Goal: Task Accomplishment & Management: Complete application form

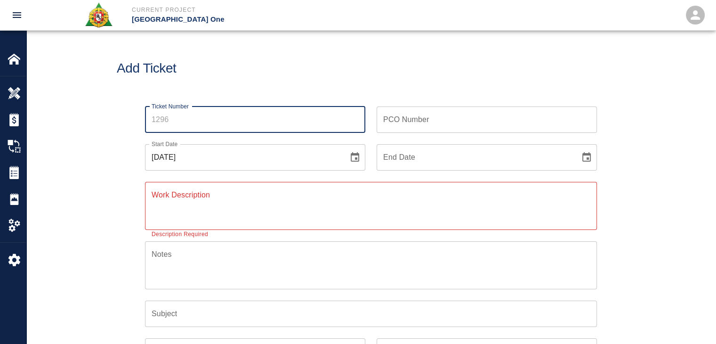
click at [167, 120] on input "Ticket Number" at bounding box center [255, 119] width 220 height 26
type input "1296"
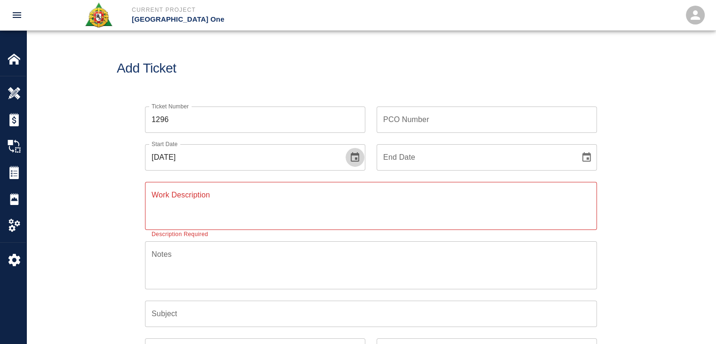
click at [350, 159] on icon "Choose date, selected date is Aug 13, 2025" at bounding box center [354, 157] width 11 height 11
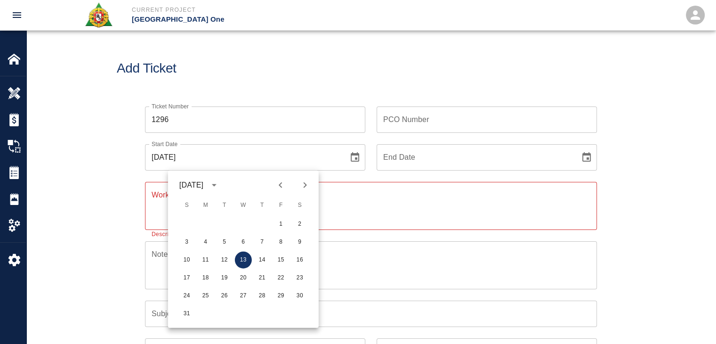
click at [148, 233] on div "Notes x Notes" at bounding box center [365, 259] width 463 height 59
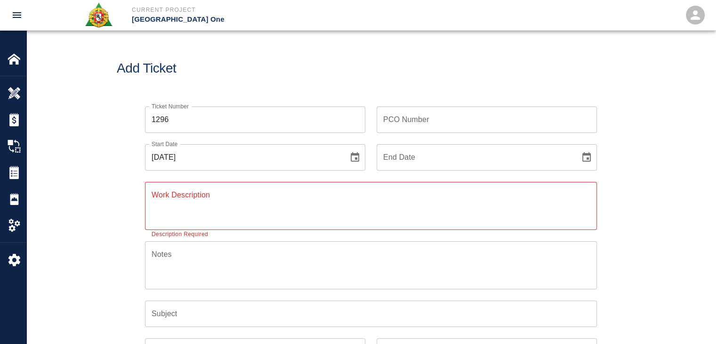
click at [277, 211] on textarea "Work Description" at bounding box center [371, 205] width 439 height 32
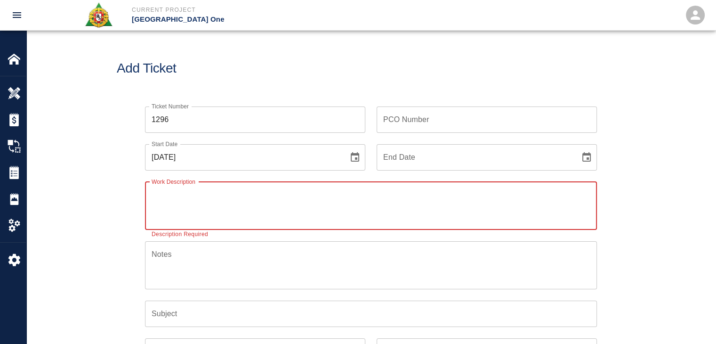
paste textarea "LOCATION: HHL3-West-BOH-Walker Duck rooms & hallway topping LABORERS; Thursday,…"
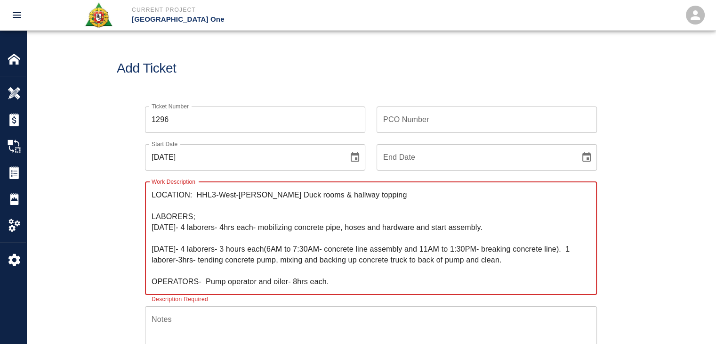
type textarea "LOCATION: HHL3-West-BOH-Walker Duck rooms & hallway topping LABORERS; Thursday,…"
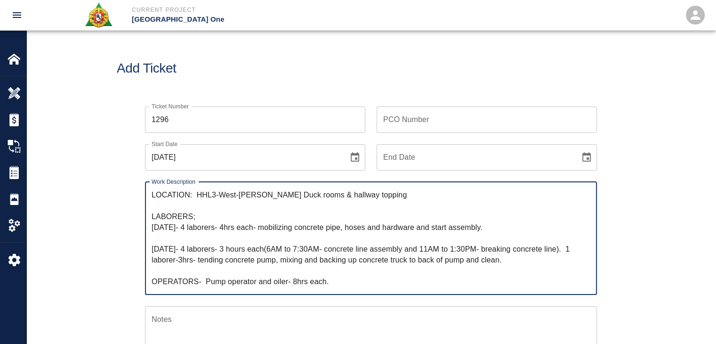
click at [355, 159] on icon "Choose date, selected date is Aug 13, 2025" at bounding box center [355, 156] width 8 height 9
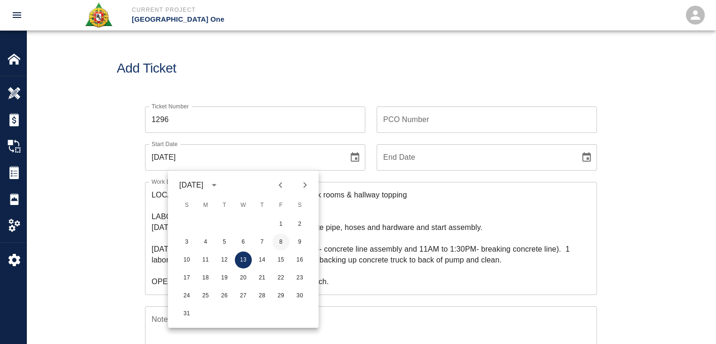
click at [278, 244] on button "8" at bounding box center [281, 242] width 17 height 17
type input "[DATE]"
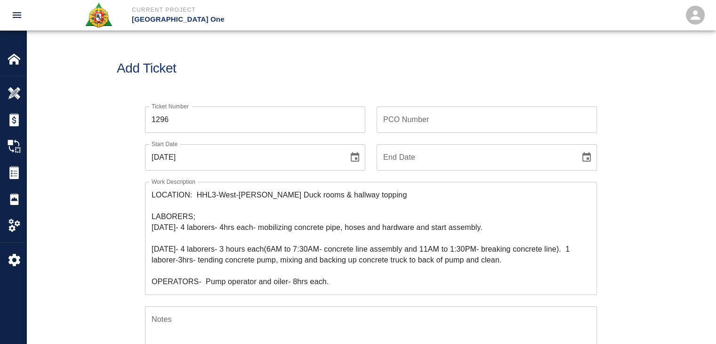
click at [378, 74] on h1 "Add Ticket" at bounding box center [371, 69] width 509 height 16
click at [381, 124] on input "PCO Number" at bounding box center [487, 119] width 220 height 26
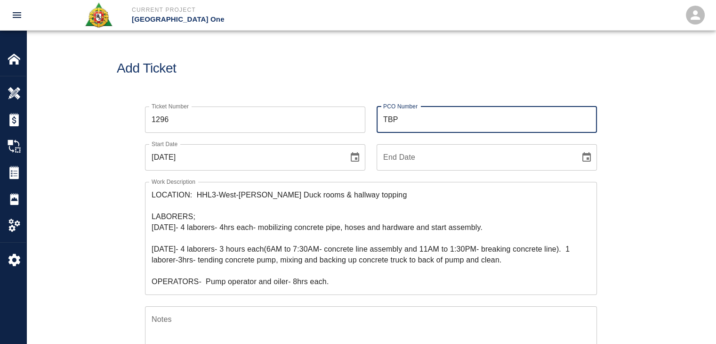
type input "TBP"
click at [205, 204] on textarea "LOCATION: HHL3-West-BOH-Walker Duck rooms & hallway topping LABORERS; Thursday,…" at bounding box center [371, 237] width 439 height 97
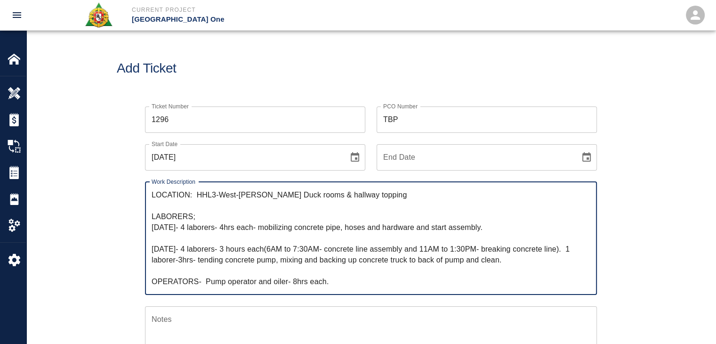
click at [214, 220] on textarea "LOCATION: HHL3-West-BOH-Walker Duck rooms & hallway topping LABORERS; Thursday,…" at bounding box center [371, 237] width 439 height 97
click at [223, 237] on textarea "LOCATION: HHL3-West-BOH-Walker Duck rooms & hallway topping LABORERS; Thursday,…" at bounding box center [371, 237] width 439 height 97
click at [232, 258] on textarea "LOCATION: HHL3-West-BOH-Walker Duck rooms & hallway topping LABORERS; Thursday,…" at bounding box center [371, 237] width 439 height 97
click at [252, 225] on textarea "LOCATION: HHL3-West-BOH-Walker Duck rooms & hallway topping LABORERS; Thursday,…" at bounding box center [371, 237] width 439 height 97
click at [269, 231] on textarea "LOCATION: HHL3-West-BOH-Walker Duck rooms & hallway topping LABORERS; Thursday,…" at bounding box center [371, 237] width 439 height 97
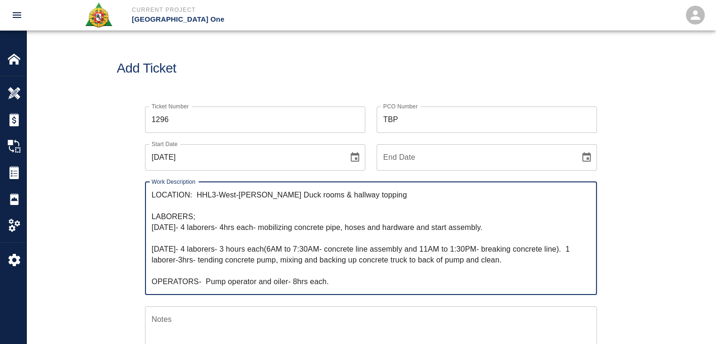
drag, startPoint x: 509, startPoint y: 227, endPoint x: 281, endPoint y: 225, distance: 228.0
click at [281, 225] on textarea "LOCATION: HHL3-West-BOH-Walker Duck rooms & hallway topping LABORERS; Thursday,…" at bounding box center [371, 237] width 439 height 97
drag, startPoint x: 196, startPoint y: 197, endPoint x: 130, endPoint y: 195, distance: 66.0
click at [130, 195] on div "Ticket Number 1296 Ticket Number PCO Number TBP PCO Number Start Date 08/08/202…" at bounding box center [371, 316] width 509 height 442
paste textarea "mobilizing concrete pipe, hoses and hardware and start assembly."
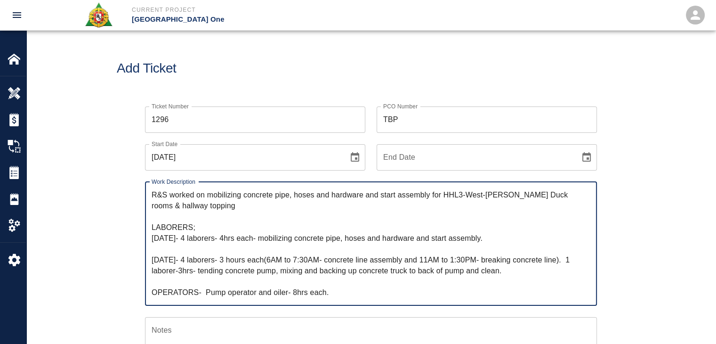
click at [200, 215] on textarea "R&S worked on mobilizing concrete pipe, hoses and hardware and start assembly f…" at bounding box center [371, 243] width 439 height 108
click at [218, 208] on textarea "R&S worked on mobilizing concrete pipe, hoses and hardware and start assembly f…" at bounding box center [371, 243] width 439 height 108
drag, startPoint x: 512, startPoint y: 272, endPoint x: 372, endPoint y: 253, distance: 141.1
click at [372, 253] on textarea "R&S worked on mobilizing concrete pipe, hoses and hardware and start assembly f…" at bounding box center [371, 243] width 439 height 108
click at [390, 259] on textarea "R&S worked on mobilizing concrete pipe, hoses and hardware and start assembly f…" at bounding box center [371, 243] width 439 height 108
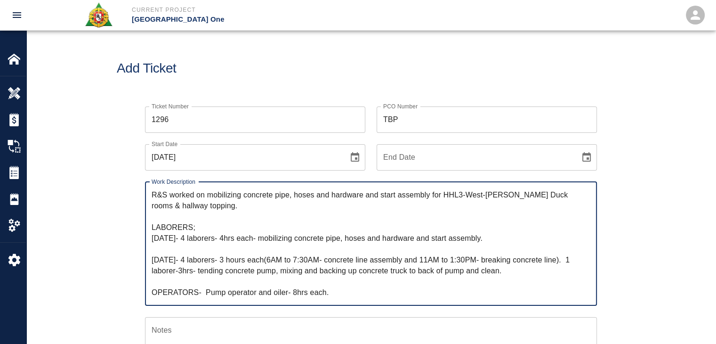
click at [330, 260] on textarea "R&S worked on mobilizing concrete pipe, hoses and hardware and start assembly f…" at bounding box center [371, 243] width 439 height 108
click at [412, 255] on textarea "R&S worked on mobilizing concrete pipe, hoses and hardware and start assembly f…" at bounding box center [371, 243] width 439 height 108
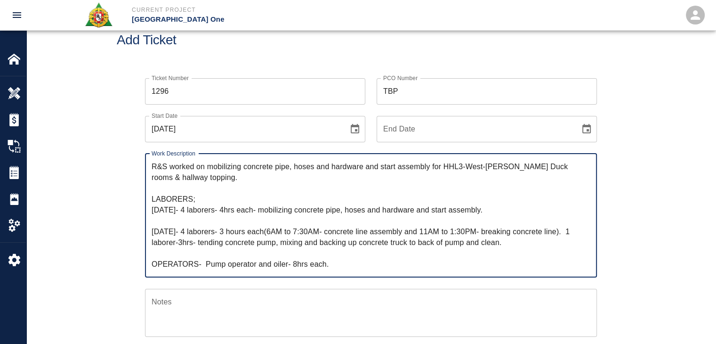
click at [507, 244] on textarea "R&S worked on mobilizing concrete pipe, hoses and hardware and start assembly f…" at bounding box center [371, 215] width 439 height 108
drag, startPoint x: 519, startPoint y: 245, endPoint x: 196, endPoint y: 242, distance: 322.7
click at [196, 242] on textarea "R&S worked on mobilizing concrete pipe, hoses and hardware and start assembly f…" at bounding box center [371, 215] width 439 height 108
click at [396, 215] on textarea "R&S worked on mobilizing concrete pipe, hoses and hardware and start assembly f…" at bounding box center [371, 215] width 439 height 108
click at [422, 168] on textarea "R&S worked on mobilizing concrete pipe, hoses and hardware and start assembly f…" at bounding box center [371, 215] width 439 height 108
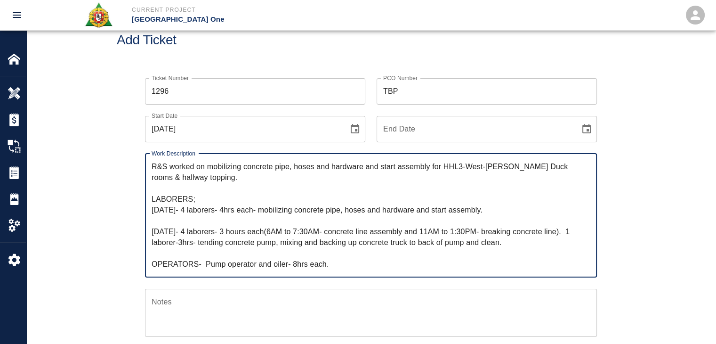
click at [430, 165] on textarea "R&S worked on mobilizing concrete pipe, hoses and hardware and start assembly f…" at bounding box center [371, 215] width 439 height 108
click at [444, 167] on textarea "R&S worked on mobilizing concrete pipe, hoses and hardware and start assembly f…" at bounding box center [371, 215] width 439 height 108
click at [432, 166] on textarea "R&S worked on mobilizing concrete pipe, hoses and hardware and start assembly f…" at bounding box center [371, 215] width 439 height 108
paste textarea "tending concrete pump, mixing and backing up concrete truck to back of pump and…"
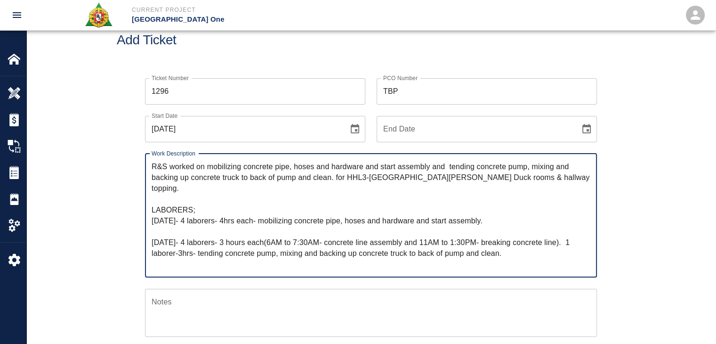
click at [450, 166] on textarea "R&S worked on mobilizing concrete pipe, hoses and hardware and start assembly a…" at bounding box center [371, 215] width 439 height 108
click at [335, 178] on textarea "R&S worked on mobilizing concrete pipe, hoses and hardware and start assembly a…" at bounding box center [371, 215] width 439 height 108
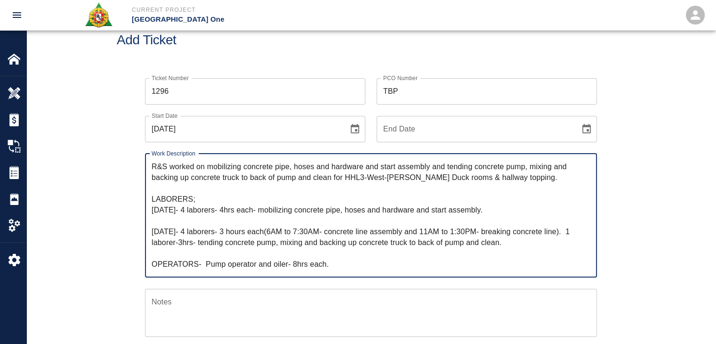
click at [300, 222] on textarea "R&S worked on mobilizing concrete pipe, hoses and hardware and start assembly a…" at bounding box center [371, 215] width 439 height 108
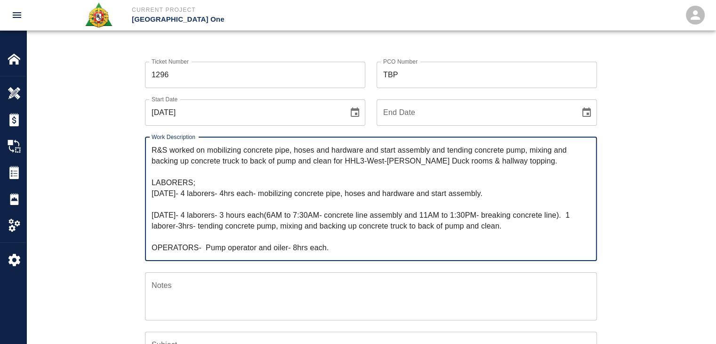
click at [183, 217] on textarea "R&S worked on mobilizing concrete pipe, hoses and hardware and start assembly a…" at bounding box center [371, 199] width 439 height 108
click at [280, 195] on textarea "R&S worked on mobilizing concrete pipe, hoses and hardware and start assembly a…" at bounding box center [371, 199] width 439 height 108
click at [489, 191] on textarea "R&S worked on mobilizing concrete pipe, hoses and hardware and start assembly a…" at bounding box center [371, 199] width 439 height 108
click at [241, 217] on textarea "R&S worked on mobilizing concrete pipe, hoses and hardware and start assembly a…" at bounding box center [371, 199] width 439 height 108
click at [199, 195] on textarea "R&S worked on mobilizing concrete pipe, hoses and hardware and start assembly a…" at bounding box center [371, 199] width 439 height 108
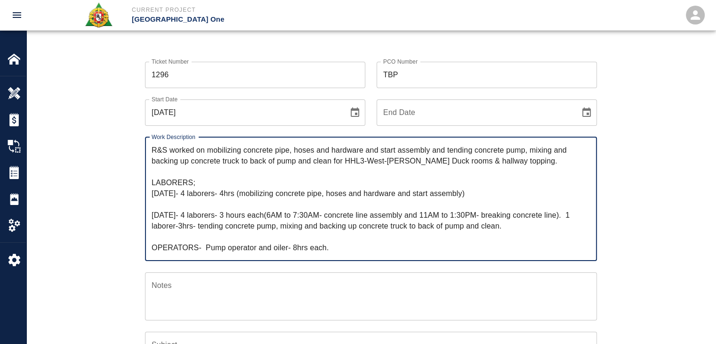
click at [181, 194] on textarea "R&S worked on mobilizing concrete pipe, hoses and hardware and start assembly a…" at bounding box center [371, 199] width 439 height 108
click at [194, 193] on textarea "R&S worked on mobilizing concrete pipe, hoses and hardware and start assembly a…" at bounding box center [371, 199] width 439 height 108
click at [202, 192] on textarea "R&S worked on mobilizing concrete pipe, hoses and hardware and start assembly a…" at bounding box center [371, 199] width 439 height 108
click at [186, 195] on textarea "R&S worked on mobilizing concrete pipe, hoses and hardware and start assembly a…" at bounding box center [371, 199] width 439 height 108
click at [220, 197] on textarea "R&S worked on mobilizing concrete pipe, hoses and hardware and start assembly a…" at bounding box center [371, 199] width 439 height 108
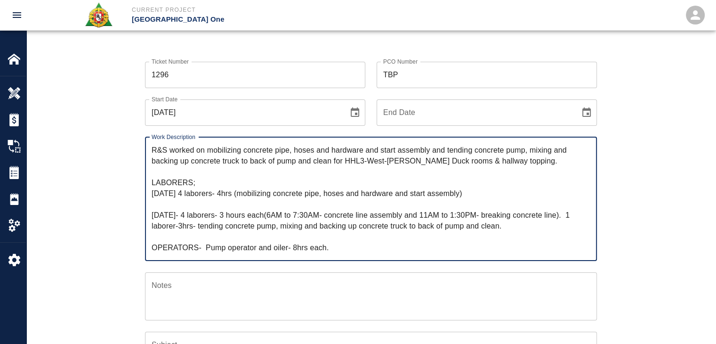
click at [236, 196] on textarea "R&S worked on mobilizing concrete pipe, hoses and hardware and start assembly a…" at bounding box center [371, 199] width 439 height 108
click at [200, 195] on textarea "R&S worked on mobilizing concrete pipe, hoses and hardware and start assembly a…" at bounding box center [371, 199] width 439 height 108
click at [221, 195] on textarea "R&S worked on mobilizing concrete pipe, hoses and hardware and start assembly a…" at bounding box center [371, 199] width 439 height 108
click at [204, 194] on textarea "R&S worked on mobilizing concrete pipe, hoses and hardware and start assembly a…" at bounding box center [371, 199] width 439 height 108
click at [224, 194] on textarea "R&S worked on mobilizing concrete pipe, hoses and hardware and start assembly a…" at bounding box center [371, 199] width 439 height 108
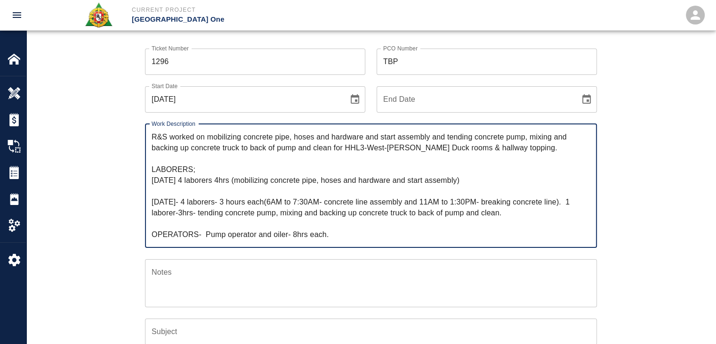
scroll to position [64, 0]
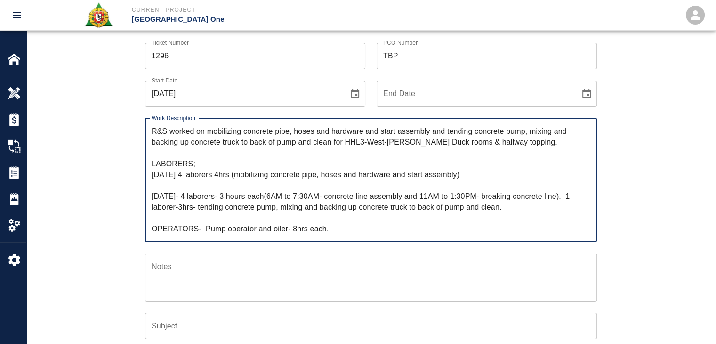
click at [211, 198] on textarea "R&S worked on mobilizing concrete pipe, hoses and hardware and start assembly a…" at bounding box center [371, 180] width 439 height 108
click at [178, 195] on textarea "R&S worked on mobilizing concrete pipe, hoses and hardware and start assembly a…" at bounding box center [371, 180] width 439 height 108
click at [188, 197] on textarea "R&S worked on mobilizing concrete pipe, hoses and hardware and start assembly a…" at bounding box center [371, 180] width 439 height 108
click at [223, 193] on textarea "R&S worked on mobilizing concrete pipe, hoses and hardware and start assembly a…" at bounding box center [371, 180] width 439 height 108
click at [243, 197] on textarea "R&S worked on mobilizing concrete pipe, hoses and hardware and start assembly a…" at bounding box center [371, 180] width 439 height 108
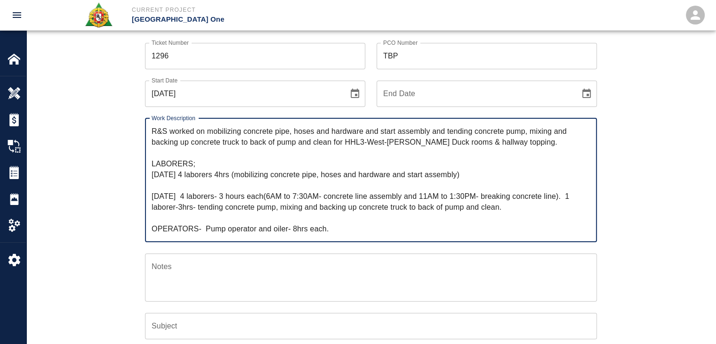
click at [233, 198] on textarea "R&S worked on mobilizing concrete pipe, hoses and hardware and start assembly a…" at bounding box center [371, 180] width 439 height 108
click at [275, 200] on textarea "R&S worked on mobilizing concrete pipe, hoses and hardware and start assembly a…" at bounding box center [371, 180] width 439 height 108
click at [335, 196] on textarea "R&S worked on mobilizing concrete pipe, hoses and hardware and start assembly a…" at bounding box center [371, 180] width 439 height 108
click at [458, 198] on textarea "R&S worked on mobilizing concrete pipe, hoses and hardware and start assembly a…" at bounding box center [371, 180] width 439 height 108
click at [484, 195] on textarea "R&S worked on mobilizing concrete pipe, hoses and hardware and start assembly a…" at bounding box center [371, 180] width 439 height 108
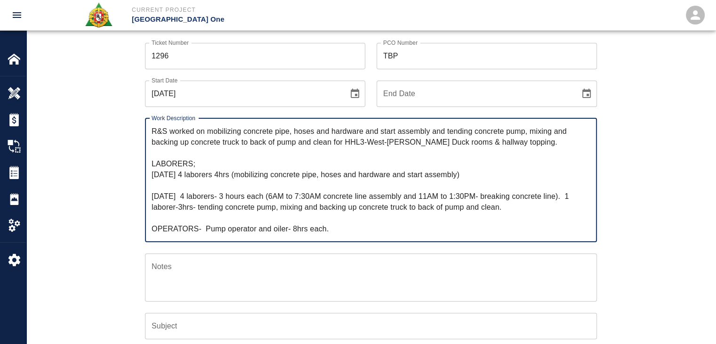
click at [489, 196] on textarea "R&S worked on mobilizing concrete pipe, hoses and hardware and start assembly a…" at bounding box center [371, 180] width 439 height 108
click at [573, 196] on textarea "R&S worked on mobilizing concrete pipe, hoses and hardware and start assembly a…" at bounding box center [371, 180] width 439 height 108
click at [186, 207] on textarea "R&S worked on mobilizing concrete pipe, hoses and hardware and start assembly a…" at bounding box center [371, 180] width 439 height 108
click at [203, 207] on textarea "R&S worked on mobilizing concrete pipe, hoses and hardware and start assembly a…" at bounding box center [371, 180] width 439 height 108
click at [301, 202] on textarea "R&S worked on mobilizing concrete pipe, hoses and hardware and start assembly a…" at bounding box center [371, 180] width 439 height 108
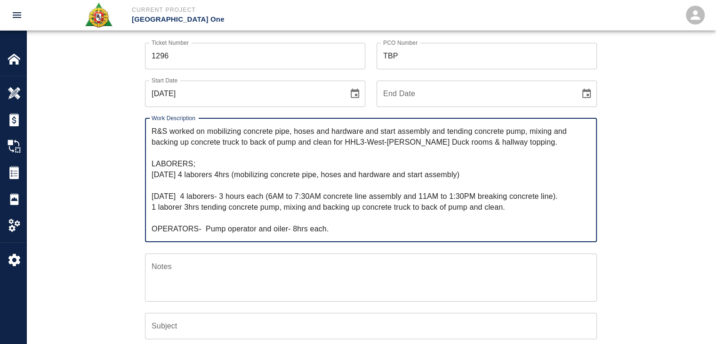
click at [338, 203] on textarea "R&S worked on mobilizing concrete pipe, hoses and hardware and start assembly a…" at bounding box center [371, 180] width 439 height 108
click at [394, 200] on textarea "R&S worked on mobilizing concrete pipe, hoses and hardware and start assembly a…" at bounding box center [371, 180] width 439 height 108
click at [469, 203] on textarea "R&S worked on mobilizing concrete pipe, hoses and hardware and start assembly a…" at bounding box center [371, 180] width 439 height 108
click at [520, 208] on textarea "R&S worked on mobilizing concrete pipe, hoses and hardware and start assembly a…" at bounding box center [371, 180] width 439 height 108
click at [307, 205] on textarea "R&S worked on mobilizing concrete pipe, hoses and hardware and start assembly a…" at bounding box center [371, 180] width 439 height 108
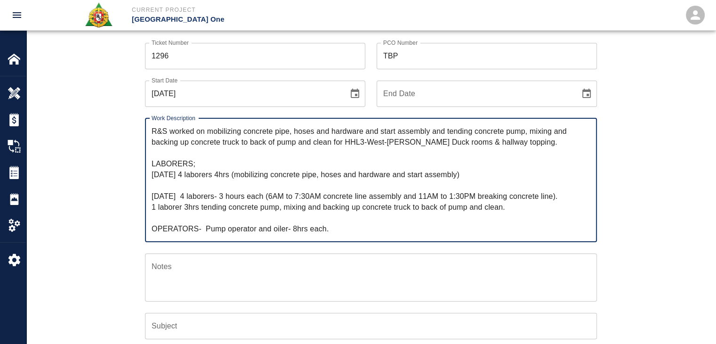
click at [369, 210] on textarea "R&S worked on mobilizing concrete pipe, hoses and hardware and start assembly a…" at bounding box center [371, 180] width 439 height 108
click at [438, 209] on textarea "R&S worked on mobilizing concrete pipe, hoses and hardware and start assembly a…" at bounding box center [371, 180] width 439 height 108
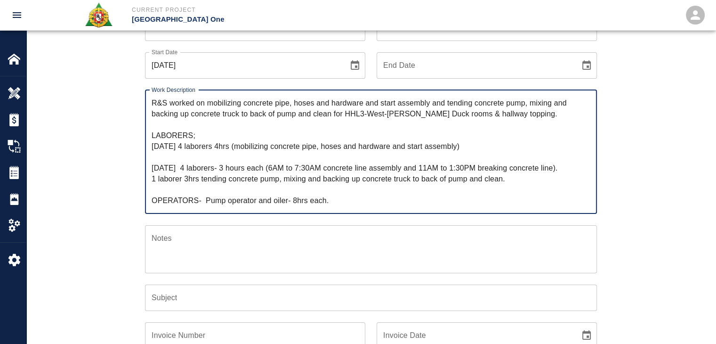
click at [264, 202] on textarea "R&S worked on mobilizing concrete pipe, hoses and hardware and start assembly a…" at bounding box center [371, 151] width 439 height 108
click at [294, 203] on textarea "R&S worked on mobilizing concrete pipe, hoses and hardware and start assembly a…" at bounding box center [371, 151] width 439 height 108
click at [289, 202] on textarea "R&S worked on mobilizing concrete pipe, hoses and hardware and start assembly a…" at bounding box center [371, 151] width 439 height 108
click at [290, 202] on textarea "R&S worked on mobilizing concrete pipe, hoses and hardware and start assembly a…" at bounding box center [371, 151] width 439 height 108
click at [154, 200] on textarea "R&S worked on mobilizing concrete pipe, hoses and hardware and start assembly a…" at bounding box center [371, 151] width 439 height 108
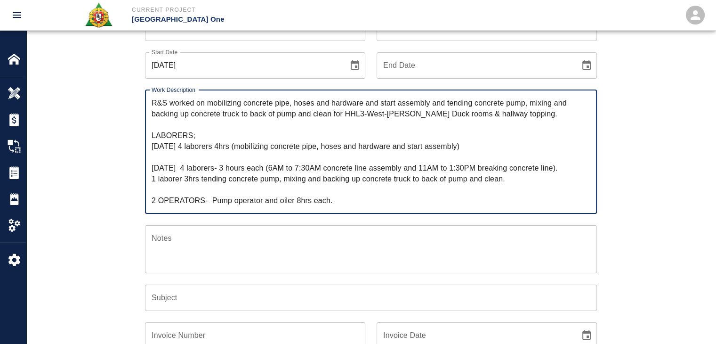
click at [208, 199] on textarea "R&S worked on mobilizing concrete pipe, hoses and hardware and start assembly a…" at bounding box center [371, 151] width 439 height 108
click at [213, 197] on textarea "R&S worked on mobilizing concrete pipe, hoses and hardware and start assembly a…" at bounding box center [371, 151] width 439 height 108
type textarea "R&S worked on mobilizing concrete pipe, hoses and hardware and start assembly a…"
click at [106, 188] on div "Ticket Number 1296 Ticket Number PCO Number TBP PCO Number Start Date 08/08/202…" at bounding box center [371, 240] width 690 height 475
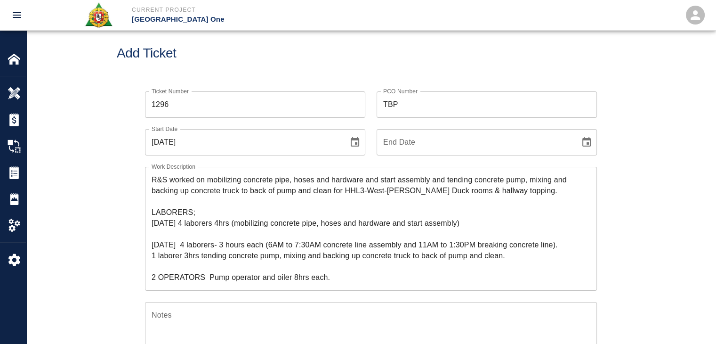
scroll to position [15, 0]
click at [358, 141] on icon "Choose date, selected date is Aug 8, 2025" at bounding box center [354, 142] width 11 height 11
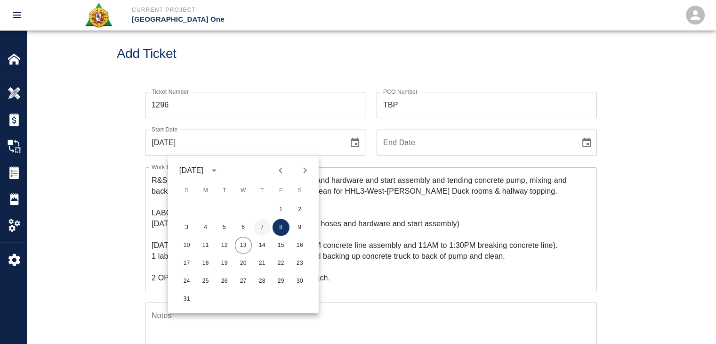
click at [261, 225] on button "7" at bounding box center [262, 227] width 17 height 17
type input "08/07/2025"
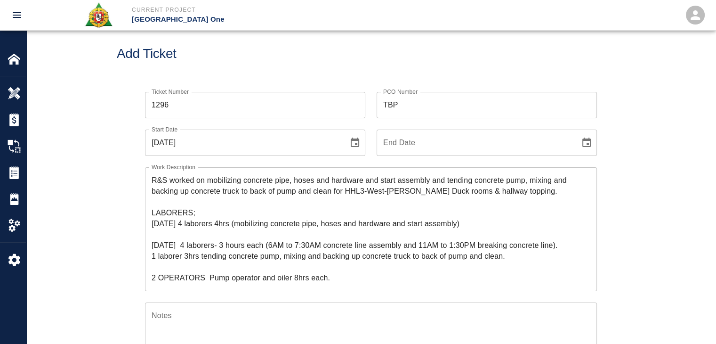
click at [581, 146] on icon "Choose date" at bounding box center [586, 142] width 11 height 11
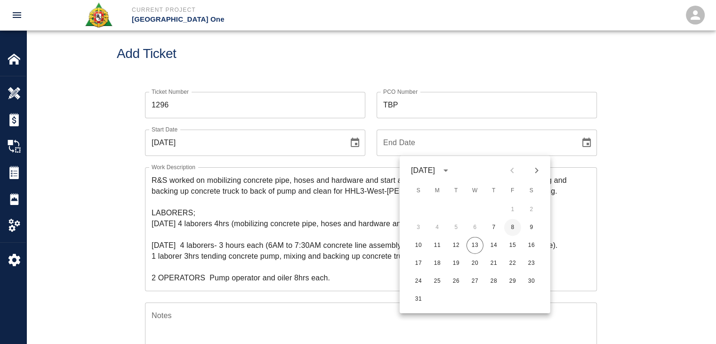
click at [509, 223] on button "8" at bounding box center [512, 227] width 17 height 17
type input "[DATE]"
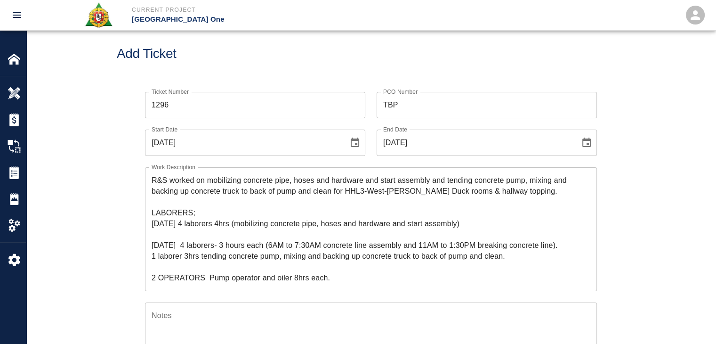
click at [129, 143] on div "Ticket Number 1296 Ticket Number PCO Number TBP PCO Number Start Date 08/07/202…" at bounding box center [371, 307] width 509 height 453
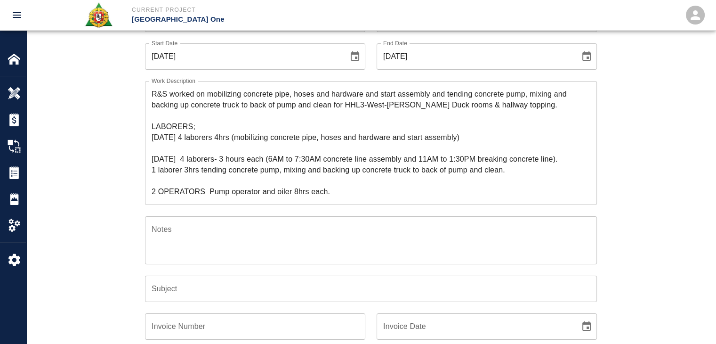
scroll to position [112, 0]
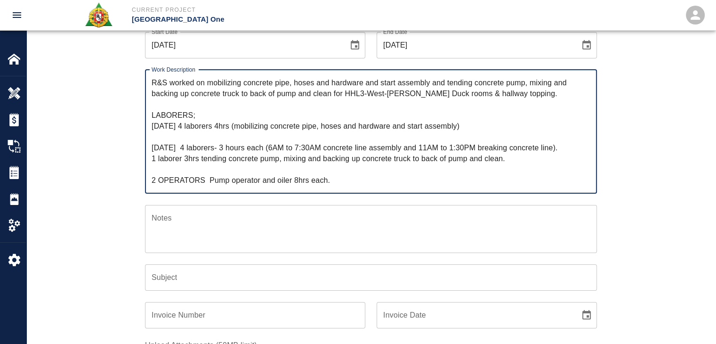
drag, startPoint x: 544, startPoint y: 93, endPoint x: 207, endPoint y: 74, distance: 337.3
click at [207, 74] on div "R&S worked on mobilizing concrete pipe, hoses and hardware and start assembly a…" at bounding box center [371, 132] width 452 height 124
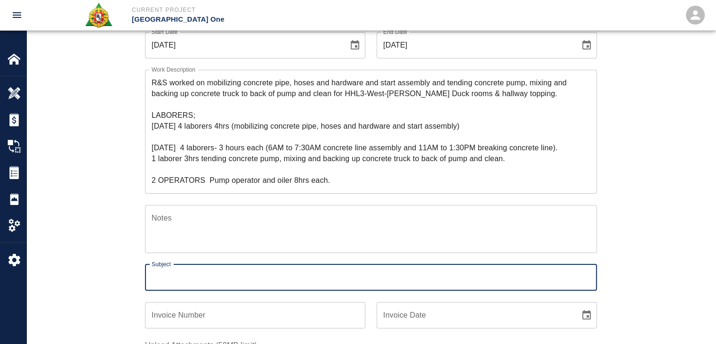
click at [162, 276] on input "Subject" at bounding box center [371, 277] width 452 height 26
paste input "mobilizing concrete pipe, hoses and hardware and start assembly and tending con…"
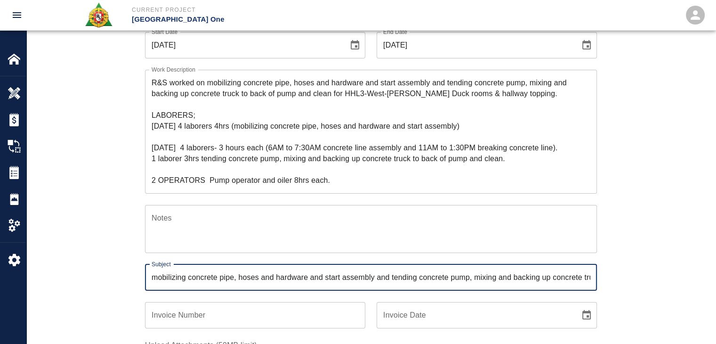
scroll to position [0, 309]
type input "mobilizing concrete pipe, hoses and hardware and start assembly and tending con…"
click at [111, 270] on div "Ticket Number 1296 Ticket Number PCO Number TBP PCO Number Start Date 08/07/202…" at bounding box center [371, 220] width 690 height 475
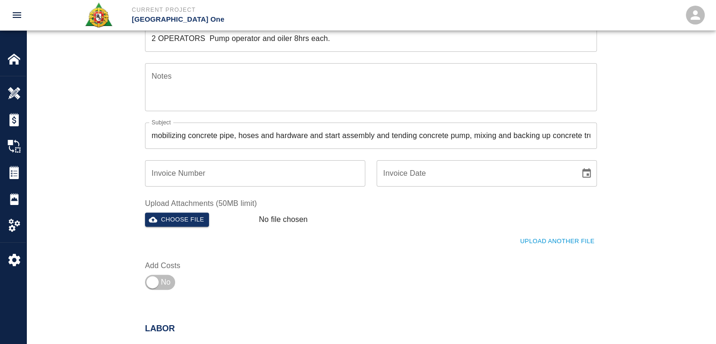
scroll to position [254, 0]
click at [160, 276] on input "checkbox" at bounding box center [153, 281] width 68 height 23
checkbox input "true"
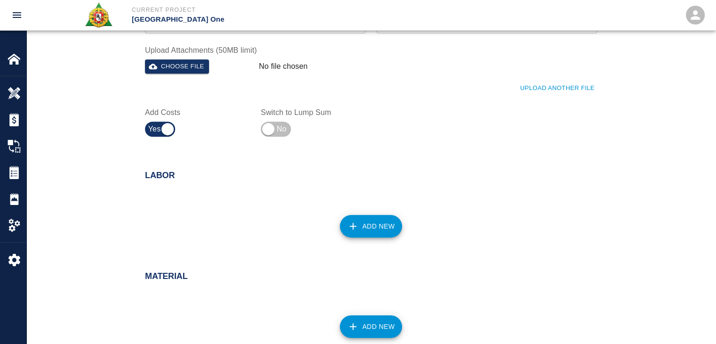
scroll to position [408, 0]
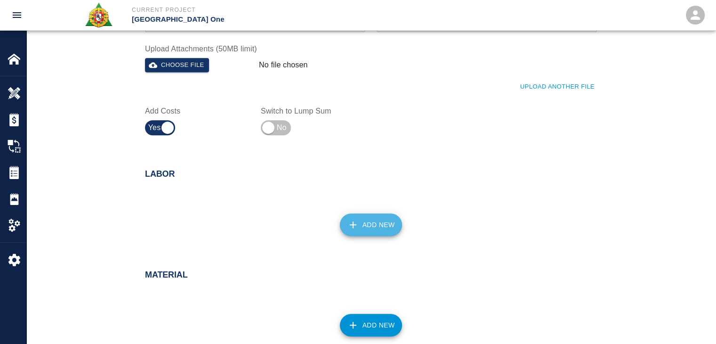
click at [382, 217] on button "Add New" at bounding box center [371, 224] width 63 height 23
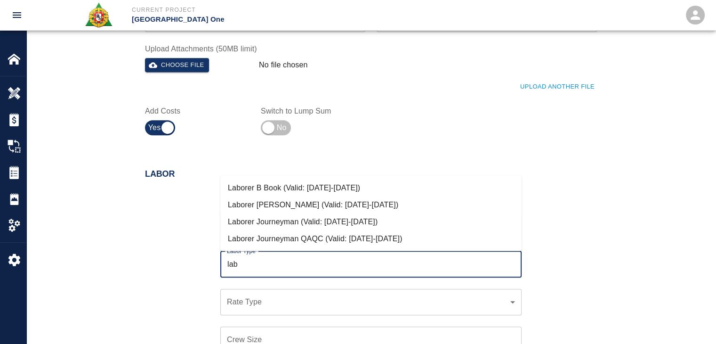
click at [310, 216] on li "Laborer Journeyman (Valid: 07/01/2024-08/31/2025)" at bounding box center [370, 221] width 301 height 17
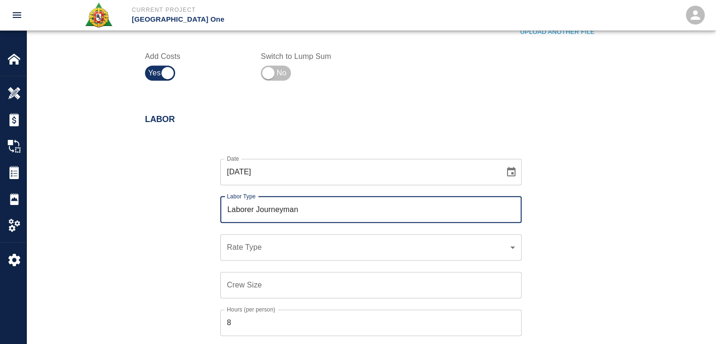
scroll to position [465, 0]
type input "Laborer Journeyman"
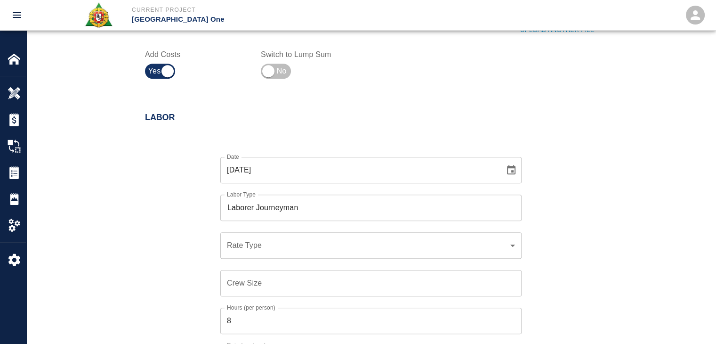
click at [269, 237] on div "​ Rate Type" at bounding box center [370, 245] width 301 height 26
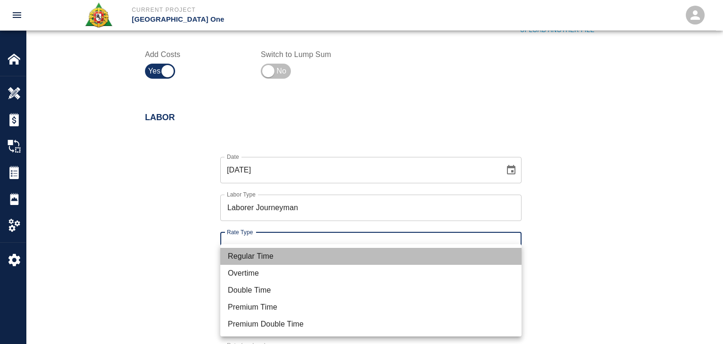
click at [239, 255] on li "Regular Time" at bounding box center [370, 256] width 301 height 17
type input "rate_rt"
type input "97.06"
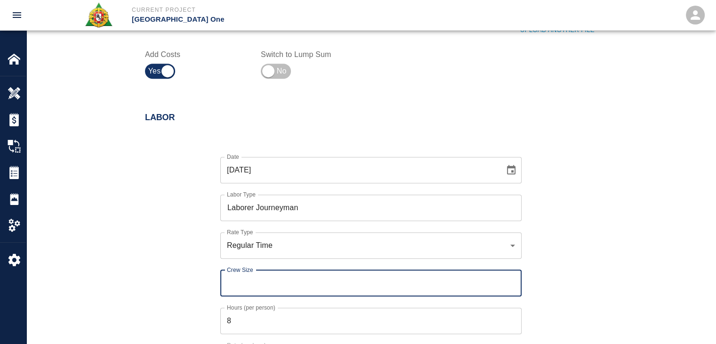
click at [258, 275] on input "Crew Size" at bounding box center [370, 283] width 301 height 26
type input "4"
click at [180, 266] on div "Date 08/07/2025 Date Labor Type Laborer Journeyman Labor Type Rate Type Regular…" at bounding box center [365, 271] width 463 height 259
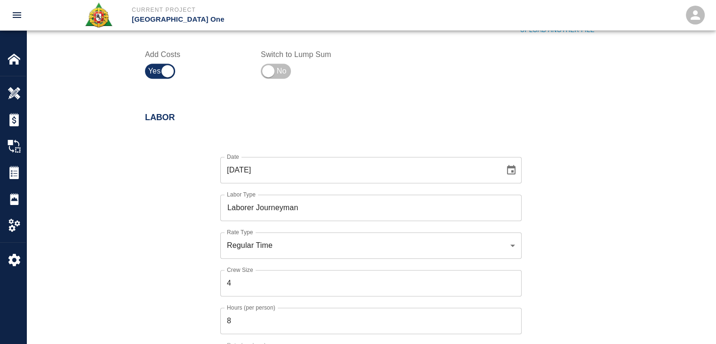
click at [257, 308] on label "Hours (per person)" at bounding box center [251, 307] width 49 height 8
click at [257, 308] on input "8" at bounding box center [370, 321] width 301 height 26
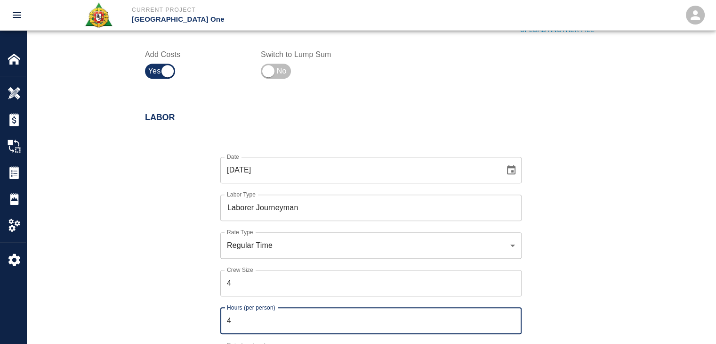
type input "4"
click at [190, 296] on div "Date 08/07/2025 Date Labor Type Laborer Journeyman Labor Type Rate Type Regular…" at bounding box center [365, 271] width 463 height 259
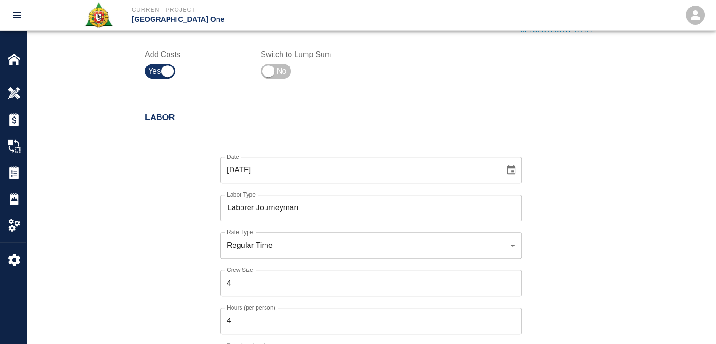
scroll to position [518, 0]
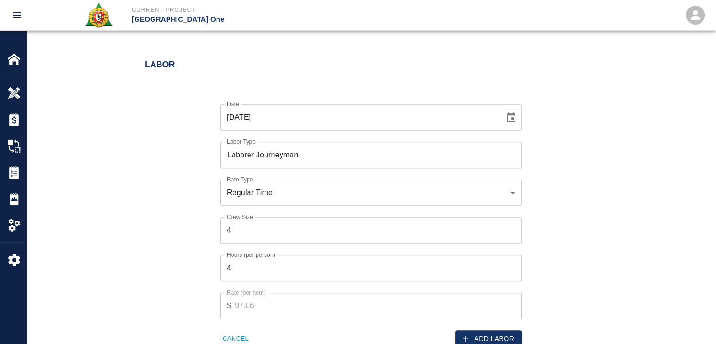
click at [462, 328] on div "Add Labor" at bounding box center [443, 333] width 156 height 29
click at [466, 333] on button "Add Labor" at bounding box center [488, 338] width 66 height 17
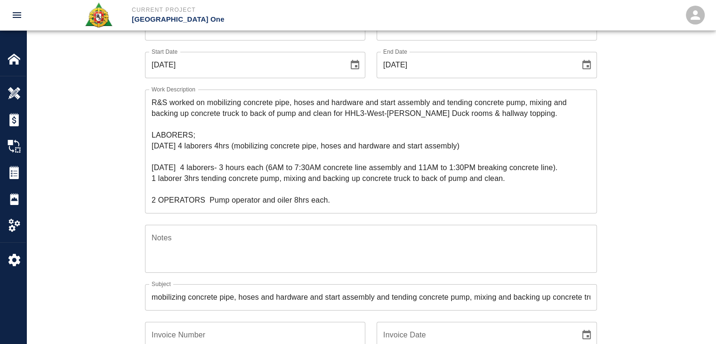
scroll to position [94, 0]
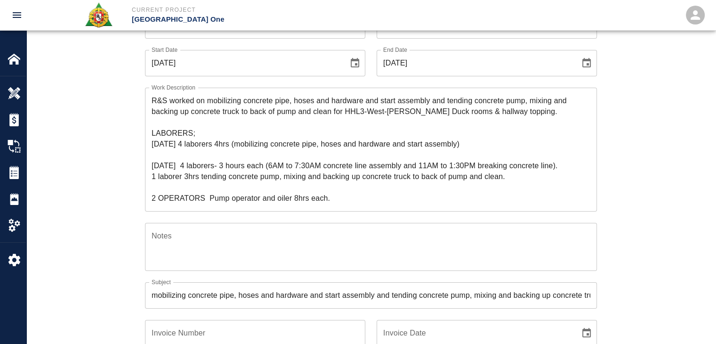
click at [232, 165] on textarea "R&S worked on mobilizing concrete pipe, hoses and hardware and start assembly a…" at bounding box center [371, 149] width 439 height 108
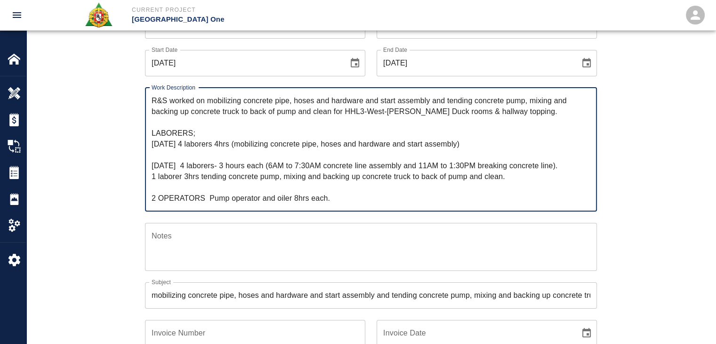
click at [200, 132] on textarea "R&S worked on mobilizing concrete pipe, hoses and hardware and start assembly a…" at bounding box center [371, 149] width 439 height 108
click at [239, 141] on textarea "R&S worked on mobilizing concrete pipe, hoses and hardware and start assembly a…" at bounding box center [371, 149] width 439 height 108
click at [185, 144] on textarea "R&S worked on mobilizing concrete pipe, hoses and hardware and start assembly a…" at bounding box center [371, 149] width 439 height 108
click at [244, 142] on textarea "R&S worked on mobilizing concrete pipe, hoses and hardware and start assembly a…" at bounding box center [371, 149] width 439 height 108
click at [117, 144] on div "Ticket Number 1296 Ticket Number PCO Number TBP PCO Number Start Date 08/07/202…" at bounding box center [371, 227] width 509 height 453
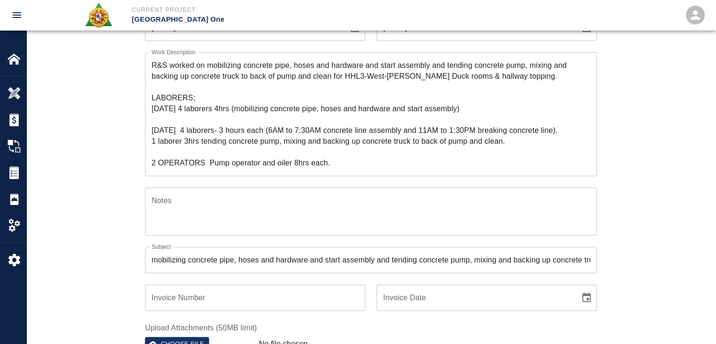
click at [110, 163] on div "Ticket Number 1296 Ticket Number PCO Number TBP PCO Number Start Date 08/07/202…" at bounding box center [371, 203] width 690 height 475
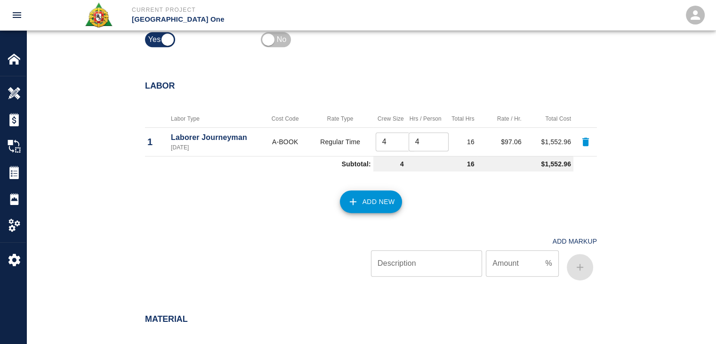
scroll to position [497, 0]
click at [368, 190] on button "Add New" at bounding box center [371, 201] width 63 height 23
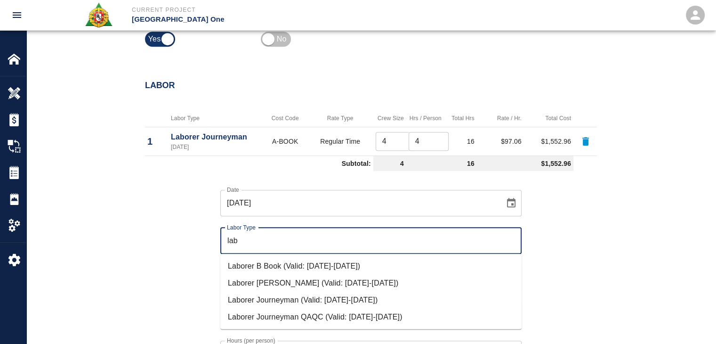
click at [291, 304] on li "Laborer Journeyman (Valid: 07/01/2024-08/31/2025)" at bounding box center [370, 300] width 301 height 17
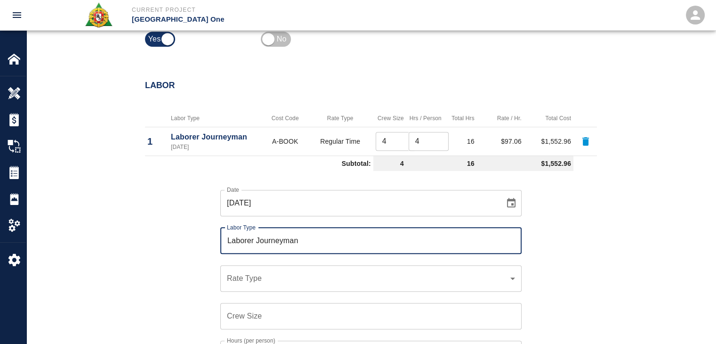
type input "Laborer Journeyman"
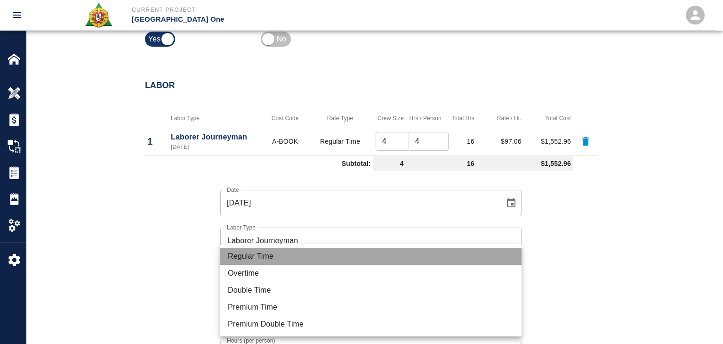
click at [244, 261] on li "Regular Time" at bounding box center [370, 256] width 301 height 17
type input "rate_rt"
type input "97.06"
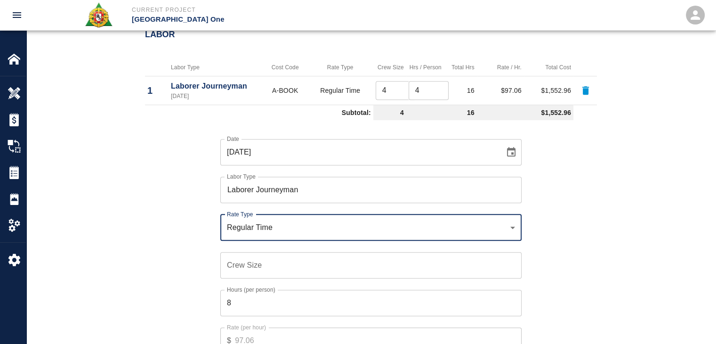
scroll to position [549, 0]
click at [243, 274] on input "Crew Size" at bounding box center [370, 264] width 301 height 26
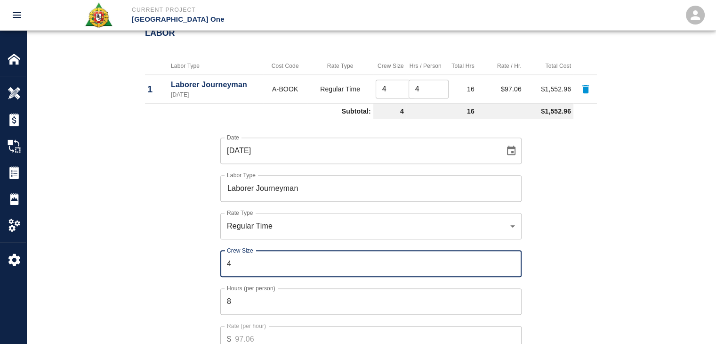
type input "4"
click at [245, 290] on label "Hours (per person)" at bounding box center [251, 288] width 49 height 8
click at [245, 290] on input "8" at bounding box center [370, 301] width 301 height 26
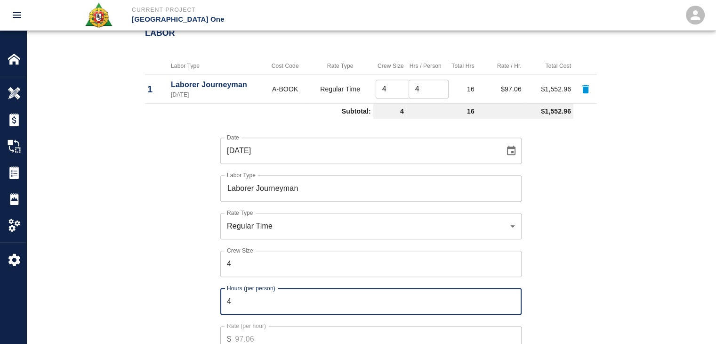
type input "4"
click at [190, 281] on div "Date 08/07/2025 Date Labor Type Laborer Journeyman Labor Type Rate Type Regular…" at bounding box center [365, 251] width 463 height 259
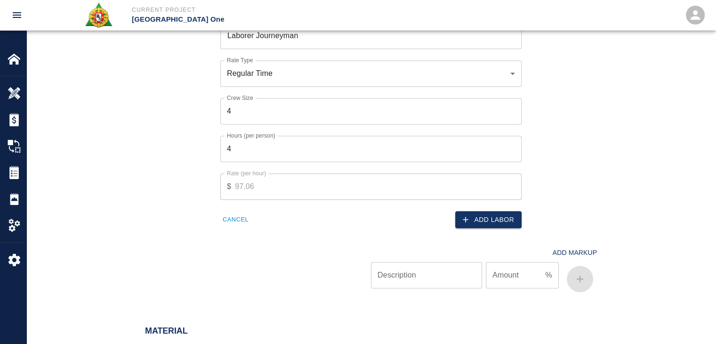
scroll to position [699, 0]
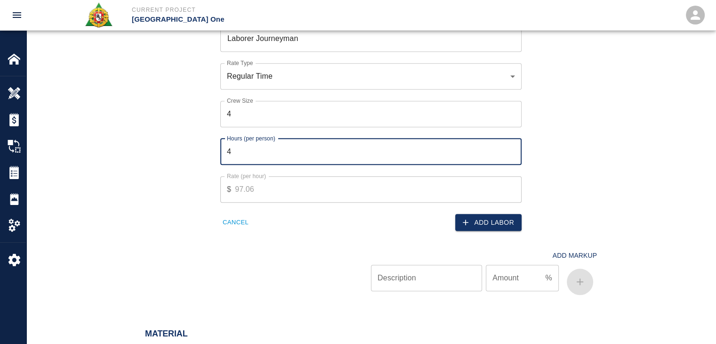
click at [245, 161] on input "4" at bounding box center [370, 151] width 301 height 26
type input "3"
click at [488, 217] on button "Add Labor" at bounding box center [488, 222] width 66 height 17
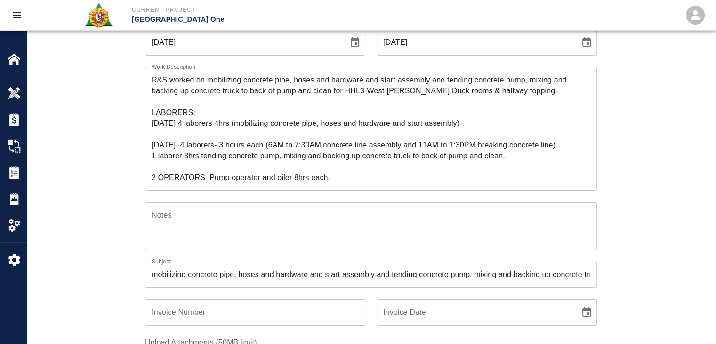
scroll to position [32, 0]
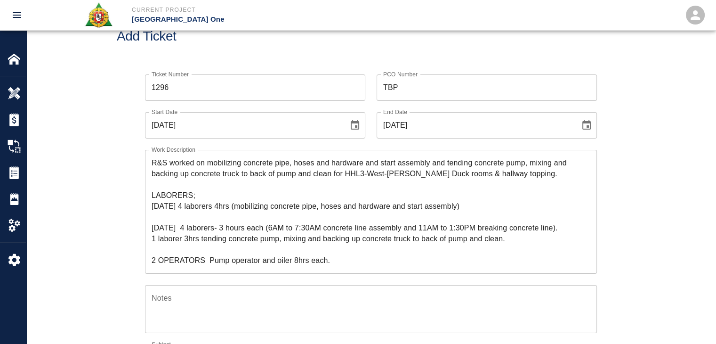
click at [242, 203] on textarea "R&S worked on mobilizing concrete pipe, hoses and hardware and start assembly a…" at bounding box center [371, 211] width 439 height 108
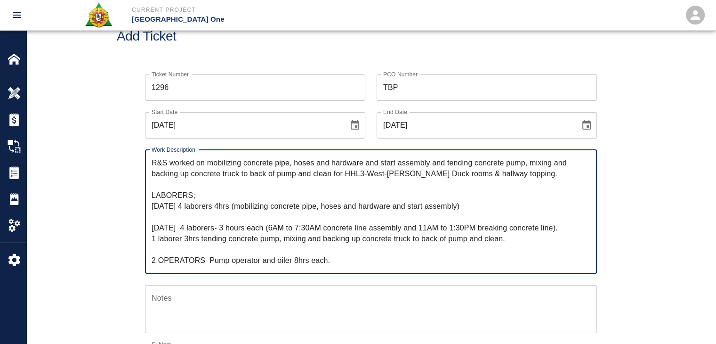
click at [214, 237] on textarea "R&S worked on mobilizing concrete pipe, hoses and hardware and start assembly a…" at bounding box center [371, 211] width 439 height 108
click at [269, 233] on textarea "R&S worked on mobilizing concrete pipe, hoses and hardware and start assembly a…" at bounding box center [371, 211] width 439 height 108
click at [343, 219] on textarea "R&S worked on mobilizing concrete pipe, hoses and hardware and start assembly a…" at bounding box center [371, 211] width 439 height 108
click at [361, 226] on textarea "R&S worked on mobilizing concrete pipe, hoses and hardware and start assembly a…" at bounding box center [371, 211] width 439 height 108
click at [433, 223] on textarea "R&S worked on mobilizing concrete pipe, hoses and hardware and start assembly a…" at bounding box center [371, 211] width 439 height 108
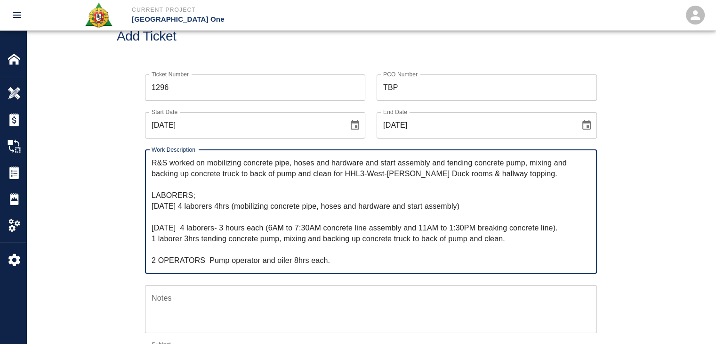
click at [235, 246] on textarea "R&S worked on mobilizing concrete pipe, hoses and hardware and start assembly a…" at bounding box center [371, 211] width 439 height 108
click at [107, 261] on div "Ticket Number 1296 Ticket Number PCO Number TBP PCO Number Start Date 08/07/202…" at bounding box center [371, 300] width 690 height 475
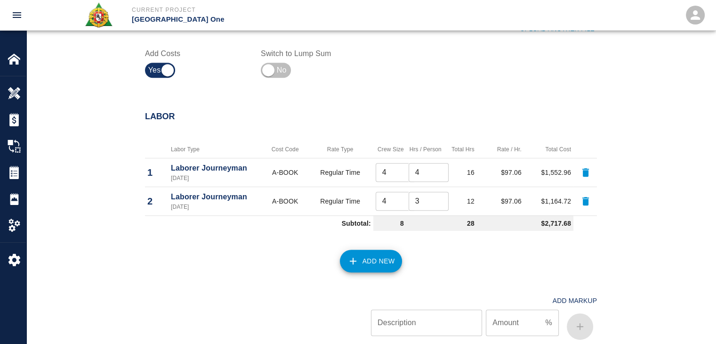
scroll to position [503, 0]
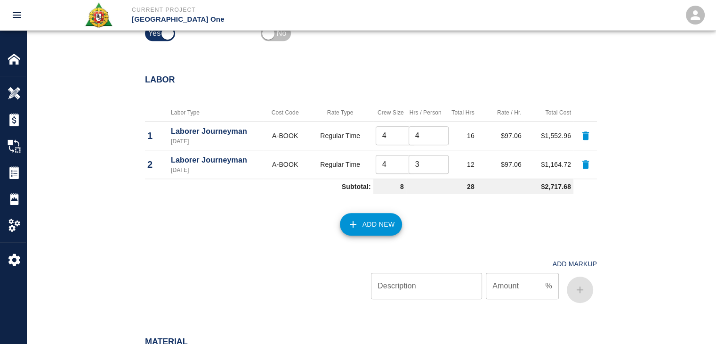
click at [390, 167] on input "4" at bounding box center [396, 164] width 40 height 19
type input "5"
click at [254, 239] on div "Add Markup Description Description Amount % Amount" at bounding box center [365, 272] width 463 height 67
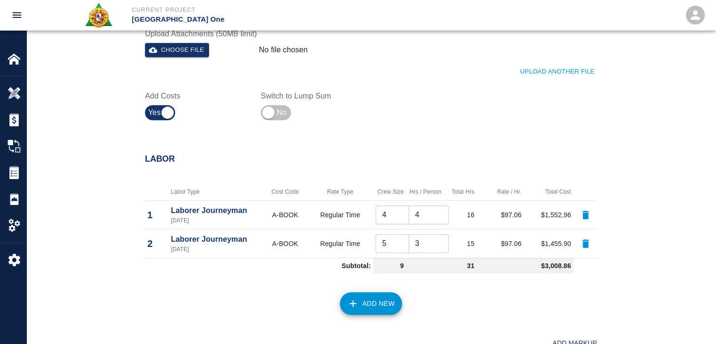
scroll to position [603, 0]
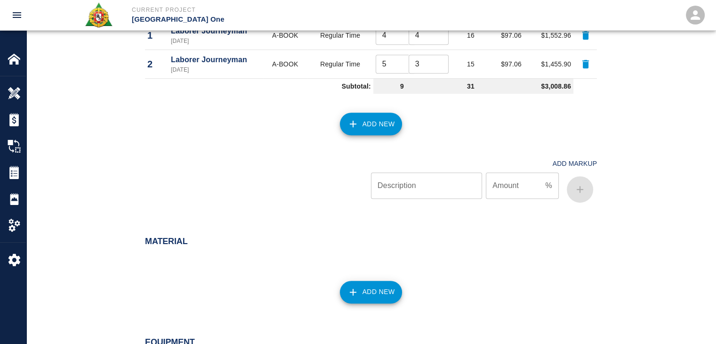
click at [387, 117] on button "Add New" at bounding box center [371, 124] width 63 height 23
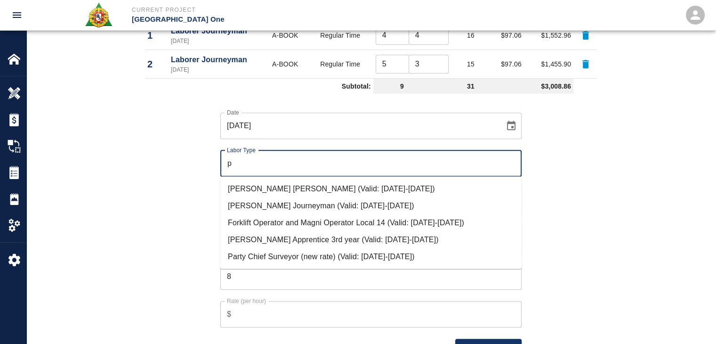
click at [274, 227] on li "Forklift Operator and Magni Operator Local 14 (Valid: 07/01/2024-08/31/2025)" at bounding box center [370, 222] width 301 height 17
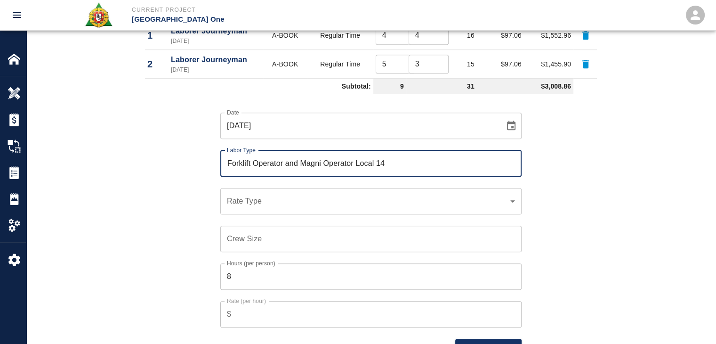
type input "Forklift Operator and Magni Operator Local 14"
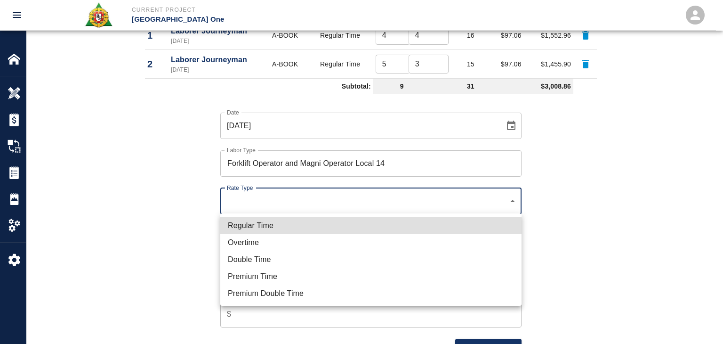
click at [251, 230] on li "Regular Time" at bounding box center [370, 225] width 301 height 17
type input "rate_rt"
type input "138.38"
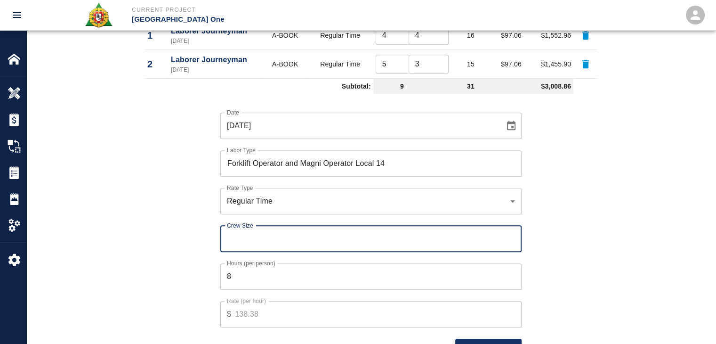
click at [253, 235] on input "Crew Size" at bounding box center [370, 239] width 301 height 26
type input "1"
click at [201, 292] on div "Date 08/07/2025 Date Labor Type Forklift Operator and Magni Operator Local 14 L…" at bounding box center [365, 226] width 463 height 259
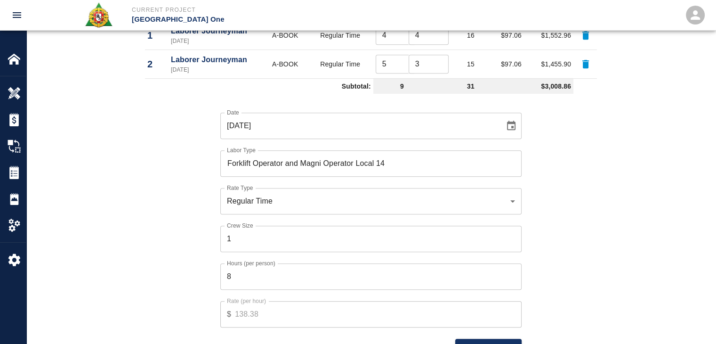
scroll to position [629, 0]
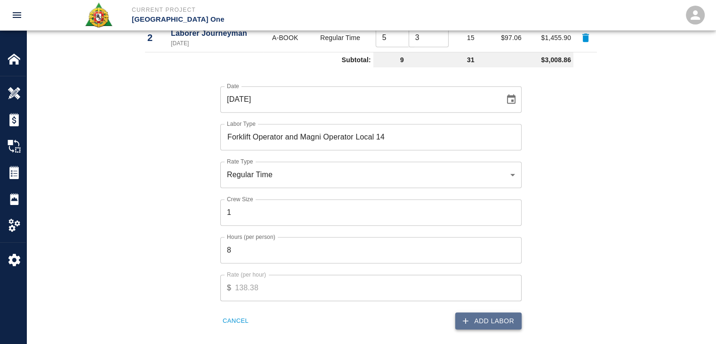
click at [479, 318] on button "Add Labor" at bounding box center [488, 320] width 66 height 17
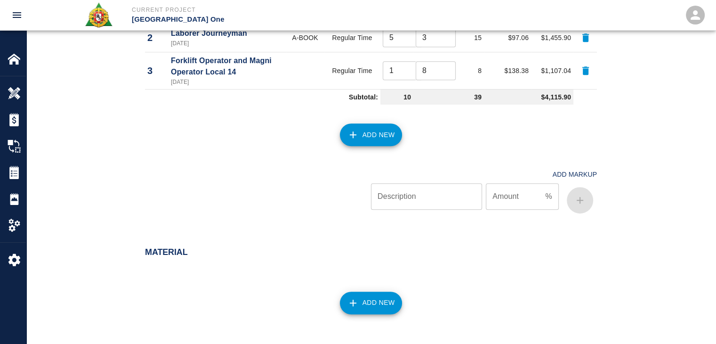
click at [381, 145] on div "Add New" at bounding box center [365, 128] width 463 height 41
click at [372, 140] on button "Add New" at bounding box center [371, 134] width 63 height 23
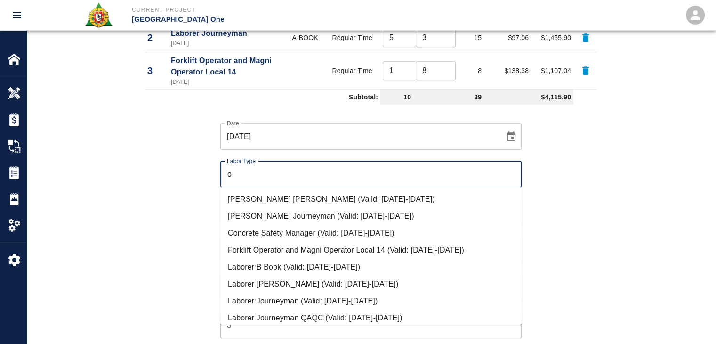
click at [309, 253] on li "Forklift Operator and Magni Operator Local 14 (Valid: 07/01/2024-08/31/2025)" at bounding box center [370, 250] width 301 height 17
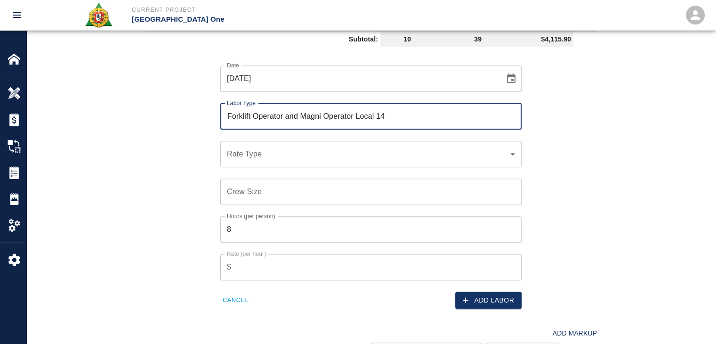
scroll to position [688, 0]
type input "Forklift Operator and Magni Operator Local 14"
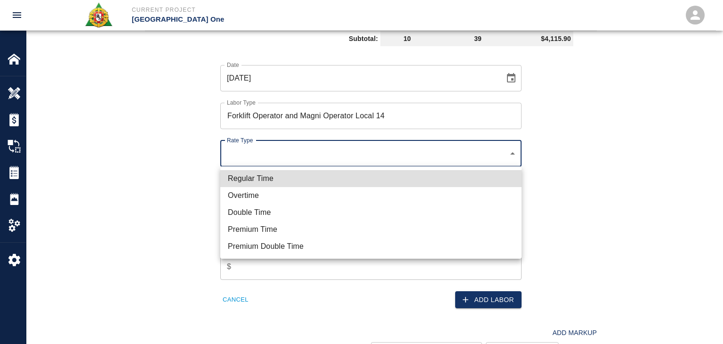
click at [273, 178] on li "Regular Time" at bounding box center [370, 178] width 301 height 17
type input "rate_rt"
type input "138.38"
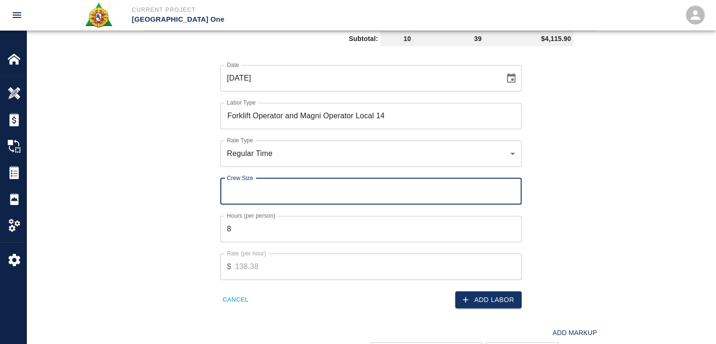
click at [255, 197] on input "Crew Size" at bounding box center [370, 191] width 301 height 26
type input "1"
click at [497, 300] on button "Add Labor" at bounding box center [488, 299] width 66 height 17
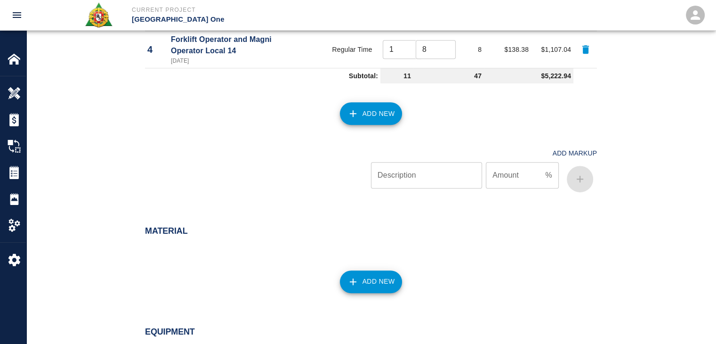
scroll to position [516, 0]
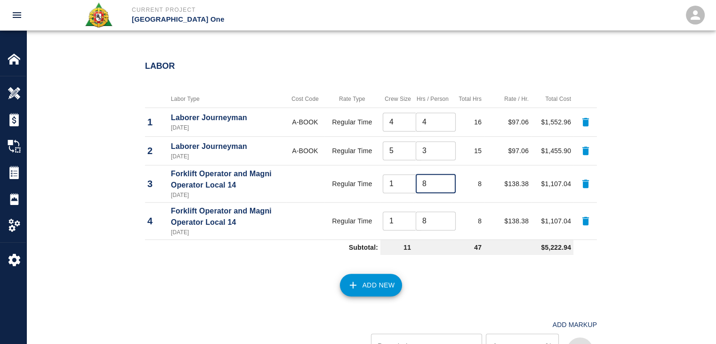
click at [427, 183] on input "8" at bounding box center [436, 183] width 40 height 19
click at [339, 58] on div "Labor" at bounding box center [365, 60] width 463 height 37
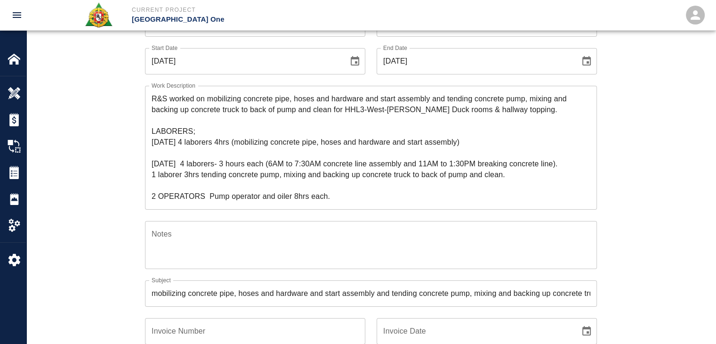
scroll to position [36, 0]
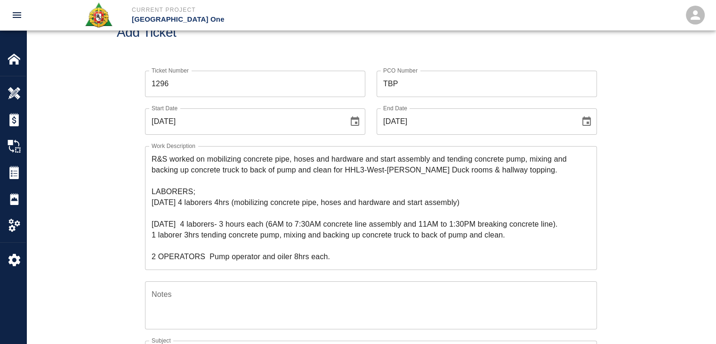
click at [205, 263] on div "R&S worked on mobilizing concrete pipe, hoses and hardware and start assembly a…" at bounding box center [371, 208] width 452 height 124
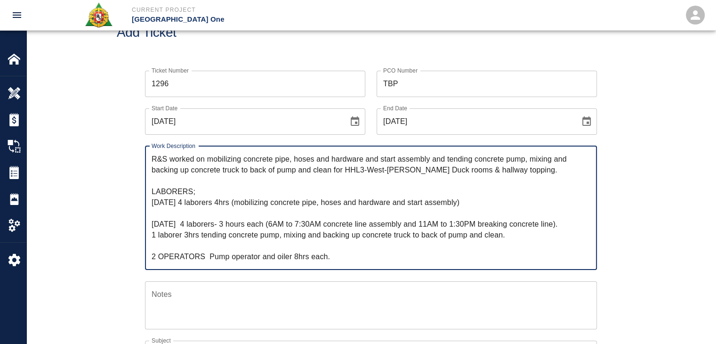
click at [245, 255] on textarea "R&S worked on mobilizing concrete pipe, hoses and hardware and start assembly a…" at bounding box center [371, 208] width 439 height 108
click at [190, 258] on textarea "R&S worked on mobilizing concrete pipe, hoses and hardware and start assembly a…" at bounding box center [371, 208] width 439 height 108
click at [245, 255] on textarea "R&S worked on mobilizing concrete pipe, hoses and hardware and start assembly a…" at bounding box center [371, 208] width 439 height 108
click at [98, 241] on div "Ticket Number 1296 Ticket Number PCO Number TBP PCO Number Start Date 08/07/202…" at bounding box center [371, 296] width 690 height 475
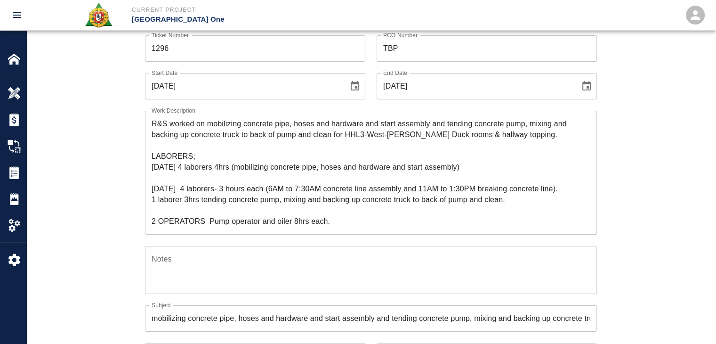
scroll to position [72, 0]
click at [107, 203] on div "Ticket Number 1296 Ticket Number PCO Number TBP PCO Number Start Date 08/07/202…" at bounding box center [371, 261] width 690 height 475
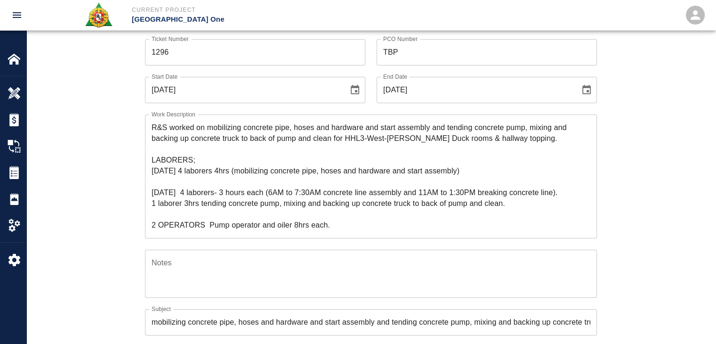
scroll to position [0, 0]
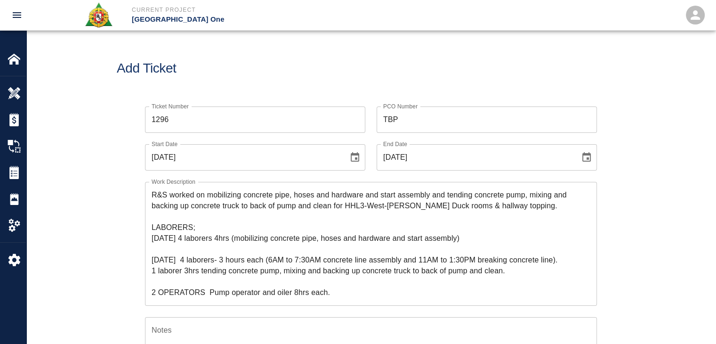
click at [282, 65] on h1 "Add Ticket" at bounding box center [371, 69] width 509 height 16
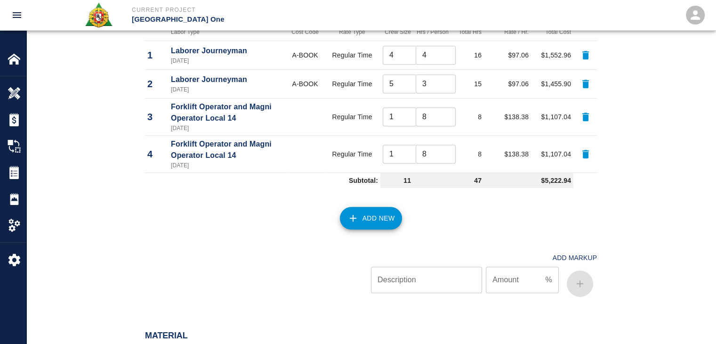
scroll to position [561, 0]
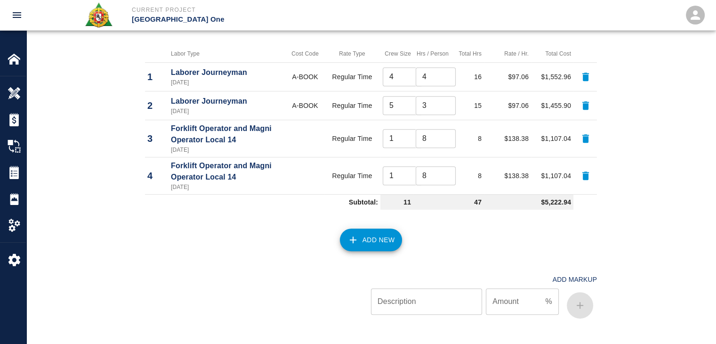
click at [358, 233] on button "Add New" at bounding box center [371, 239] width 63 height 23
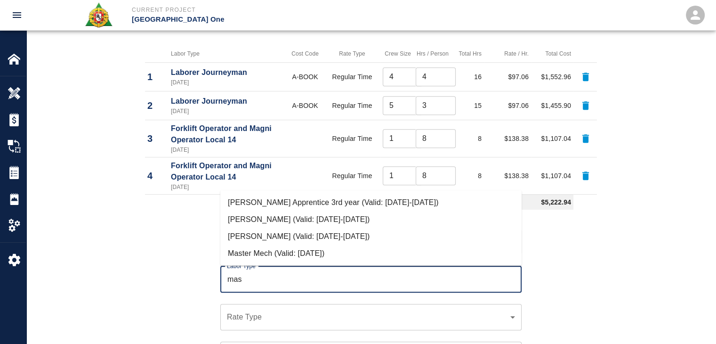
click at [251, 234] on li "Mason Journeyman (Valid: 07/01/2024-08/31/2025)" at bounding box center [370, 236] width 301 height 17
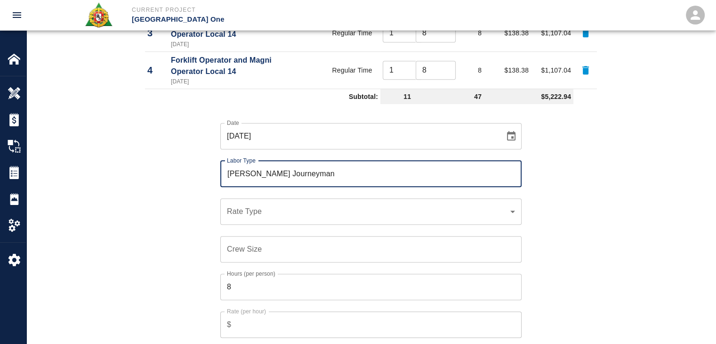
scroll to position [668, 0]
type input "Mason Journeyman"
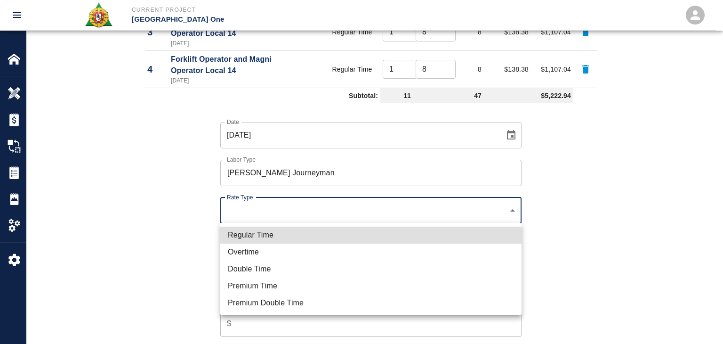
click at [262, 232] on li "Regular Time" at bounding box center [370, 235] width 301 height 17
type input "rate_rt"
type input "112.04"
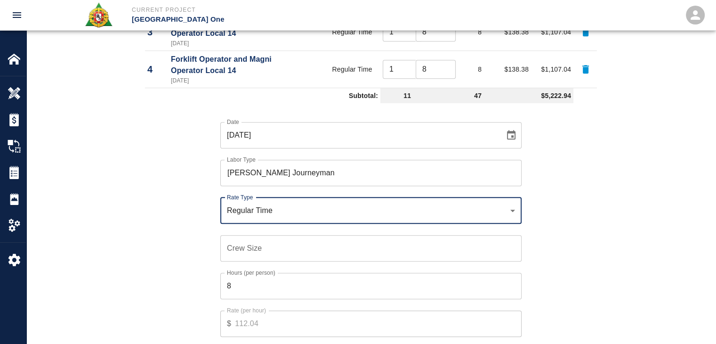
click at [247, 244] on div "Crew Size Crew Size" at bounding box center [370, 248] width 301 height 26
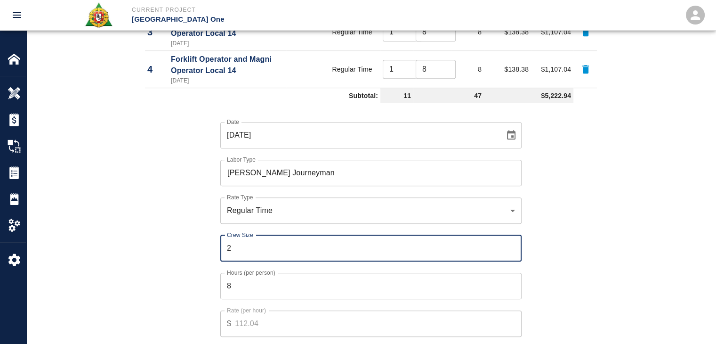
type input "2"
click at [245, 282] on input "8" at bounding box center [370, 286] width 301 height 26
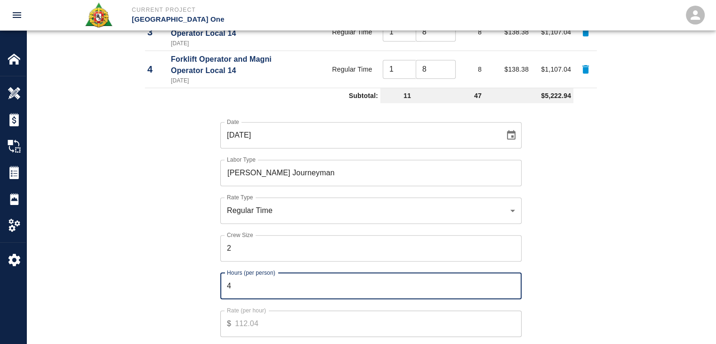
type input "4"
click at [201, 283] on div "Date 08/07/2025 Date Labor Type Mason Journeyman Labor Type Rate Type Regular T…" at bounding box center [365, 236] width 463 height 259
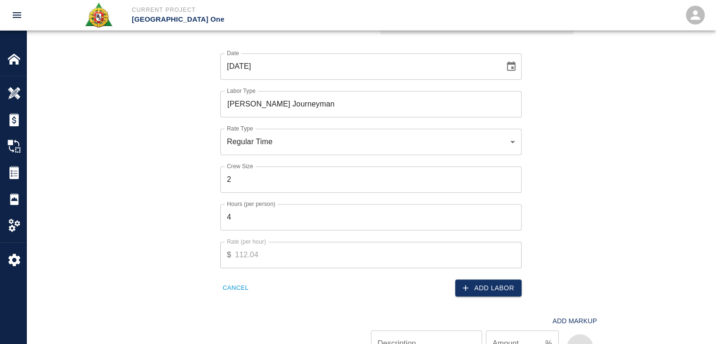
scroll to position [738, 0]
click at [461, 283] on icon "button" at bounding box center [465, 286] width 9 height 9
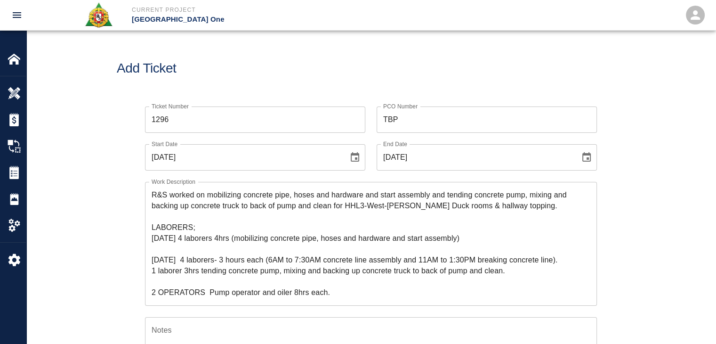
scroll to position [21, 0]
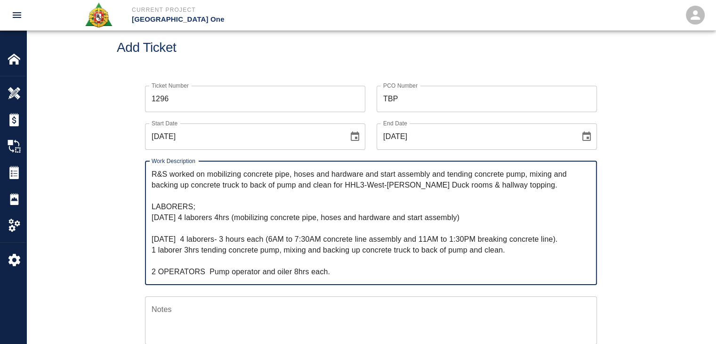
click at [322, 242] on textarea "R&S worked on mobilizing concrete pipe, hoses and hardware and start assembly a…" at bounding box center [371, 223] width 439 height 108
click at [544, 245] on textarea "R&S worked on mobilizing concrete pipe, hoses and hardware and start assembly a…" at bounding box center [371, 223] width 439 height 108
click at [273, 242] on textarea "R&S worked on mobilizing concrete pipe, hoses and hardware and start assembly a…" at bounding box center [371, 223] width 439 height 108
click at [279, 242] on textarea "R&S worked on mobilizing concrete pipe, hoses and hardware and start assembly a…" at bounding box center [371, 223] width 439 height 108
click at [201, 244] on textarea "R&S worked on mobilizing concrete pipe, hoses and hardware and start assembly a…" at bounding box center [371, 223] width 439 height 108
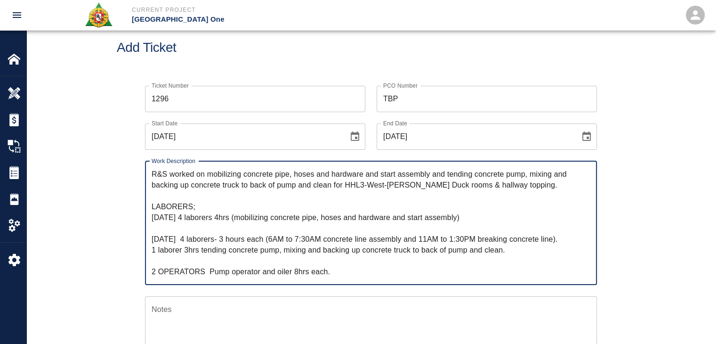
click at [530, 249] on textarea "R&S worked on mobilizing concrete pipe, hoses and hardware and start assembly a…" at bounding box center [371, 223] width 439 height 108
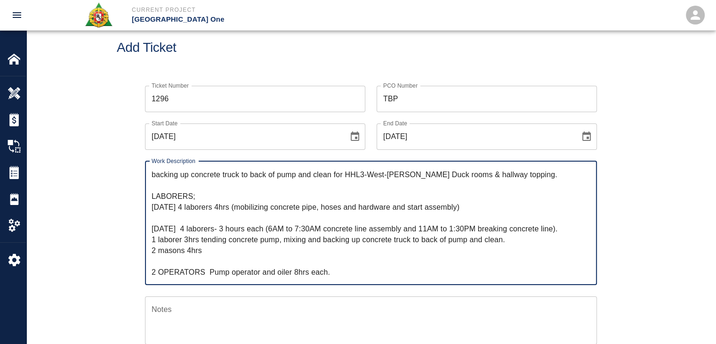
type textarea "R&S worked on mobilizing concrete pipe, hoses and hardware and start assembly a…"
click at [103, 252] on div "Ticket Number 1296 Ticket Number PCO Number TBP PCO Number Start Date 08/07/202…" at bounding box center [371, 311] width 690 height 475
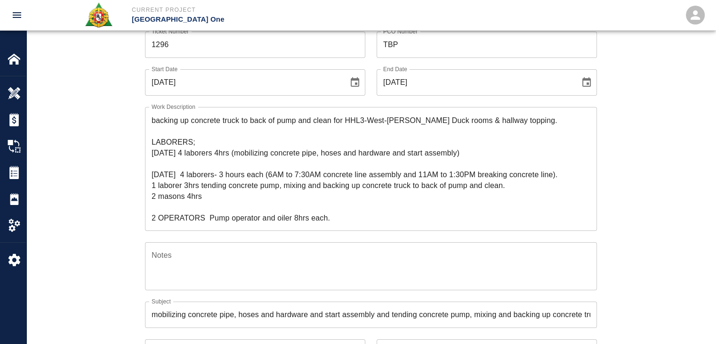
scroll to position [0, 0]
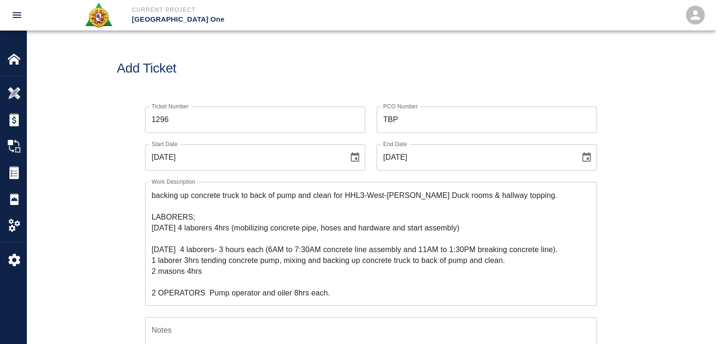
click at [271, 72] on h1 "Add Ticket" at bounding box center [371, 69] width 509 height 16
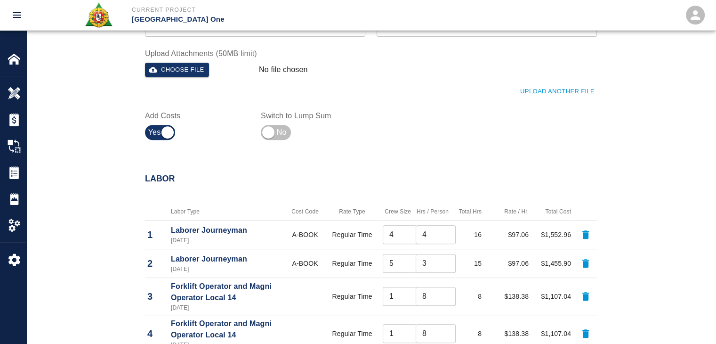
scroll to position [402, 0]
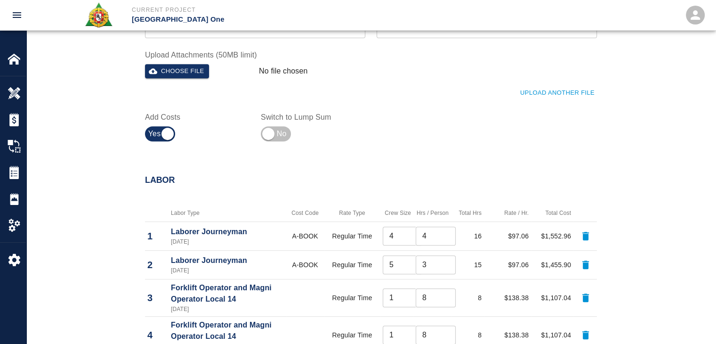
click at [522, 87] on button "Upload Another File" at bounding box center [557, 93] width 79 height 15
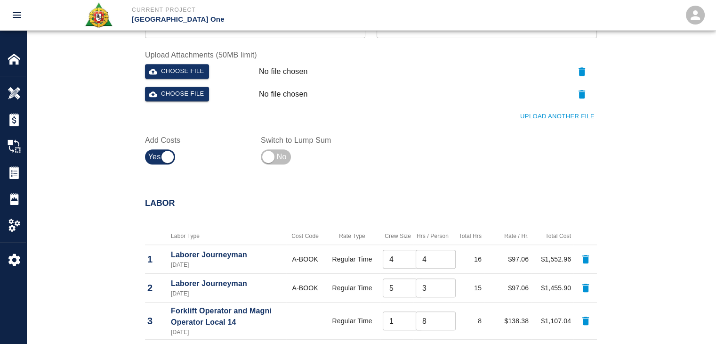
click at [542, 115] on button "Upload Another File" at bounding box center [557, 116] width 79 height 15
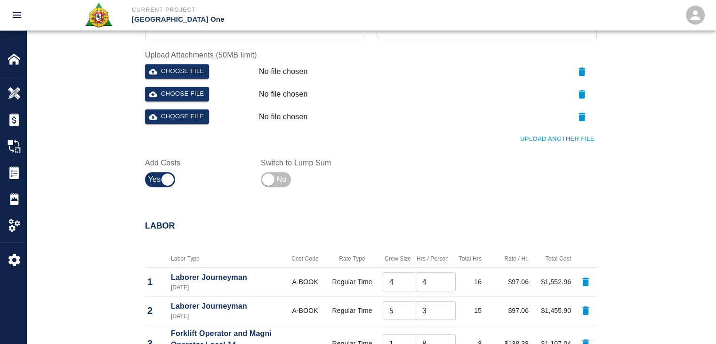
click at [547, 142] on button "Upload Another File" at bounding box center [557, 139] width 79 height 15
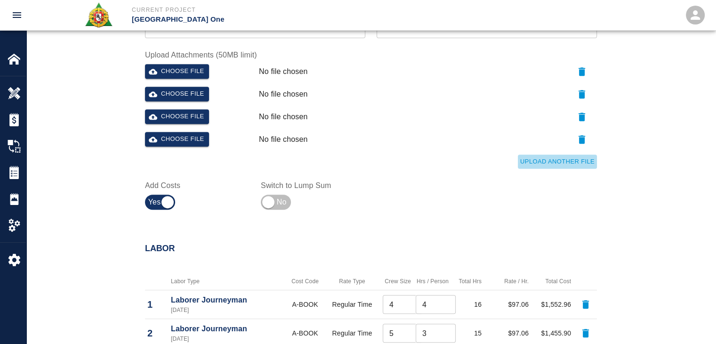
click at [545, 163] on button "Upload Another File" at bounding box center [557, 161] width 79 height 15
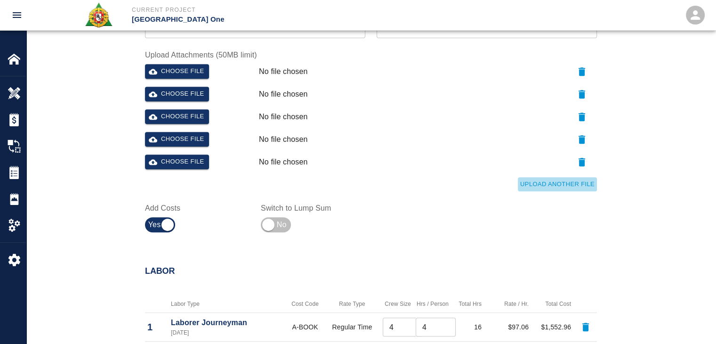
click at [526, 178] on button "Upload Another File" at bounding box center [557, 184] width 79 height 15
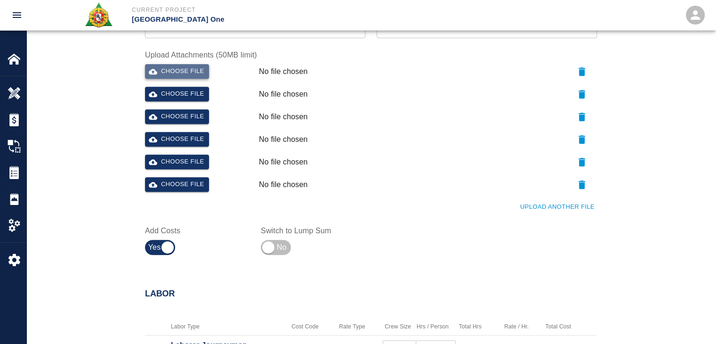
click at [202, 70] on button "Choose file" at bounding box center [177, 71] width 64 height 15
click at [158, 96] on button "Choose file" at bounding box center [177, 94] width 64 height 15
click at [178, 121] on button "Choose file" at bounding box center [177, 116] width 64 height 15
click at [183, 144] on button "Choose file" at bounding box center [177, 139] width 64 height 15
click at [177, 158] on button "Choose file" at bounding box center [177, 161] width 64 height 15
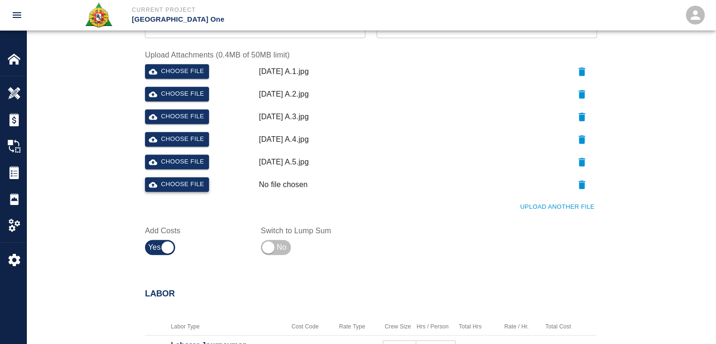
click at [184, 180] on button "Choose file" at bounding box center [177, 184] width 64 height 15
click at [545, 213] on button "Upload Another File" at bounding box center [557, 207] width 79 height 15
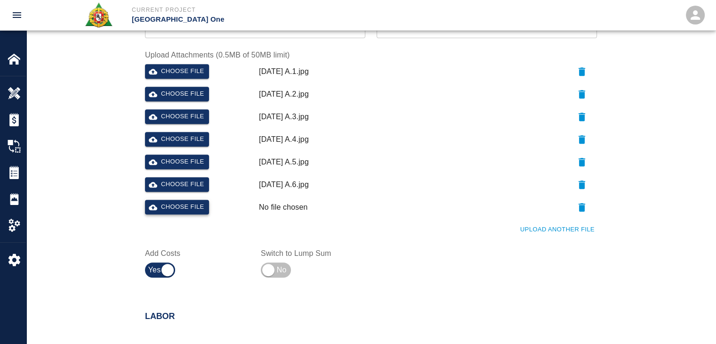
click at [203, 203] on button "Choose file" at bounding box center [177, 207] width 64 height 15
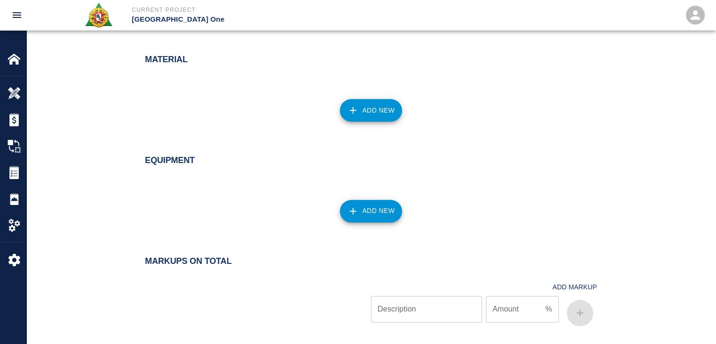
scroll to position [1129, 0]
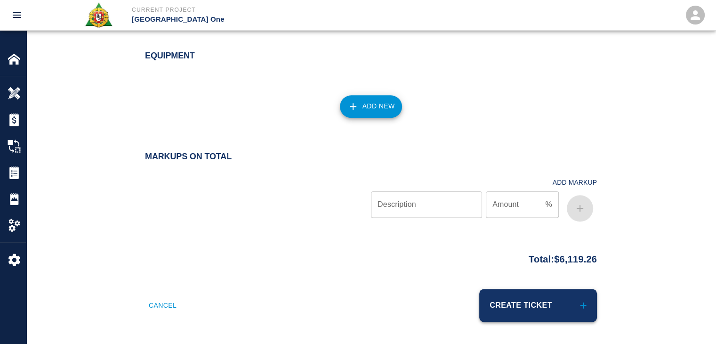
click at [512, 304] on button "Create Ticket" at bounding box center [538, 305] width 118 height 33
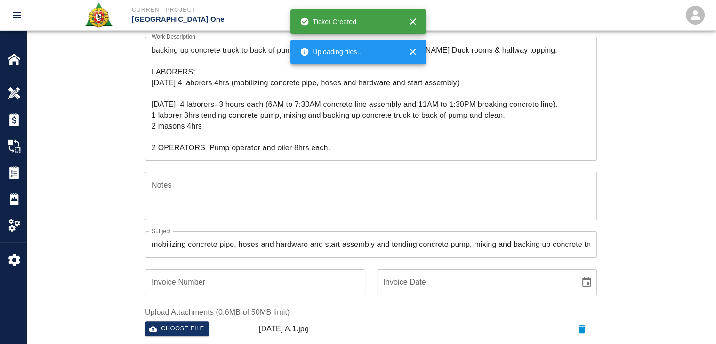
scroll to position [145, 0]
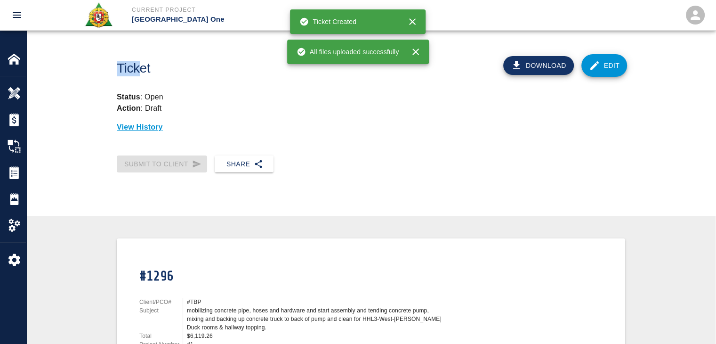
drag, startPoint x: 339, startPoint y: 145, endPoint x: 143, endPoint y: 59, distance: 213.9
click at [253, 155] on div "Ticket Download Edit Status : Open Action : Draft View History" at bounding box center [371, 93] width 690 height 125
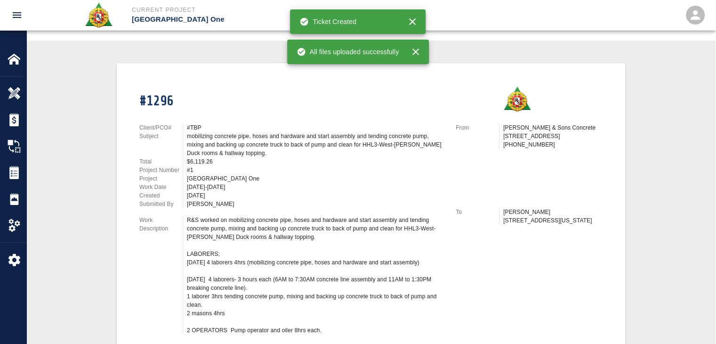
scroll to position [309, 0]
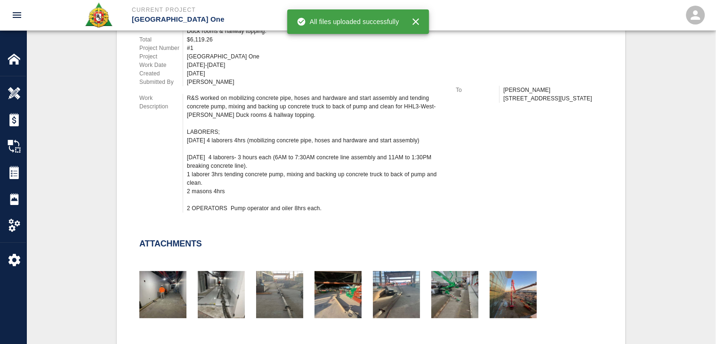
drag, startPoint x: 326, startPoint y: 208, endPoint x: 180, endPoint y: 98, distance: 182.3
click at [180, 98] on div "Work Description R&S worked on mobilizing concrete pipe, hoses and hardware and…" at bounding box center [291, 153] width 305 height 119
copy div "Description R&S worked on mobilizing concrete pipe, hoses and hardware and star…"
click at [220, 129] on div "R&S worked on mobilizing concrete pipe, hoses and hardware and start assembly a…" at bounding box center [316, 153] width 258 height 119
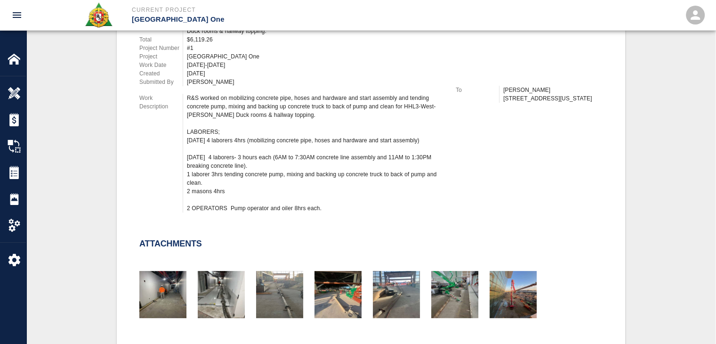
drag, startPoint x: 274, startPoint y: 168, endPoint x: 183, endPoint y: 103, distance: 111.9
click at [183, 103] on div "R&S worked on mobilizing concrete pipe, hoses and hardware and start assembly a…" at bounding box center [314, 153] width 262 height 119
click at [272, 165] on div "R&S worked on mobilizing concrete pipe, hoses and hardware and start assembly a…" at bounding box center [316, 153] width 258 height 119
drag, startPoint x: 328, startPoint y: 210, endPoint x: 186, endPoint y: 99, distance: 179.6
click at [186, 99] on div "R&S worked on mobilizing concrete pipe, hoses and hardware and start assembly a…" at bounding box center [314, 153] width 262 height 119
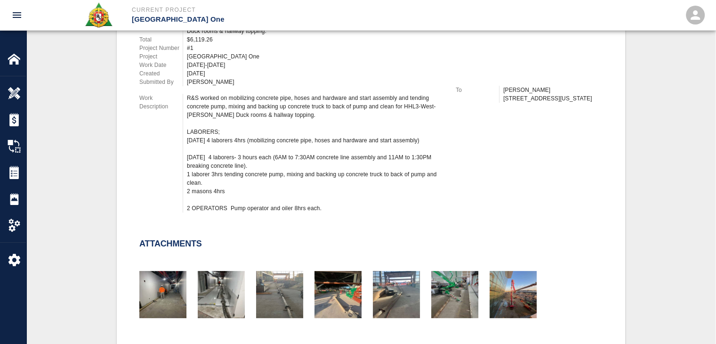
copy div "R&S worked on mobilizing concrete pipe, hoses and hardware and start assembly a…"
click at [357, 114] on div "R&S worked on mobilizing concrete pipe, hoses and hardware and start assembly a…" at bounding box center [316, 153] width 258 height 119
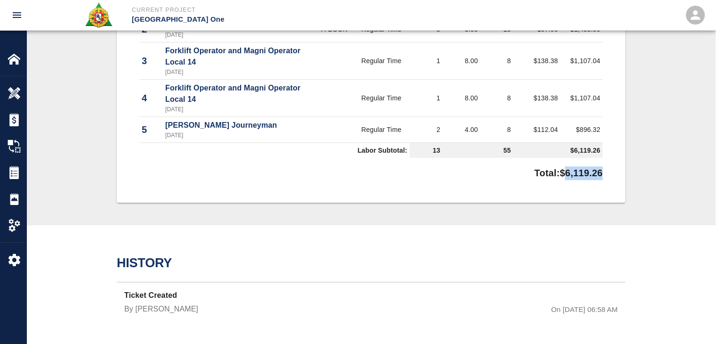
drag, startPoint x: 631, startPoint y: 169, endPoint x: 555, endPoint y: 178, distance: 76.8
copy p "6,119.26"
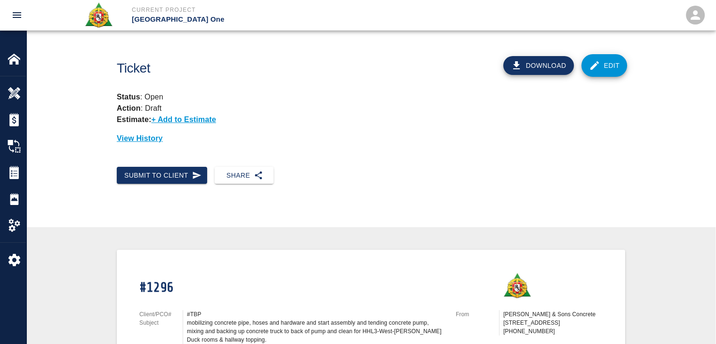
scroll to position [0, 0]
click at [204, 173] on button "Submit to Client" at bounding box center [162, 175] width 90 height 17
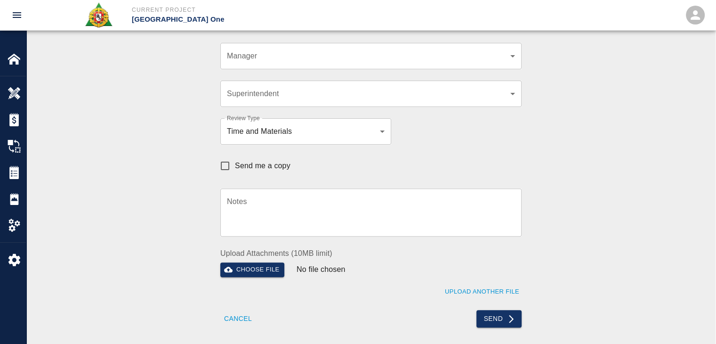
scroll to position [284, 0]
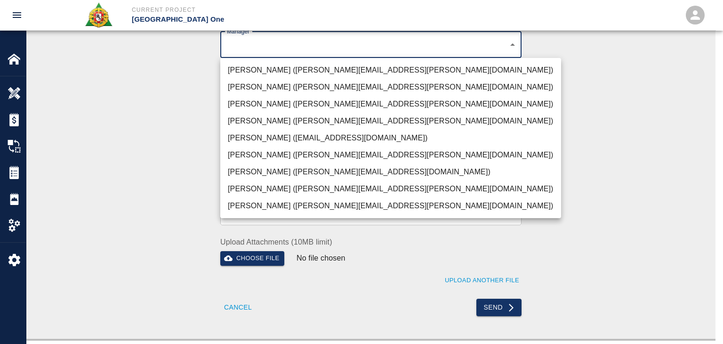
click at [262, 66] on li "Peter Hardecker (peter.hardecker@aecom.com)" at bounding box center [390, 70] width 341 height 17
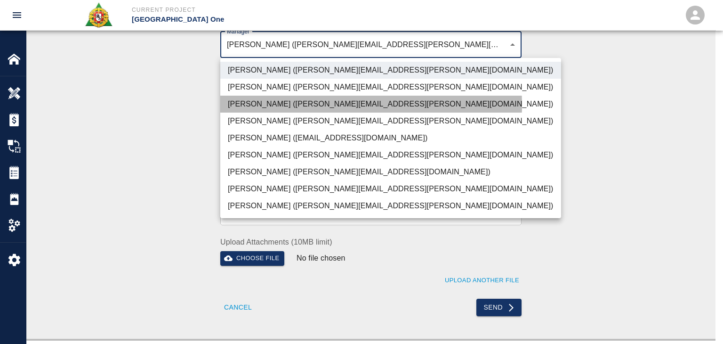
click at [255, 106] on li "Parin Kanani (parin.kanani@aecom.com)" at bounding box center [390, 104] width 341 height 17
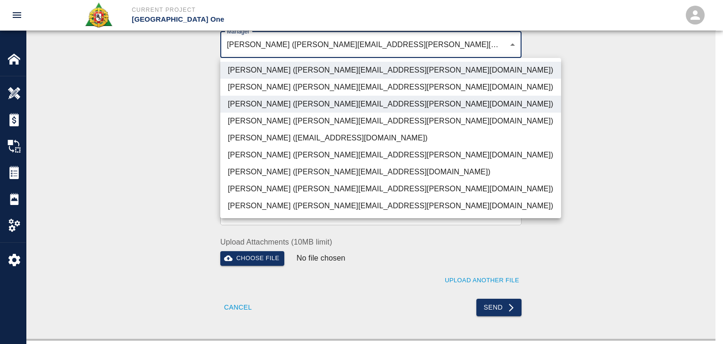
click at [284, 181] on li "Dylan Sims (dylan.sims@aecom.com)" at bounding box center [390, 188] width 341 height 17
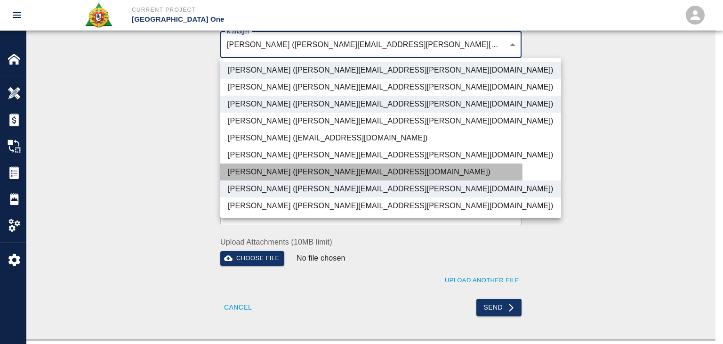
click at [271, 174] on li "Patrick Testino (patrick.testino@aecom.com)" at bounding box center [390, 171] width 341 height 17
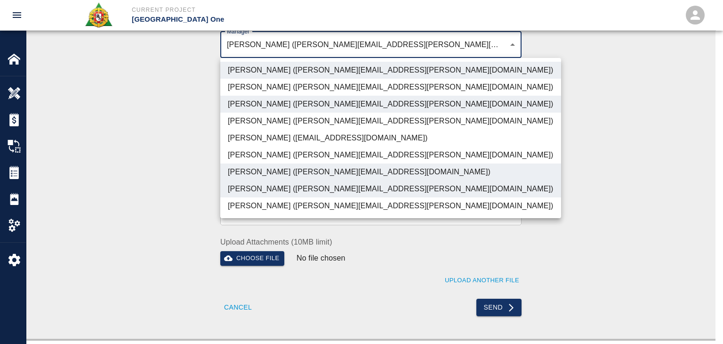
click at [292, 207] on li "Shane Lamay (shane.lamay@aecom.com)" at bounding box center [390, 205] width 341 height 17
type input "ede96749-2565-4a65-a76c-ac2c5448e16e,69d78ca4-8a93-4c72-a988-7271956ccf0b,b38a7…"
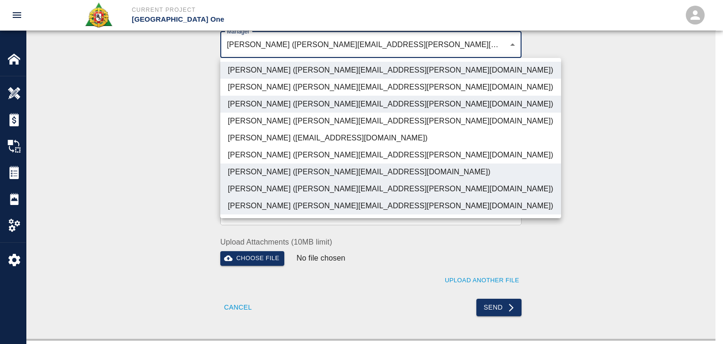
click at [136, 157] on div at bounding box center [361, 172] width 723 height 344
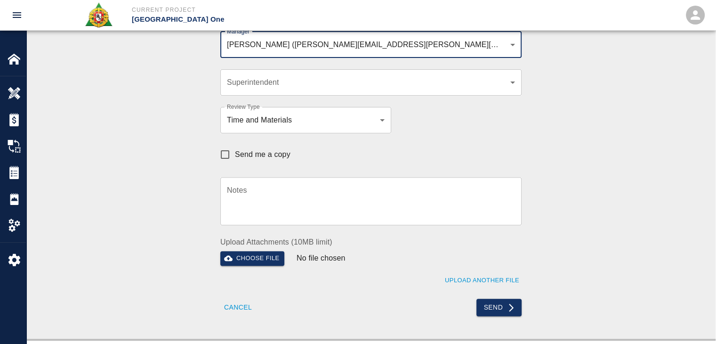
click at [228, 155] on input "Send me a copy" at bounding box center [225, 155] width 20 height 20
checkbox input "true"
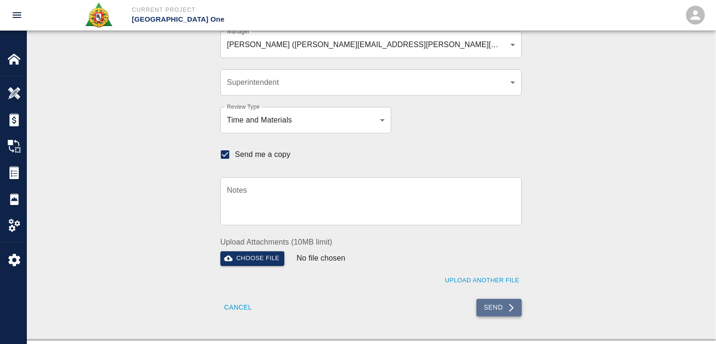
click at [511, 313] on button "Send" at bounding box center [500, 307] width 46 height 17
checkbox input "false"
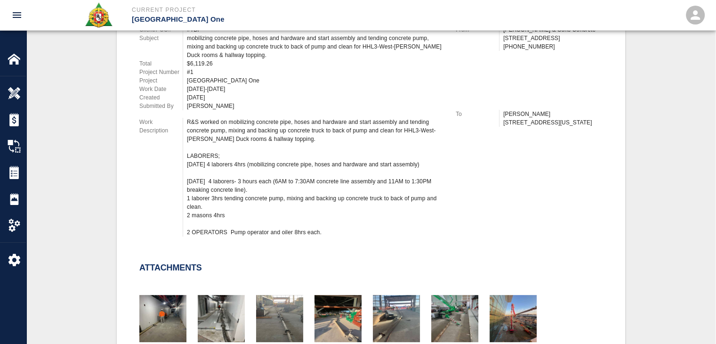
scroll to position [0, 0]
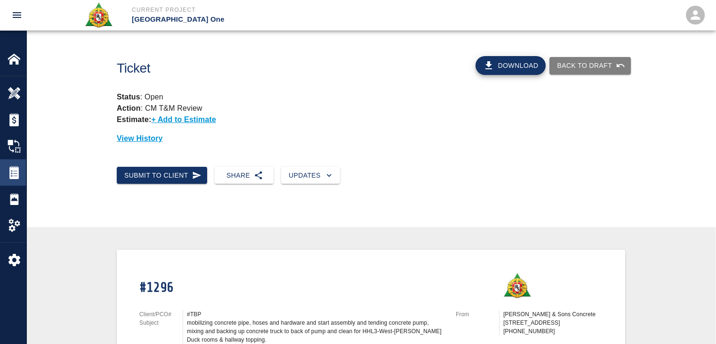
click at [11, 176] on img at bounding box center [14, 172] width 13 height 13
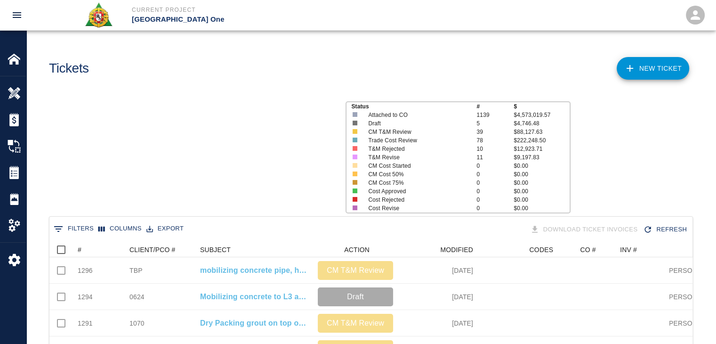
scroll to position [543, 636]
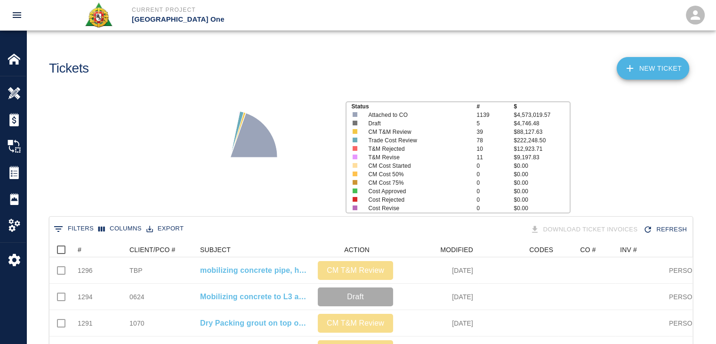
click at [622, 69] on link "NEW TICKET" at bounding box center [653, 68] width 73 height 23
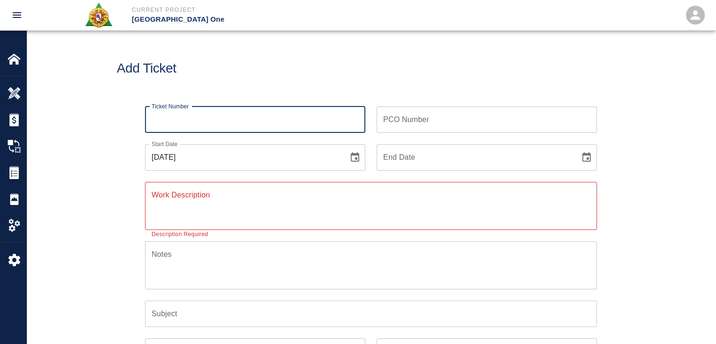
click at [203, 120] on input "Ticket Number" at bounding box center [255, 119] width 220 height 26
type input "1297"
click at [349, 159] on icon "Choose date, selected date is Aug 13, 2025" at bounding box center [354, 157] width 11 height 11
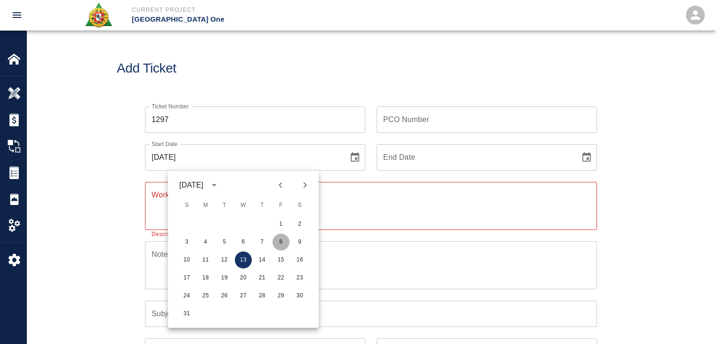
click at [276, 247] on button "8" at bounding box center [281, 242] width 17 height 17
type input "[DATE]"
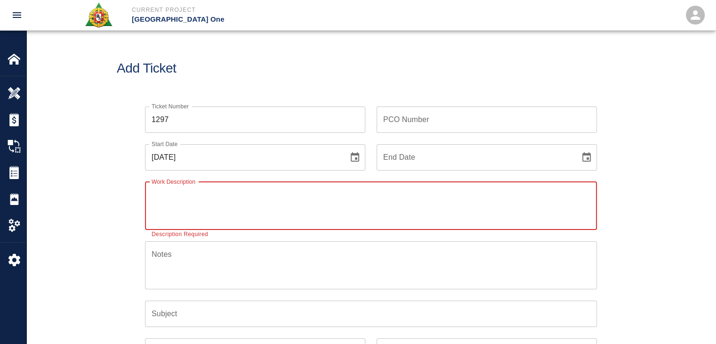
click at [169, 211] on textarea "Work Description" at bounding box center [371, 205] width 439 height 32
paste textarea "LOCATION: HHL1-SOG-Area 36- Q/18 line 1 Laborer-3hrs- roughing around opening f…"
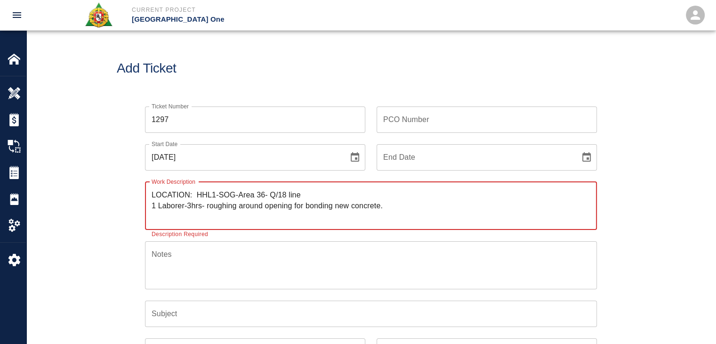
drag, startPoint x: 194, startPoint y: 191, endPoint x: 127, endPoint y: 191, distance: 67.4
click at [127, 191] on div "Ticket Number 1297 Ticket Number PCO Number PCO Number Start Date 08/08/2025 St…" at bounding box center [371, 283] width 509 height 377
drag, startPoint x: 396, startPoint y: 206, endPoint x: 208, endPoint y: 205, distance: 188.4
click at [208, 205] on textarea "R&S worked on HHL1-SOG-Area 36- Q/18 line 1 Laborer-3hrs- roughing around openi…" at bounding box center [371, 205] width 439 height 32
click at [208, 198] on textarea "R&S worked on HHL1-SOG-Area 36- Q/18 line 1 Laborer-3hrs" at bounding box center [371, 205] width 439 height 32
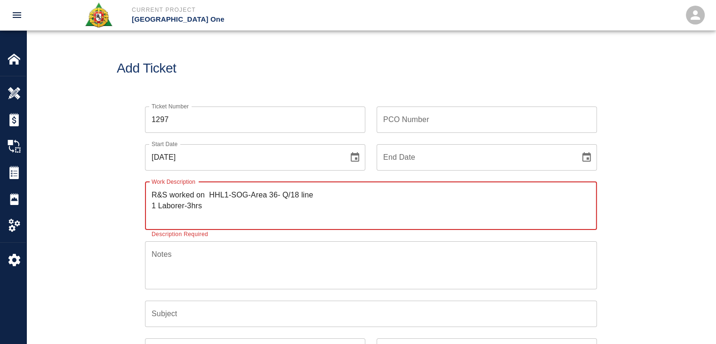
paste textarea "roughing around opening for bonding new concrete."
click at [502, 189] on textarea "R&S worked on roughing around opening for bonding new concrete. HHL1-SOG-Area 3…" at bounding box center [371, 205] width 439 height 32
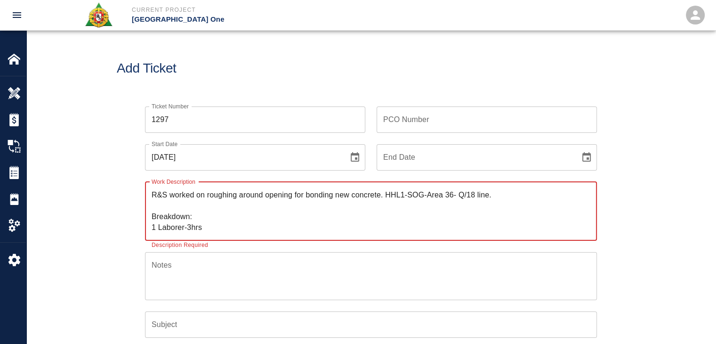
click at [188, 225] on textarea "R&S worked on roughing around opening for bonding new concrete. HHL1-SOG-Area 3…" at bounding box center [371, 210] width 439 height 43
type textarea "R&S worked on roughing around opening for bonding new concrete. HHL1-SOG-Area 3…"
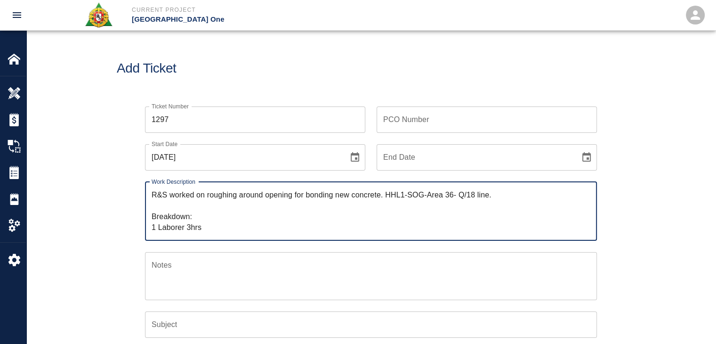
click at [380, 120] on input "PCO Number" at bounding box center [487, 119] width 220 height 26
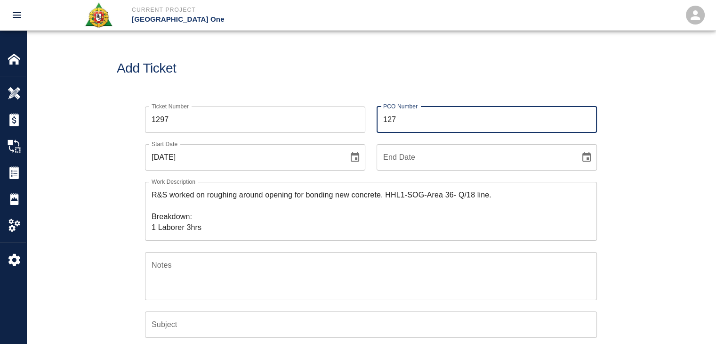
type input "1272"
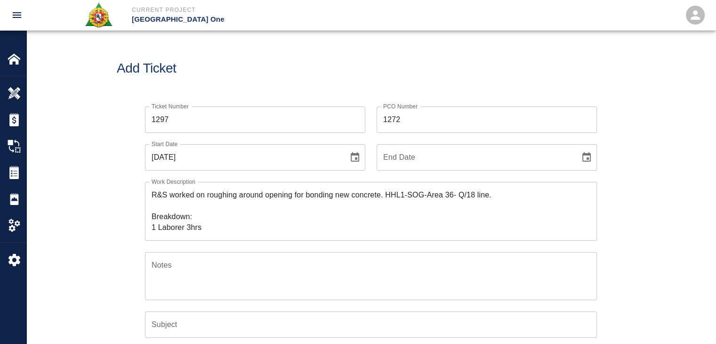
click at [331, 70] on h1 "Add Ticket" at bounding box center [371, 69] width 509 height 16
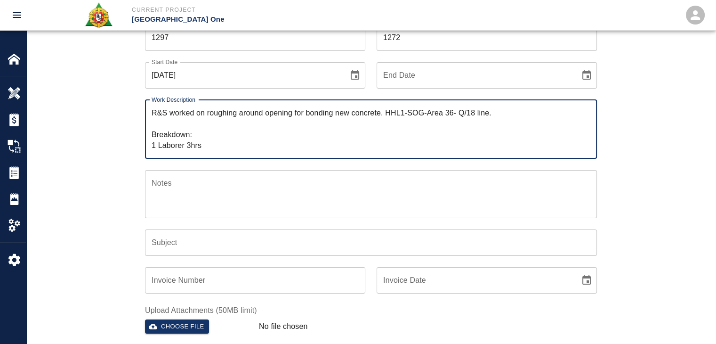
click at [196, 134] on textarea "R&S worked on roughing around opening for bonding new concrete. HHL1-SOG-Area 3…" at bounding box center [371, 128] width 439 height 43
click at [209, 144] on textarea "R&S worked on roughing around opening for bonding new concrete. HHL1-SOG-Area 3…" at bounding box center [371, 128] width 439 height 43
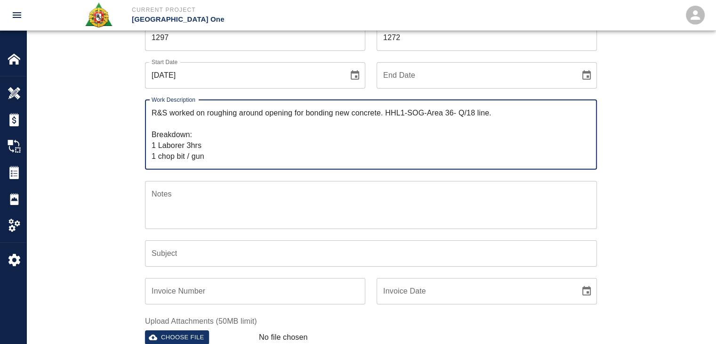
type textarea "R&S worked on roughing around opening for bonding new concrete. HHL1-SOG-Area 3…"
click at [97, 219] on div "Ticket Number 1297 Ticket Number PCO Number 1272 PCO Number Start Date 08/08/20…" at bounding box center [371, 223] width 690 height 421
drag, startPoint x: 211, startPoint y: 126, endPoint x: 208, endPoint y: 114, distance: 11.7
click at [208, 114] on textarea "R&S worked on roughing around opening for bonding new concrete. HHL1-SOG-Area 3…" at bounding box center [371, 134] width 439 height 54
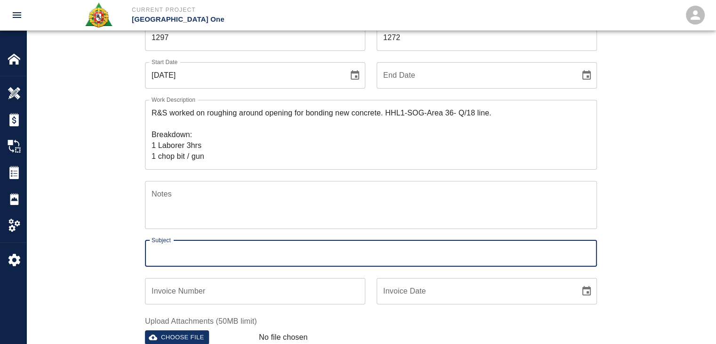
click at [190, 258] on input "Subject" at bounding box center [371, 253] width 452 height 26
paste input "roughing around opening for bonding new concrete. HHL1-SOG-Area 36- Q/18 line."
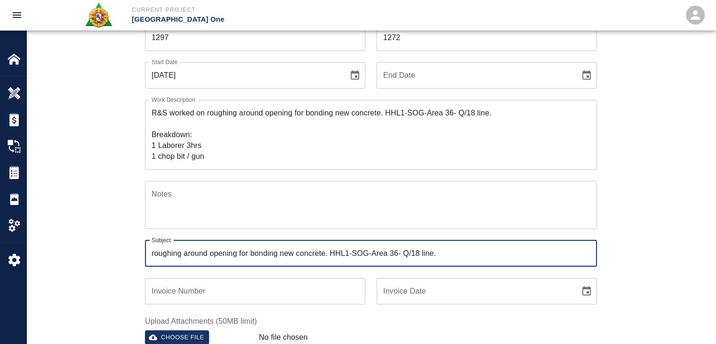
type input "roughing around opening for bonding new concrete. HHL1-SOG-Area 36- Q/18 line."
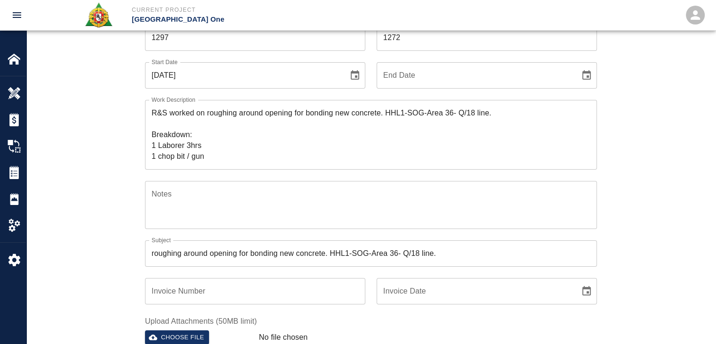
click at [117, 248] on div "Ticket Number 1297 Ticket Number PCO Number 1272 PCO Number Start Date 08/08/20…" at bounding box center [371, 212] width 509 height 398
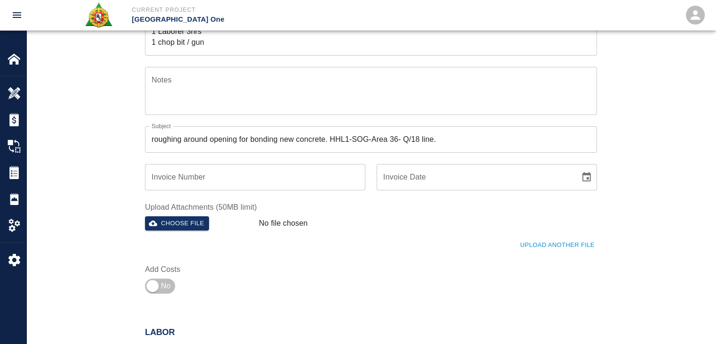
scroll to position [192, 0]
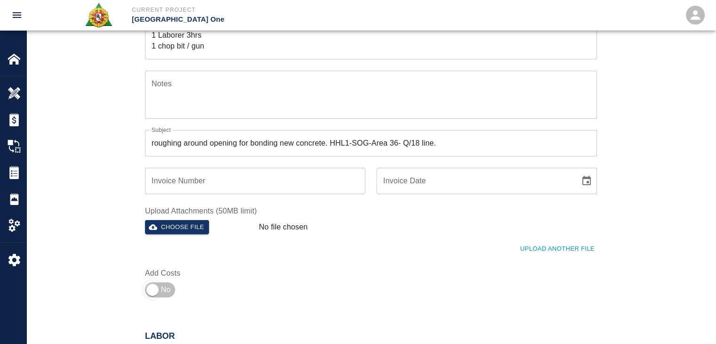
click at [154, 279] on input "checkbox" at bounding box center [153, 289] width 68 height 23
checkbox input "true"
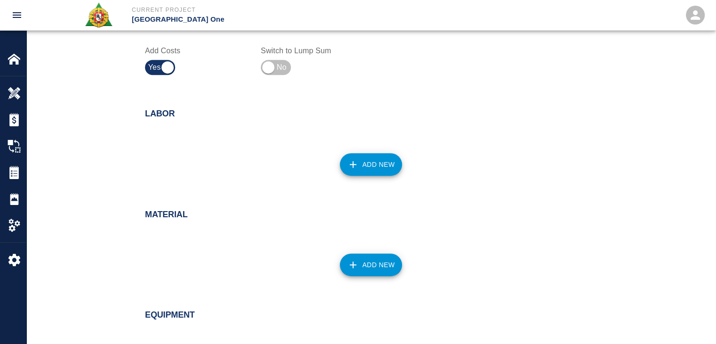
scroll to position [415, 0]
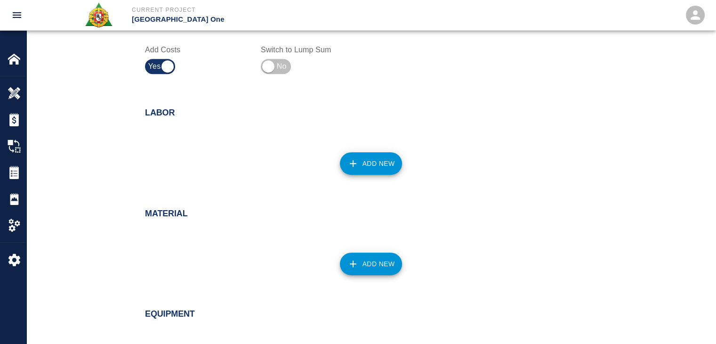
click at [359, 167] on button "Add New" at bounding box center [371, 163] width 63 height 23
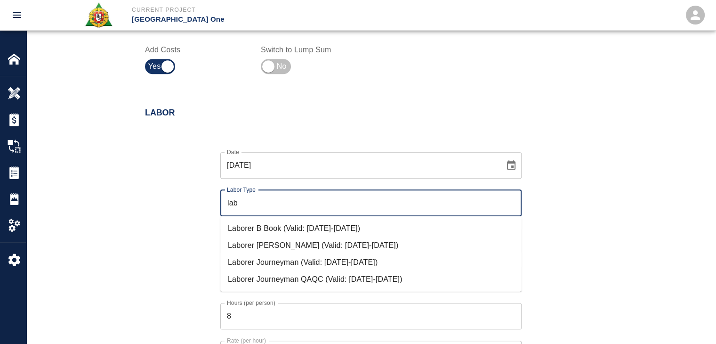
click at [296, 263] on li "Laborer Journeyman (Valid: 07/01/2024-08/31/2025)" at bounding box center [370, 262] width 301 height 17
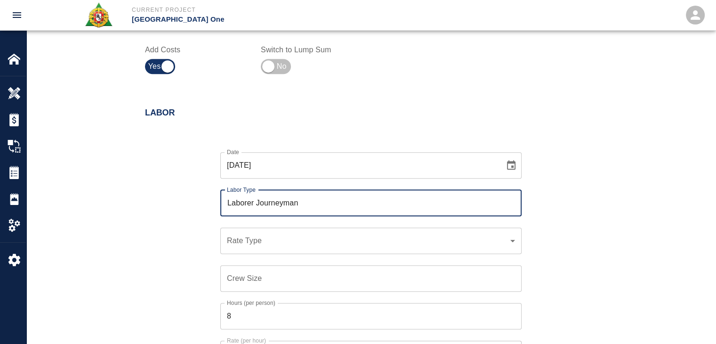
type input "Laborer Journeyman"
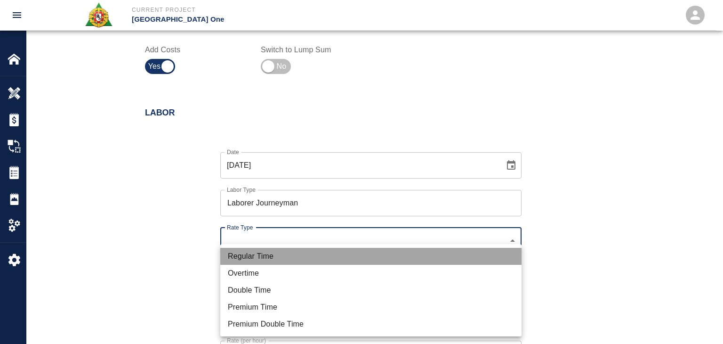
click at [278, 253] on li "Regular Time" at bounding box center [370, 256] width 301 height 17
type input "rate_rt"
type input "97.06"
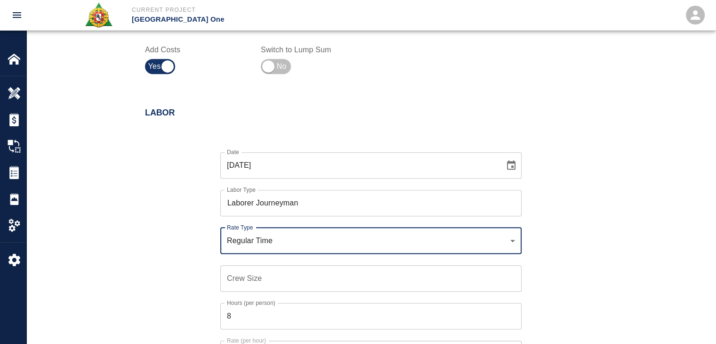
click at [269, 275] on input "Crew Size" at bounding box center [370, 278] width 301 height 26
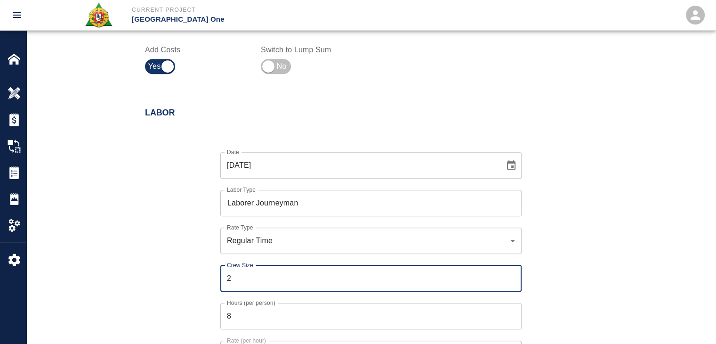
type input "2"
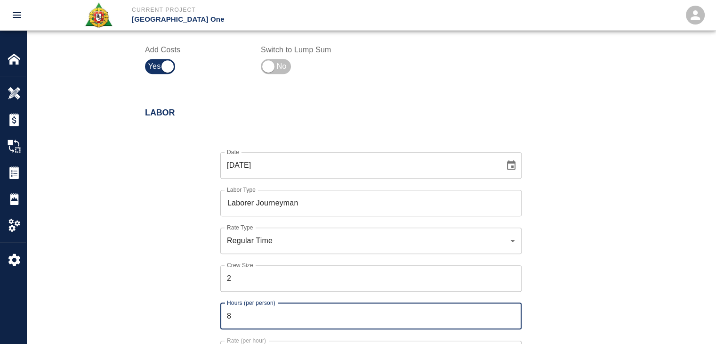
click at [239, 312] on input "8" at bounding box center [370, 316] width 301 height 26
type input "2"
type input "3"
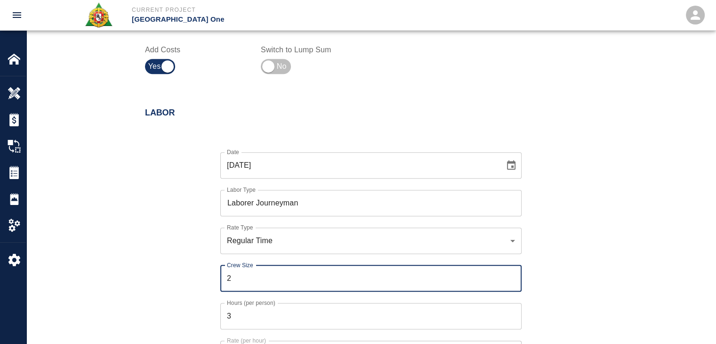
click at [236, 285] on input "2" at bounding box center [370, 278] width 301 height 26
type input "1"
click at [201, 292] on div "Date 08/08/2025 Date Labor Type Laborer Journeyman Labor Type Rate Type Regular…" at bounding box center [365, 266] width 463 height 259
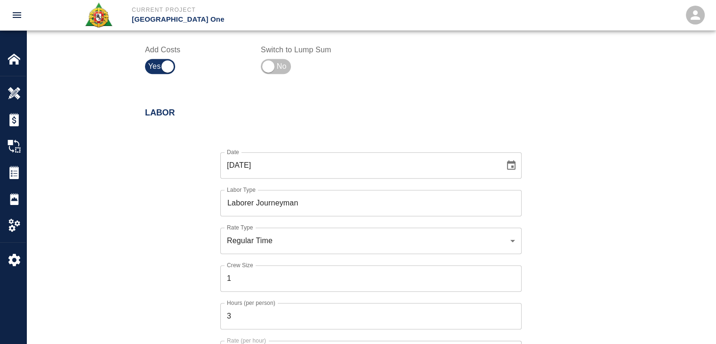
scroll to position [496, 0]
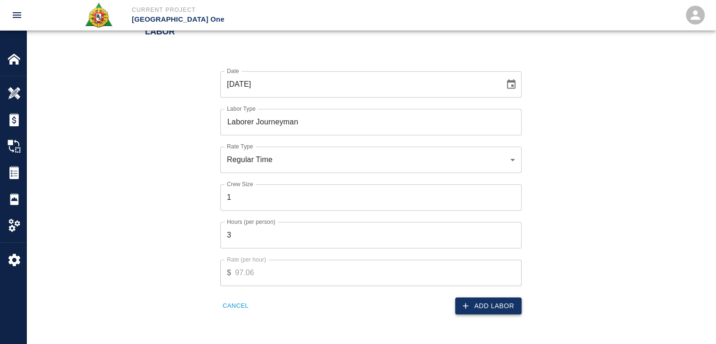
click at [457, 301] on button "Add Labor" at bounding box center [488, 305] width 66 height 17
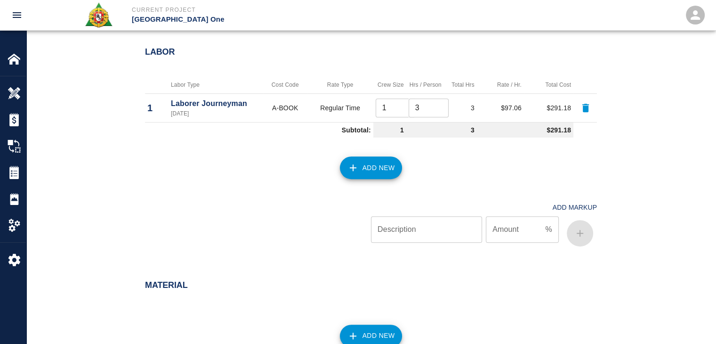
scroll to position [563, 0]
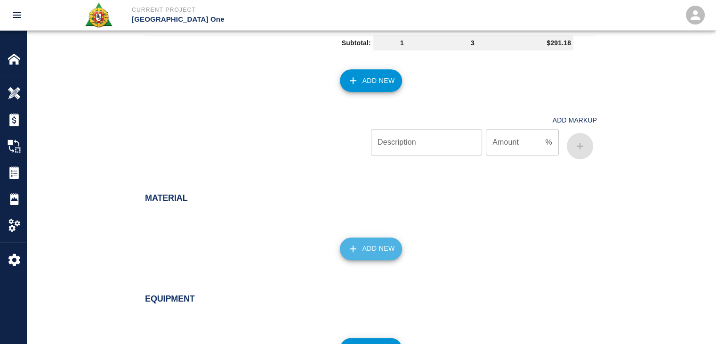
click at [353, 253] on icon "button" at bounding box center [353, 248] width 11 height 11
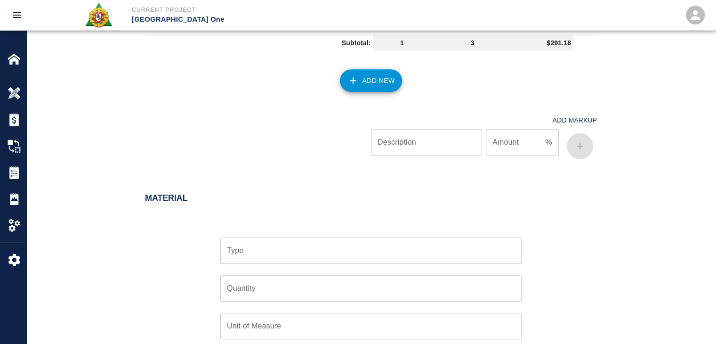
click at [305, 257] on input "Type" at bounding box center [371, 251] width 293 height 18
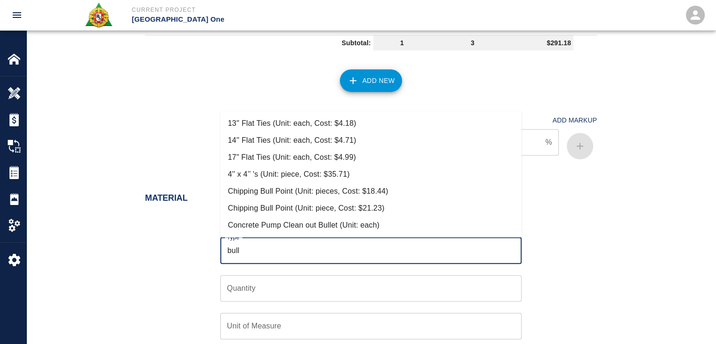
click at [264, 206] on li "Chipping Bull Point (Unit: piece, Cost: $21.23)" at bounding box center [370, 208] width 301 height 17
type input "Chipping Bull Point (Unit: piece, Cost: $21.23)"
type input "piece"
type input "21.23"
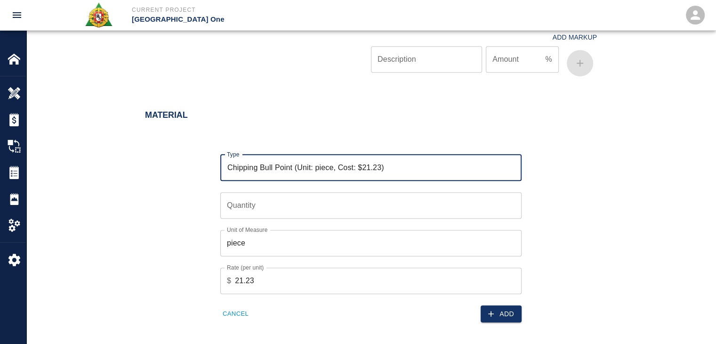
scroll to position [647, 0]
type input "Chipping Bull Point (Unit: piece, Cost: $21.23)"
click at [252, 204] on input "Quantity" at bounding box center [370, 204] width 301 height 26
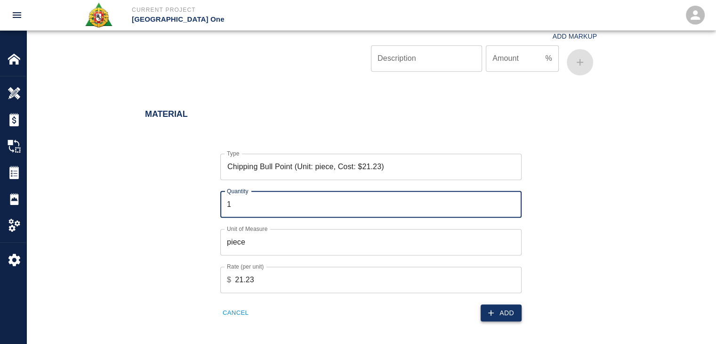
type input "1"
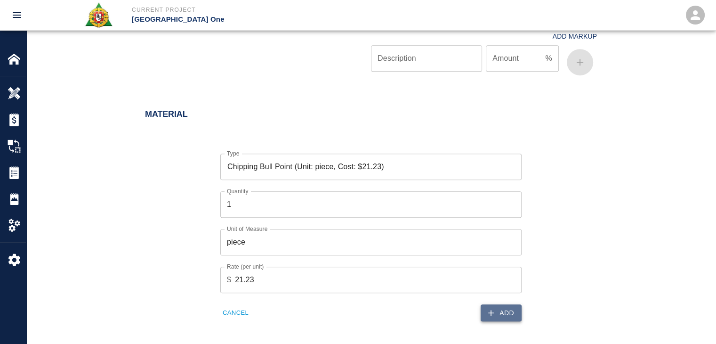
click at [481, 313] on button "Add" at bounding box center [501, 312] width 41 height 17
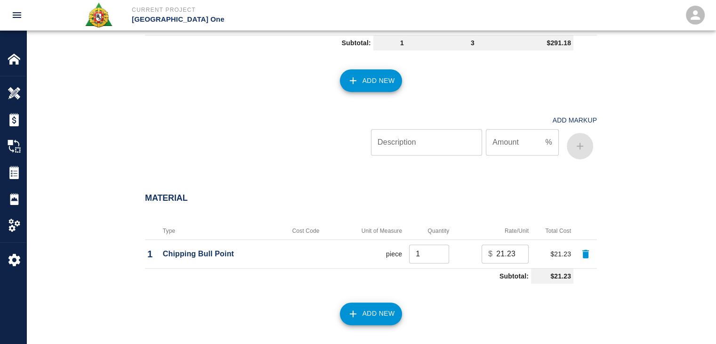
scroll to position [706, 0]
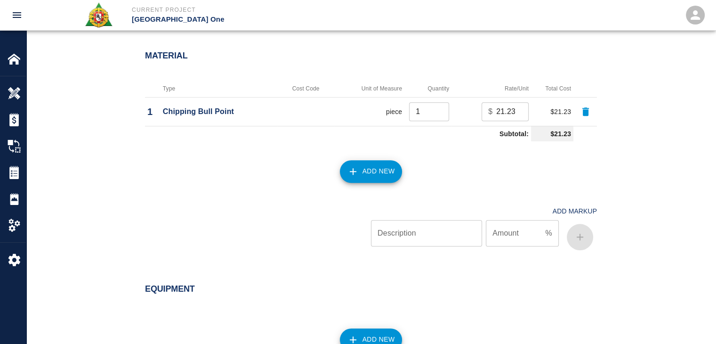
click at [354, 176] on icon "button" at bounding box center [353, 171] width 11 height 11
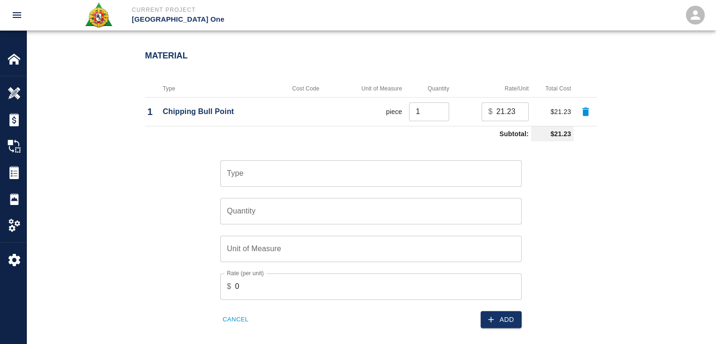
click at [304, 181] on div "Type" at bounding box center [370, 173] width 301 height 26
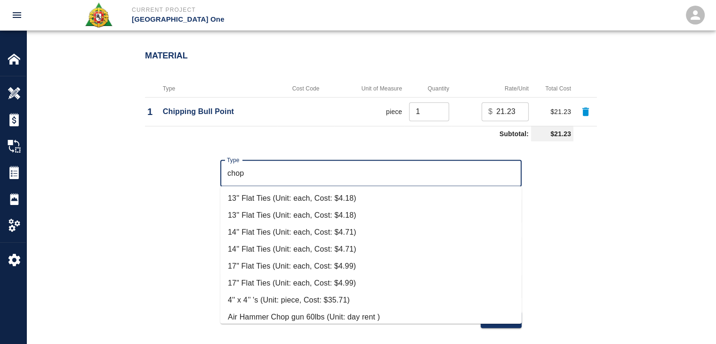
scroll to position [23, 0]
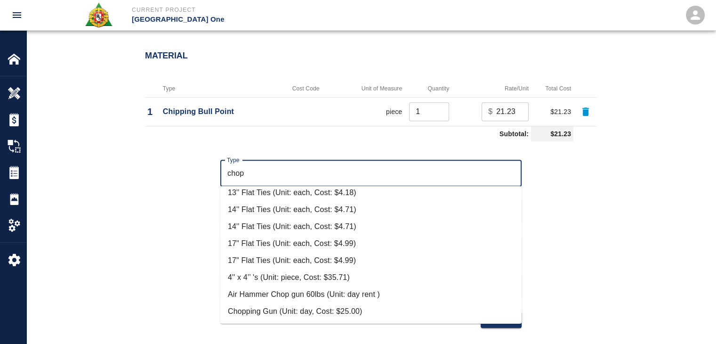
click at [341, 305] on li "Chopping Gun (Unit: day, Cost: $25.00)" at bounding box center [370, 311] width 301 height 17
type input "Chopping Gun (Unit: day, Cost: $25.00)"
type input "day"
type input "25"
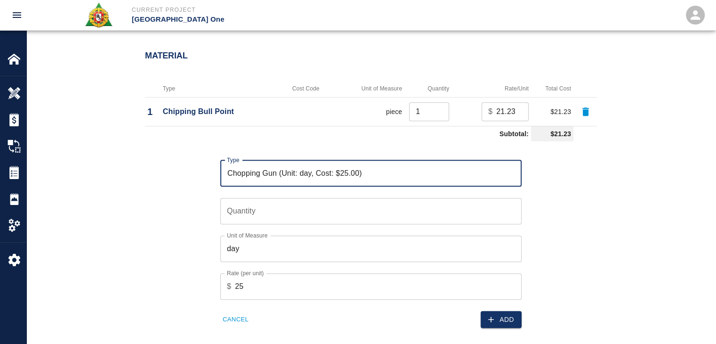
type input "Chopping Gun (Unit: day, Cost: $25.00)"
click at [255, 216] on input "Quantity" at bounding box center [370, 211] width 301 height 26
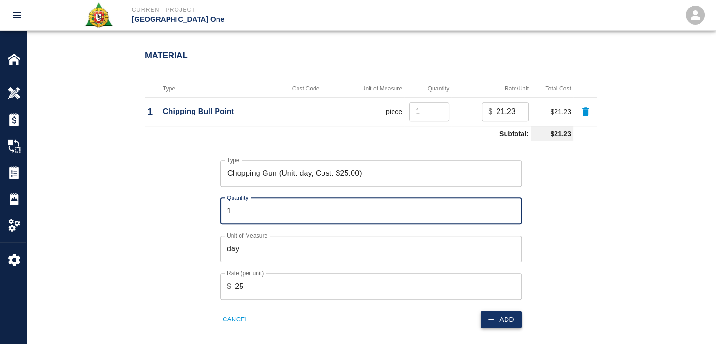
type input "1"
click at [493, 326] on button "Add" at bounding box center [501, 319] width 41 height 17
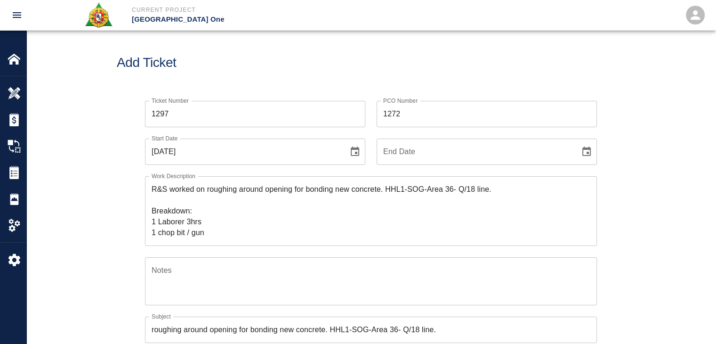
scroll to position [0, 0]
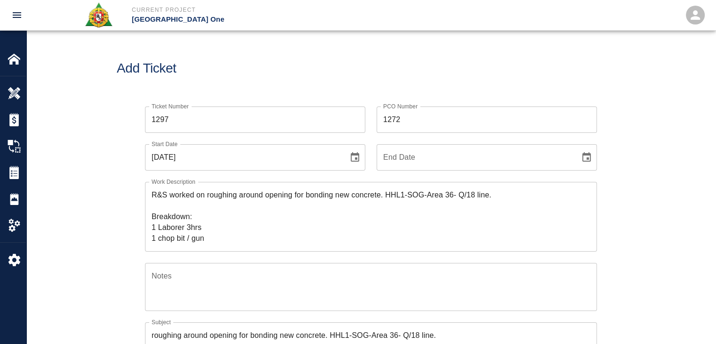
click at [202, 252] on div "Notes x Notes" at bounding box center [365, 281] width 463 height 59
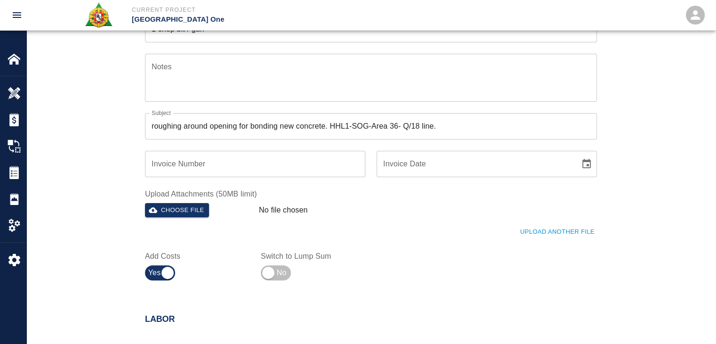
scroll to position [216, 0]
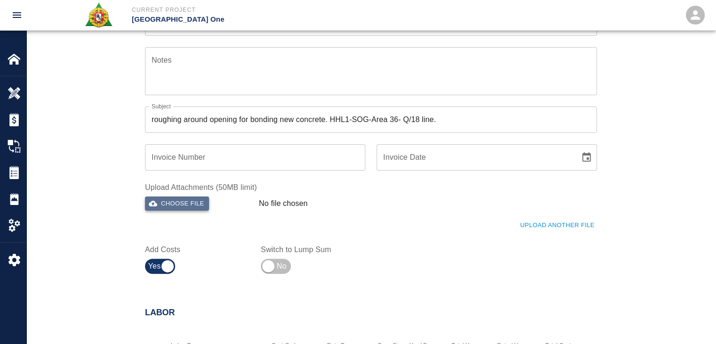
click at [196, 198] on button "Choose file" at bounding box center [177, 203] width 64 height 15
click at [198, 200] on button "Choose file" at bounding box center [177, 203] width 64 height 15
click at [536, 225] on button "Upload Another File" at bounding box center [557, 226] width 79 height 15
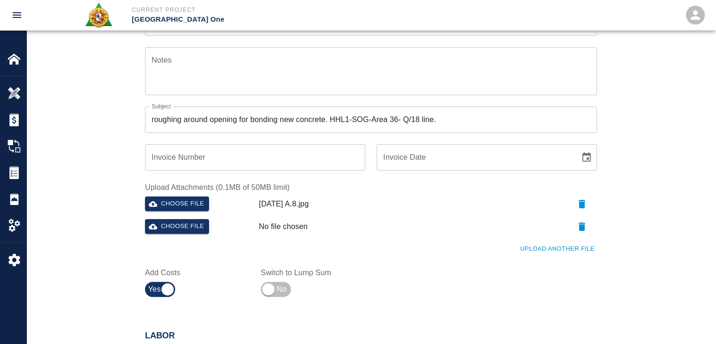
click at [534, 250] on button "Upload Another File" at bounding box center [557, 249] width 79 height 15
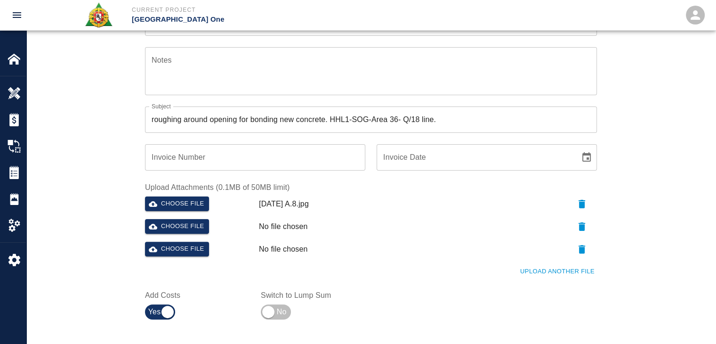
click at [527, 276] on button "Upload Another File" at bounding box center [557, 271] width 79 height 15
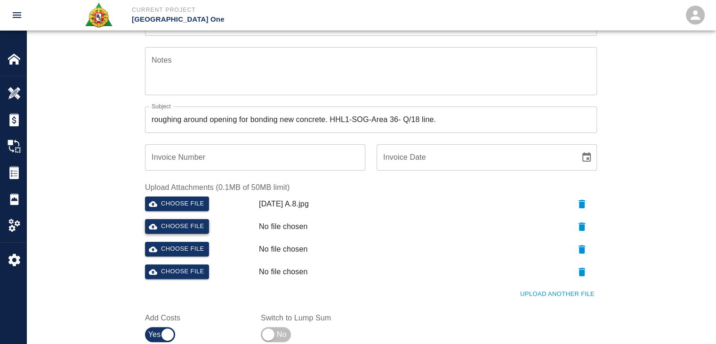
click at [177, 225] on button "Choose file" at bounding box center [177, 226] width 64 height 15
click at [178, 247] on button "Choose file" at bounding box center [177, 249] width 64 height 15
click at [183, 267] on button "Choose file" at bounding box center [177, 271] width 64 height 15
click at [94, 216] on div "Ticket Number 1297 Ticket Number PCO Number 1272 PCO Number Start Date 08/08/20…" at bounding box center [371, 123] width 690 height 489
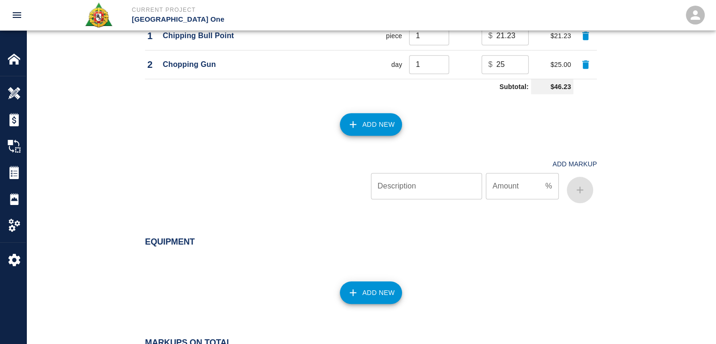
scroll to position [1036, 0]
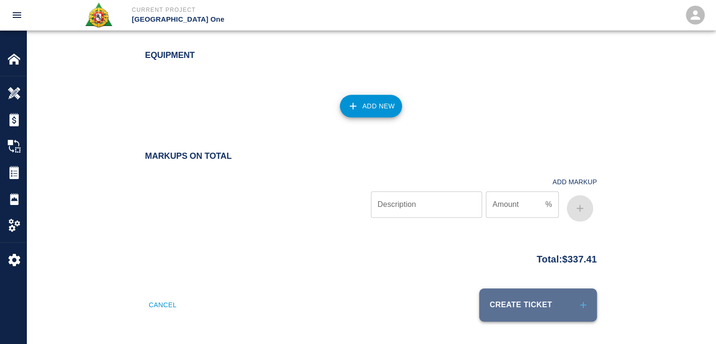
click at [526, 300] on button "Create Ticket" at bounding box center [538, 304] width 118 height 33
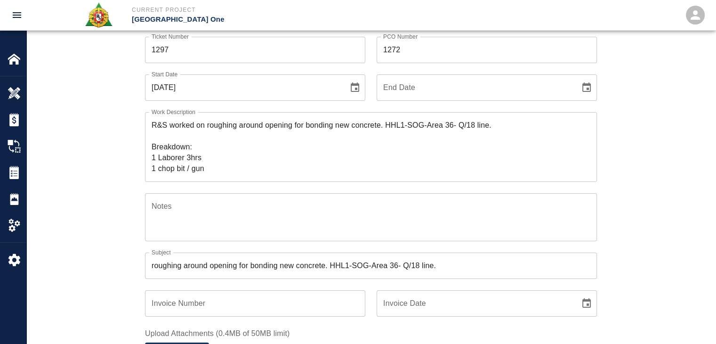
scroll to position [0, 0]
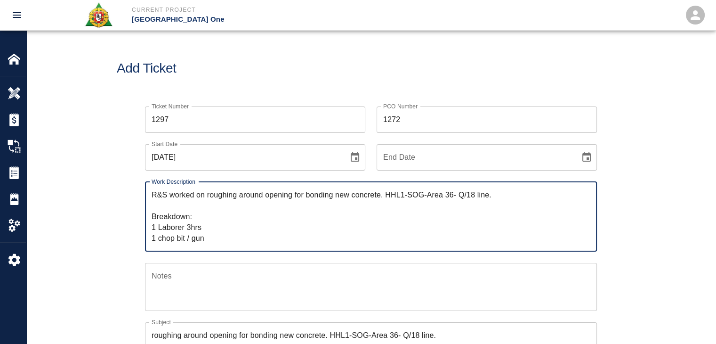
drag, startPoint x: 215, startPoint y: 239, endPoint x: 138, endPoint y: 190, distance: 90.8
click at [138, 190] on div "Work Description R&S worked on roughing around opening for bonding new concrete…" at bounding box center [365, 211] width 463 height 81
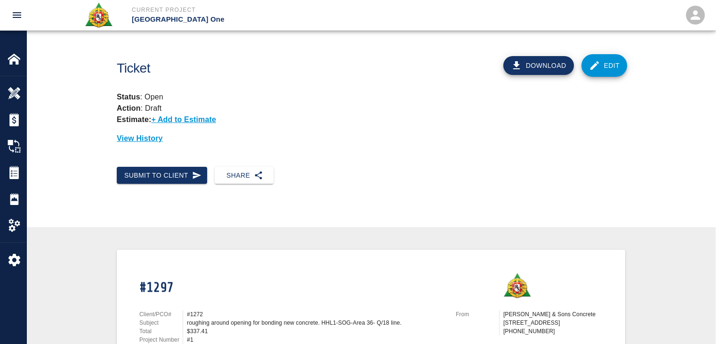
click at [270, 108] on div "Status : Open Action : Draft Estimate: + Add to Estimate View History" at bounding box center [367, 114] width 516 height 60
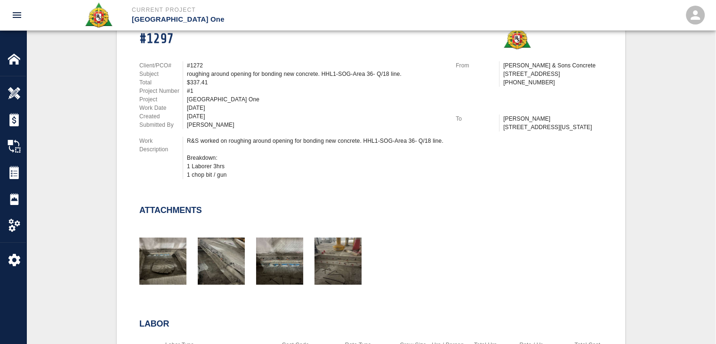
scroll to position [588, 0]
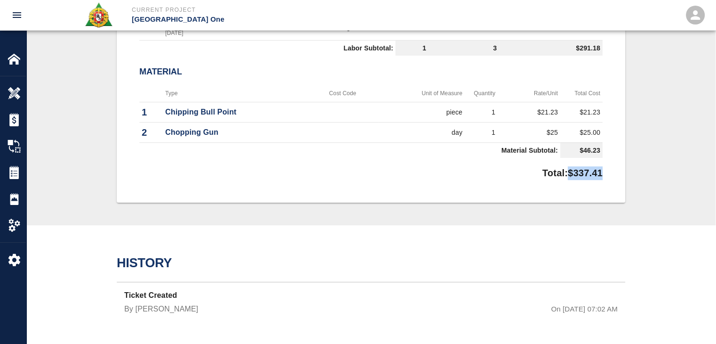
drag, startPoint x: 588, startPoint y: 169, endPoint x: 561, endPoint y: 168, distance: 26.4
copy p "$337.41"
click at [292, 149] on td "Material Subtotal:" at bounding box center [349, 150] width 421 height 16
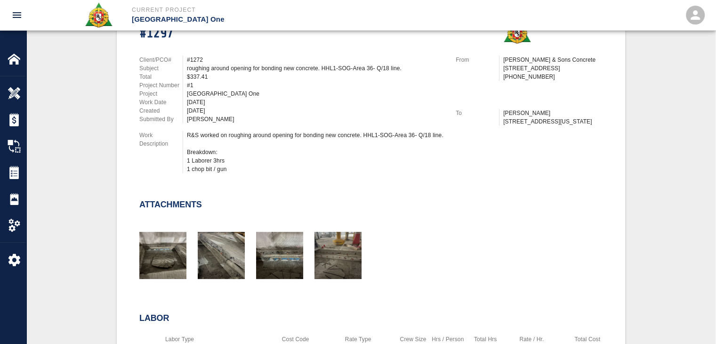
scroll to position [0, 0]
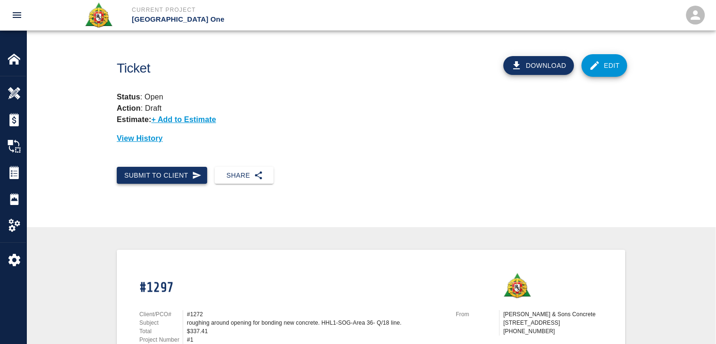
click at [175, 176] on button "Submit to Client" at bounding box center [162, 175] width 90 height 17
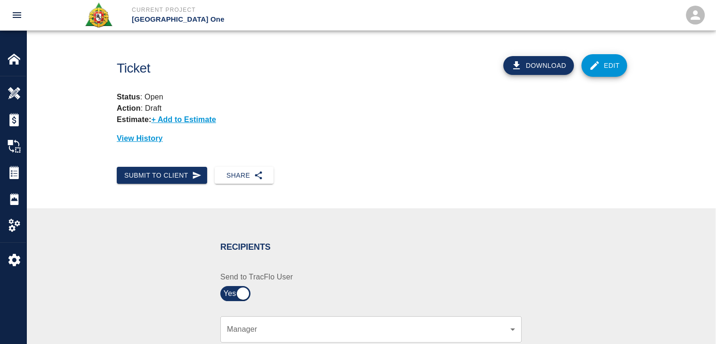
scroll to position [169, 0]
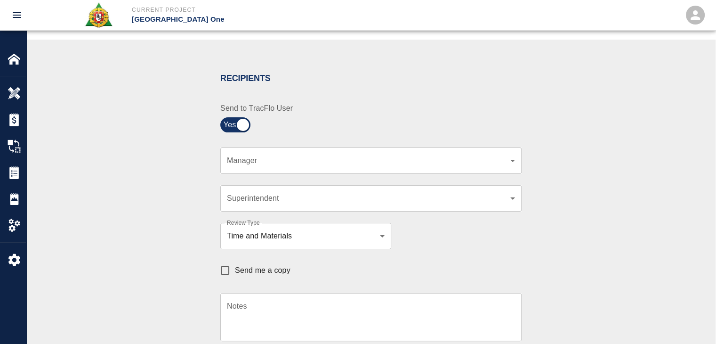
click at [290, 160] on body "Current Project JFK Terminal One Home JFK Terminal One Overview Estimates Chang…" at bounding box center [358, 3] width 716 height 344
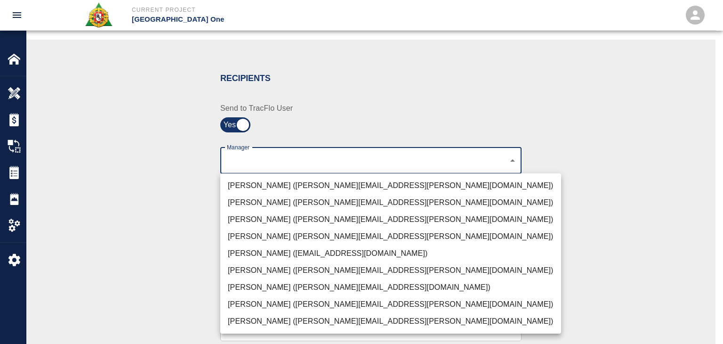
click at [289, 187] on li "Peter Hardecker (peter.hardecker@aecom.com)" at bounding box center [390, 185] width 341 height 17
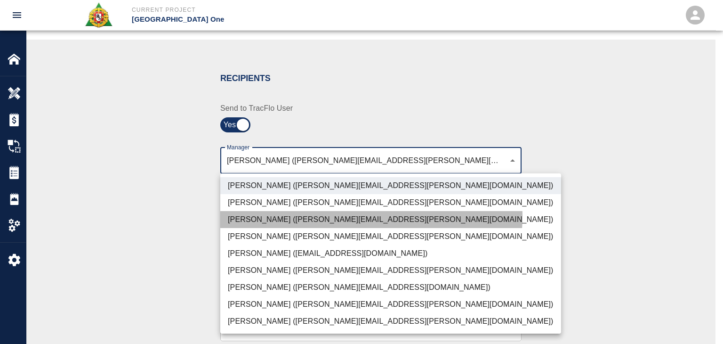
click at [311, 215] on li "Parin Kanani (parin.kanani@aecom.com)" at bounding box center [390, 219] width 341 height 17
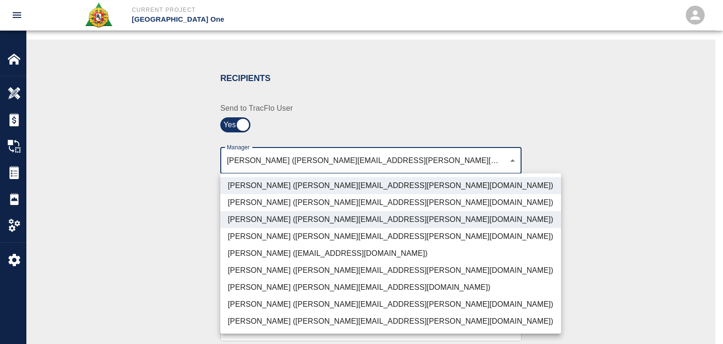
click at [288, 294] on li "Patrick Testino (patrick.testino@aecom.com)" at bounding box center [390, 287] width 341 height 17
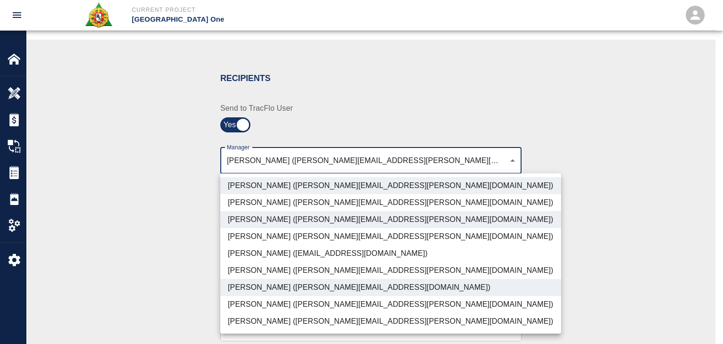
click at [297, 303] on li "Dylan Sims (dylan.sims@aecom.com)" at bounding box center [390, 304] width 341 height 17
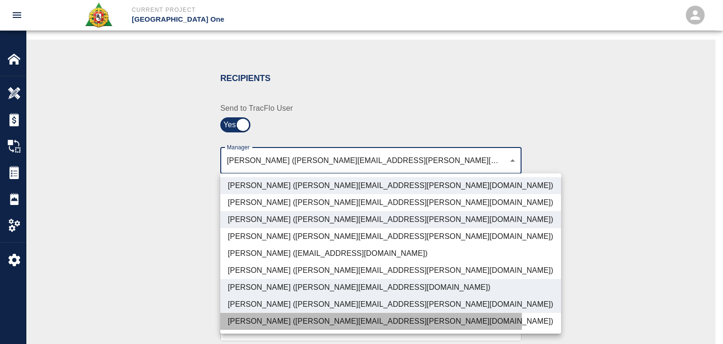
click at [306, 321] on li "Shane Lamay (shane.lamay@aecom.com)" at bounding box center [390, 321] width 341 height 17
type input "ede96749-2565-4a65-a76c-ac2c5448e16e,69d78ca4-8a93-4c72-a988-7271956ccf0b,ad99d…"
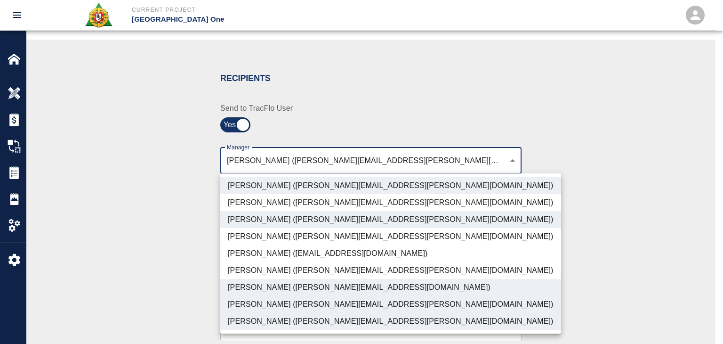
click at [163, 280] on div at bounding box center [361, 172] width 723 height 344
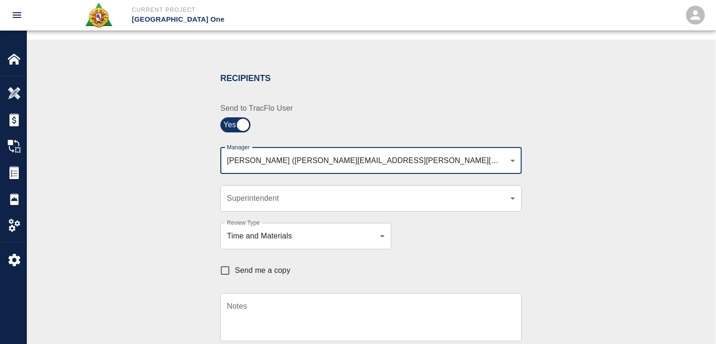
click at [245, 280] on div "Send me a copy" at bounding box center [365, 265] width 313 height 32
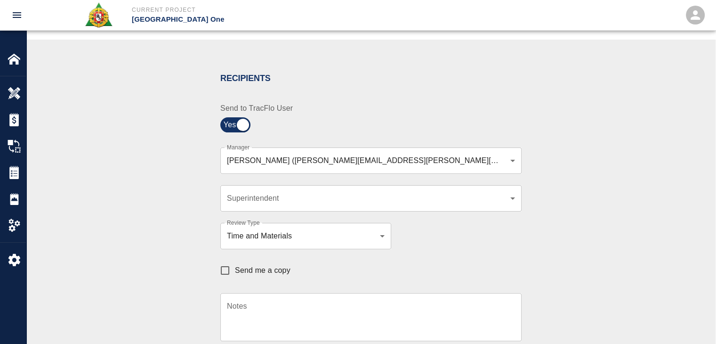
click at [281, 264] on label "Send me a copy" at bounding box center [252, 270] width 75 height 20
click at [235, 264] on input "Send me a copy" at bounding box center [225, 270] width 20 height 20
checkbox input "true"
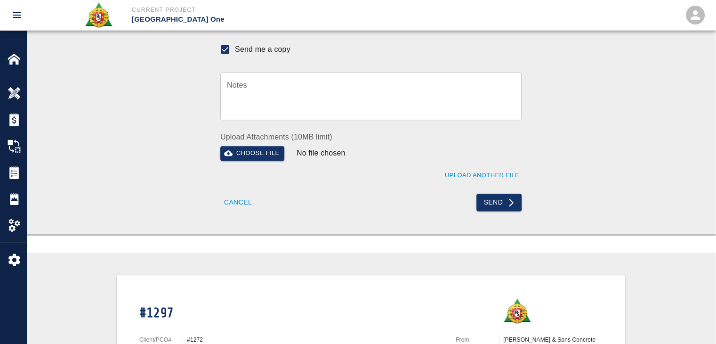
scroll to position [388, 0]
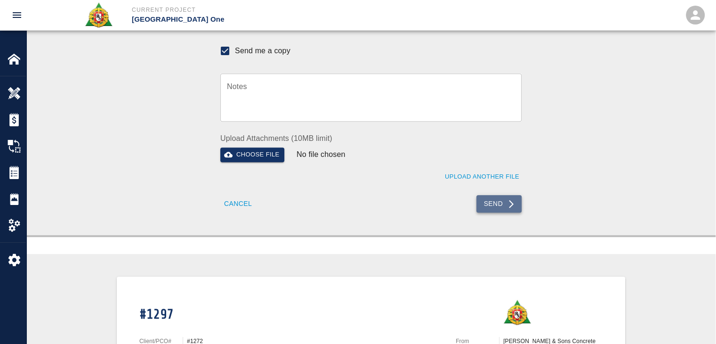
click at [487, 204] on button "Send" at bounding box center [500, 203] width 46 height 17
checkbox input "false"
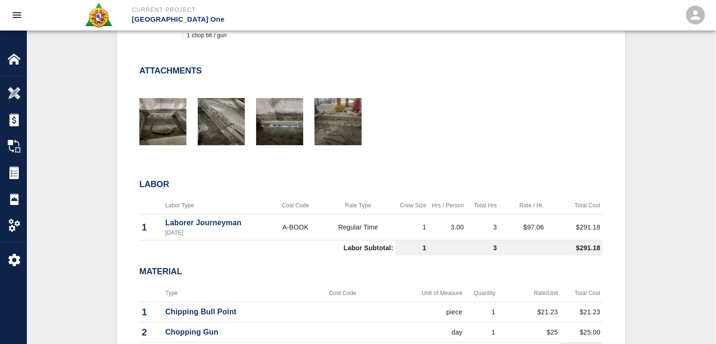
scroll to position [0, 0]
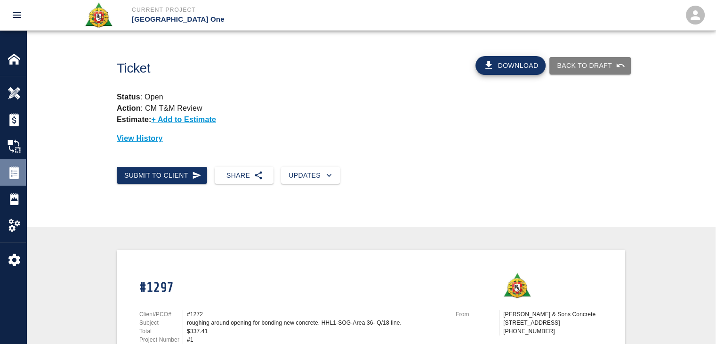
click at [14, 176] on img at bounding box center [14, 172] width 13 height 13
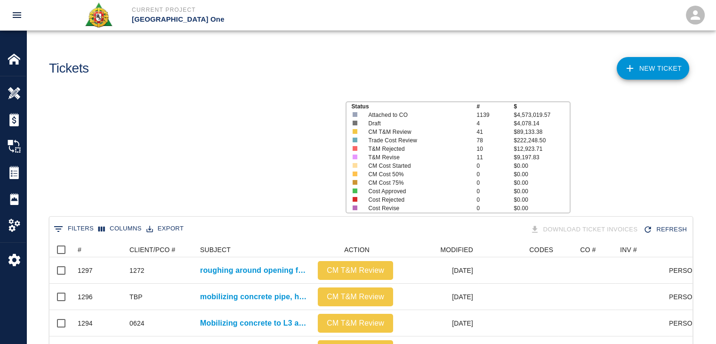
scroll to position [543, 636]
click at [642, 66] on link "NEW TICKET" at bounding box center [653, 68] width 73 height 23
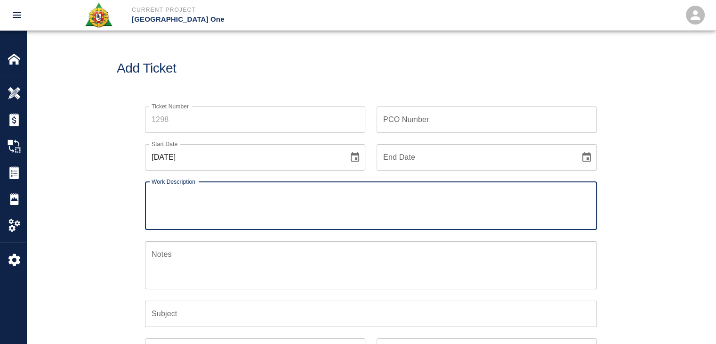
click at [215, 124] on input "Ticket Number" at bounding box center [255, 119] width 220 height 26
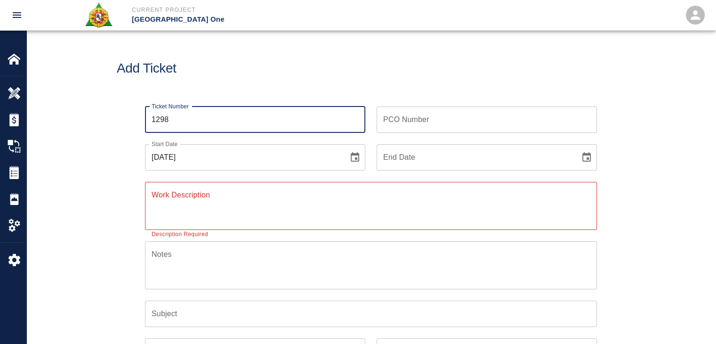
type input "1298"
click at [188, 211] on textarea "Work Description" at bounding box center [371, 205] width 439 height 32
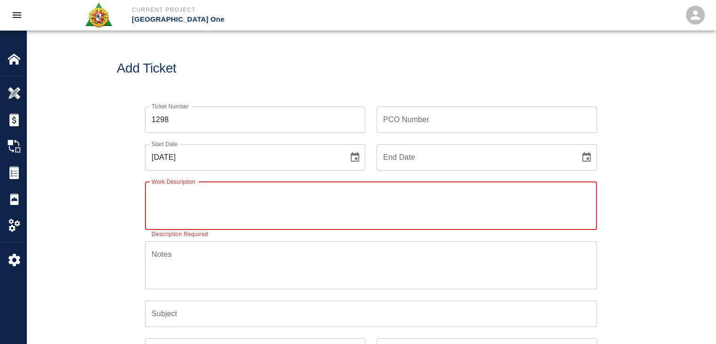
paste textarea "Patching grout on top of beams Column line E26/EJ E26/ED 3 masons 8hrs each 1 l…"
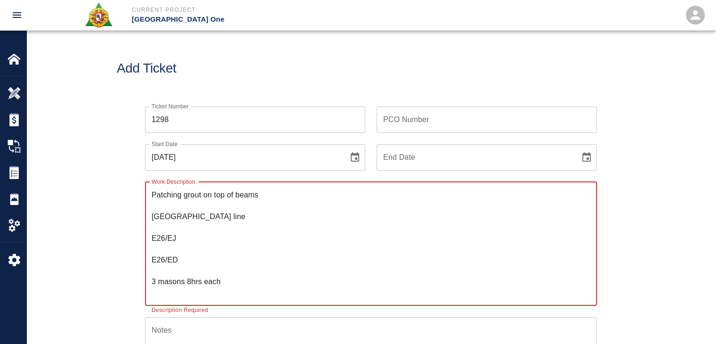
type textarea "Patching grout on top of beams Column line E26/EJ E26/ED 3 masons 8hrs each 1 l…"
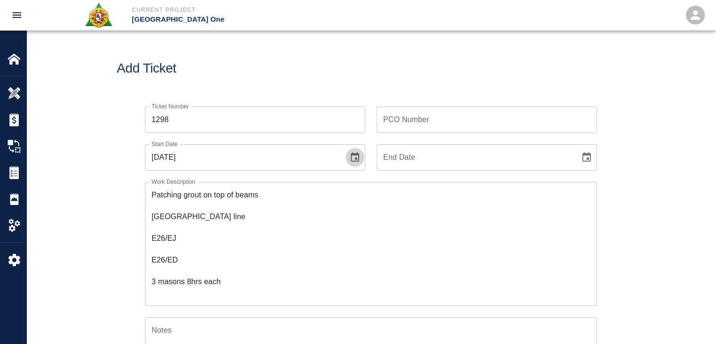
click at [359, 154] on icon "Choose date, selected date is Aug 13, 2025" at bounding box center [355, 156] width 8 height 9
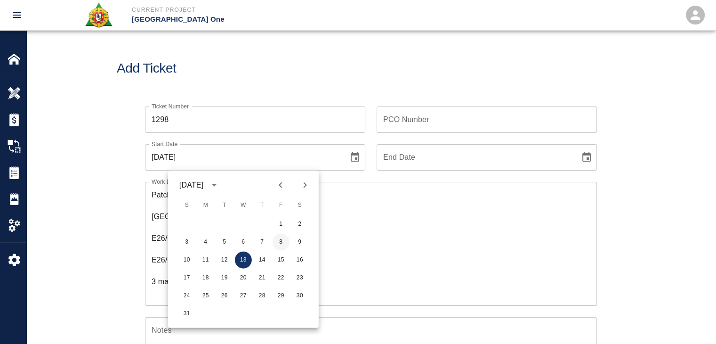
click at [285, 241] on button "8" at bounding box center [281, 242] width 17 height 17
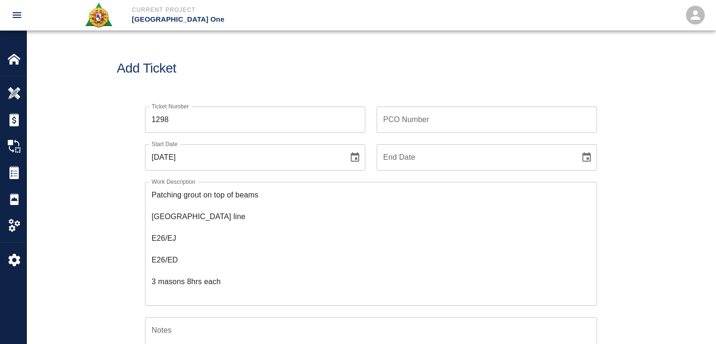
type input "[DATE]"
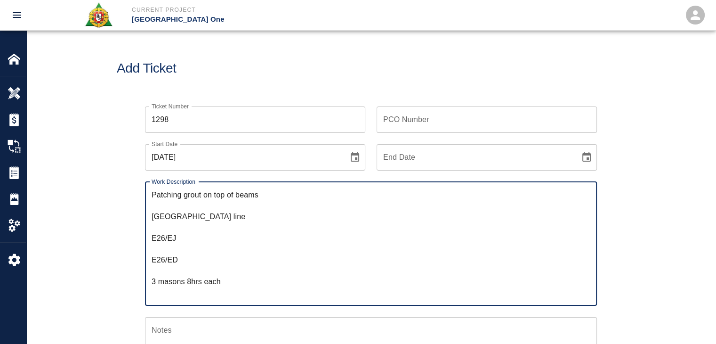
click at [153, 195] on textarea "Patching grout on top of beams Column line E26/EJ E26/ED 3 masons 8hrs each 1 l…" at bounding box center [371, 243] width 439 height 108
click at [152, 214] on textarea "R&S worked on Dry Packing grout on top of beams Column line E26/EJ E26/ED 3 mas…" at bounding box center [371, 243] width 439 height 108
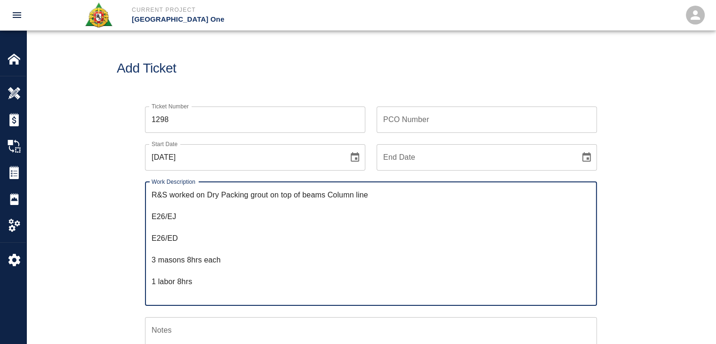
click at [152, 214] on textarea "R&S worked on Dry Packing grout on top of beams Column line E26/EJ E26/ED 3 mas…" at bounding box center [371, 243] width 439 height 108
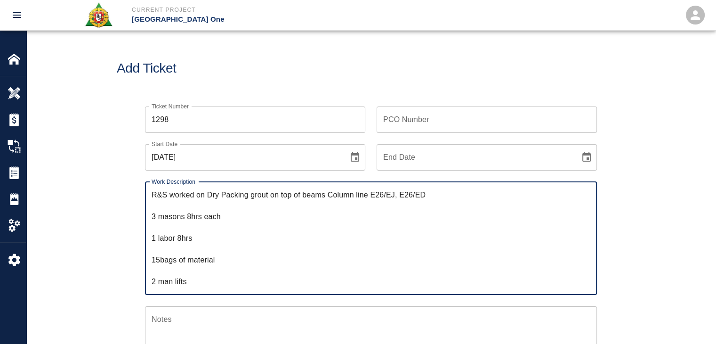
click at [152, 214] on textarea "R&S worked on Dry Packing grout on top of beams Column line E26/EJ, E26/ED 3 ma…" at bounding box center [371, 237] width 439 height 97
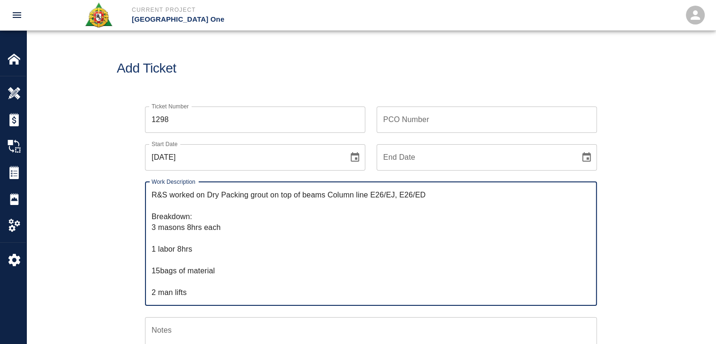
click at [173, 242] on textarea "R&S worked on Dry Packing grout on top of beams Column line E26/EJ, E26/ED Brea…" at bounding box center [371, 243] width 439 height 108
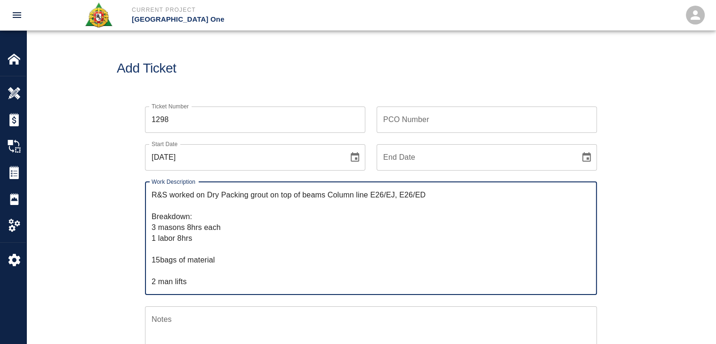
click at [175, 245] on textarea "R&S worked on Dry Packing grout on top of beams Column line E26/EJ, E26/ED Brea…" at bounding box center [371, 237] width 439 height 97
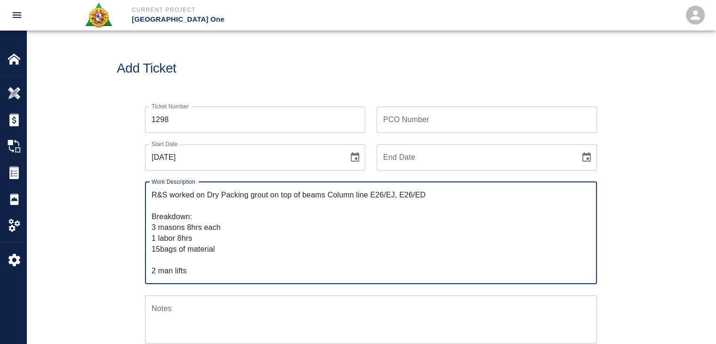
click at [160, 250] on textarea "R&S worked on Dry Packing grout on top of beams Column line E26/EJ, E26/ED Brea…" at bounding box center [371, 232] width 439 height 87
click at [165, 257] on textarea "R&S worked on Dry Packing grout on top of beams Column line E26/EJ, E26/ED Brea…" at bounding box center [371, 232] width 439 height 87
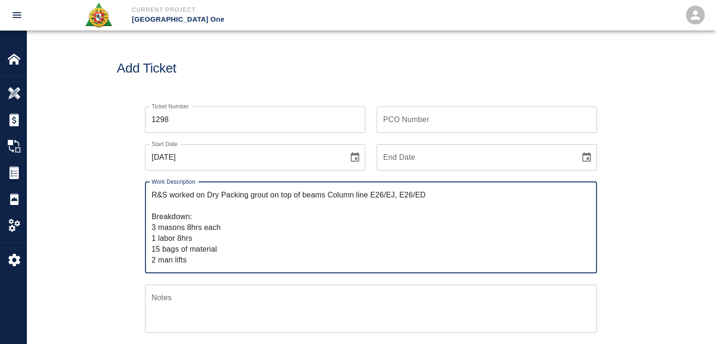
click at [192, 260] on textarea "R&S worked on Dry Packing grout on top of beams Column line E26/EJ, E26/ED Brea…" at bounding box center [371, 227] width 439 height 76
type textarea "R&S worked on Dry Packing grout on top of beams Column line E26/EJ, E26/ED Brea…"
click at [90, 244] on div "Ticket Number 1298 Ticket Number PCO Number PCO Number Start Date 08/08/2025 St…" at bounding box center [371, 316] width 690 height 443
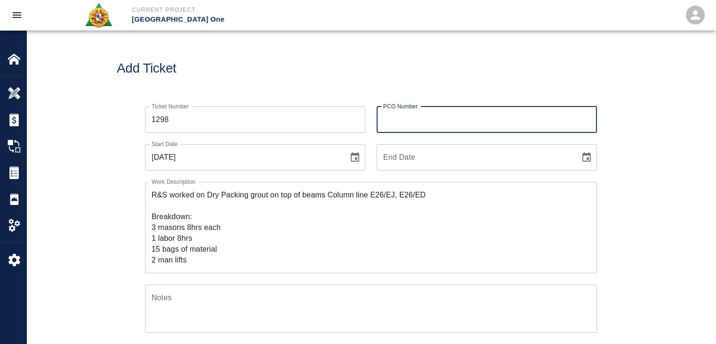
click at [414, 109] on div "PCO Number PCO Number" at bounding box center [487, 119] width 220 height 26
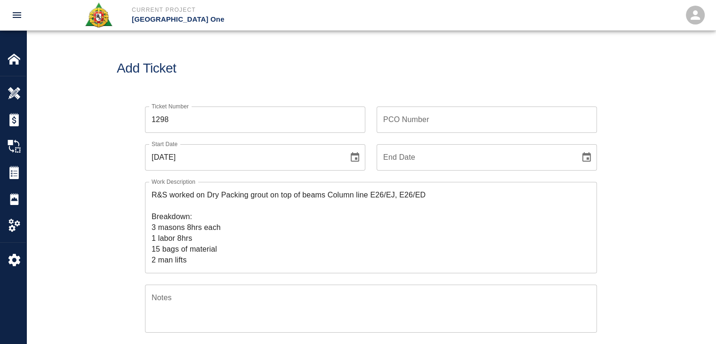
click at [358, 87] on div "Add Ticket" at bounding box center [371, 69] width 690 height 76
click at [400, 111] on div "PCO Number PCO Number" at bounding box center [487, 119] width 220 height 26
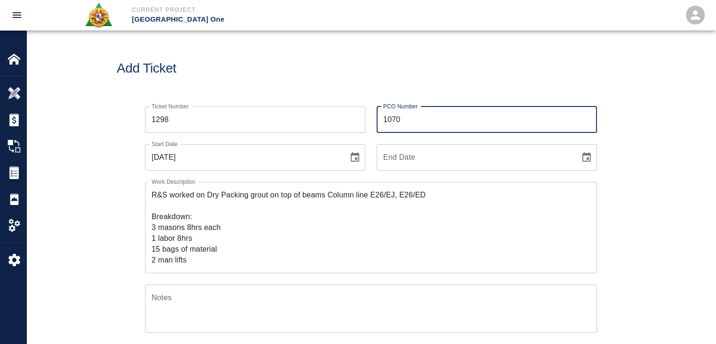
type input "1070"
click at [342, 88] on div "Add Ticket" at bounding box center [371, 69] width 690 height 76
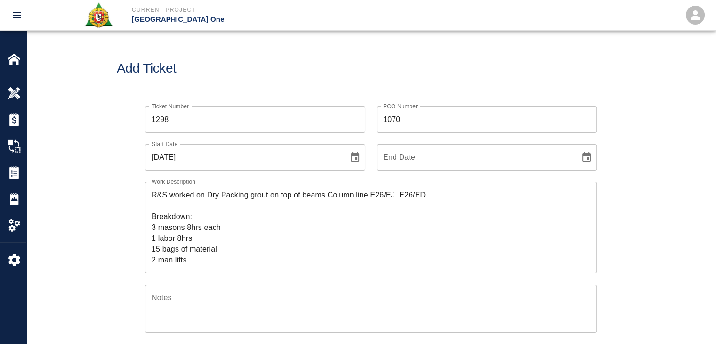
scroll to position [64, 0]
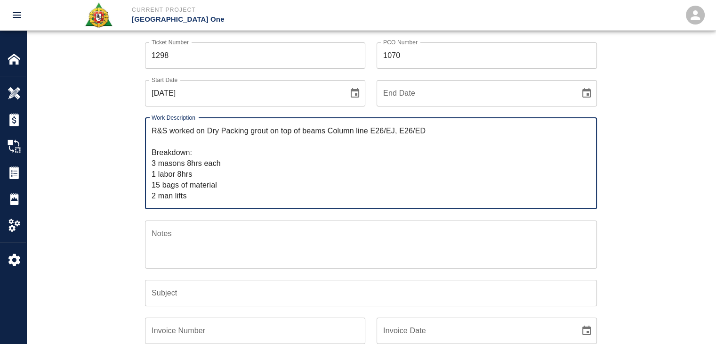
click at [220, 135] on textarea "R&S worked on Dry Packing grout on top of beams Column line E26/EJ, E26/ED Brea…" at bounding box center [371, 163] width 439 height 76
click at [208, 141] on textarea "R&S worked on Dry Packing grout on top of beams Column line E26/EJ, E26/ED Brea…" at bounding box center [371, 163] width 439 height 76
drag, startPoint x: 208, startPoint y: 141, endPoint x: 207, endPoint y: 127, distance: 14.7
click at [207, 127] on textarea "R&S worked on Dry Packing grout on top of beams Column line E26/EJ, E26/ED Brea…" at bounding box center [371, 163] width 439 height 76
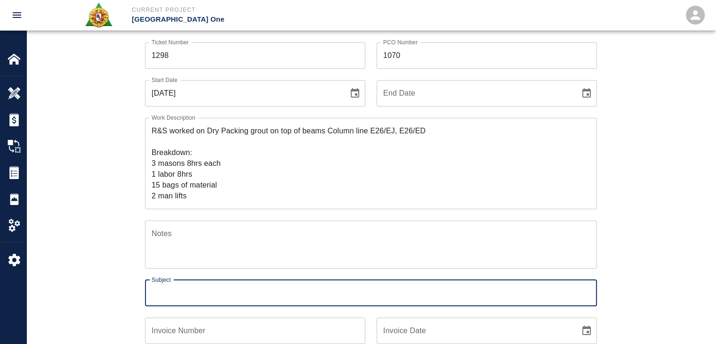
click at [171, 284] on div "Subject Subject" at bounding box center [371, 293] width 452 height 26
paste input "Dry Packing grout on top of beams Column line E26/EJ, E26/ED"
type input "Dry Packing grout on top of beams Column line E26/EJ, E26/ED"
click at [130, 290] on div "Ticket Number 1298 Ticket Number PCO Number 1070 PCO Number Start Date 08/08/20…" at bounding box center [371, 241] width 509 height 420
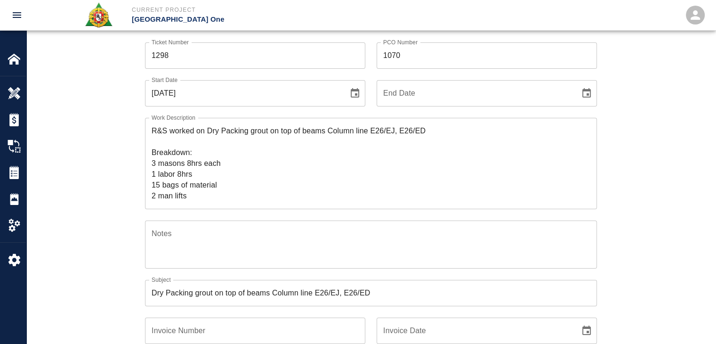
scroll to position [234, 0]
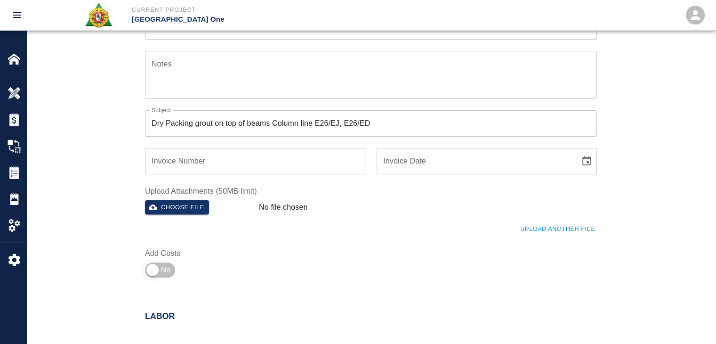
click at [158, 270] on input "checkbox" at bounding box center [153, 270] width 68 height 23
checkbox input "true"
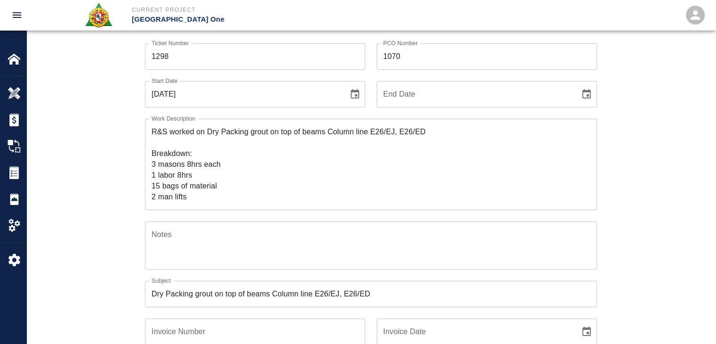
scroll to position [62, 0]
click at [234, 170] on textarea "R&S worked on Dry Packing grout on top of beams Column line E26/EJ, E26/ED Brea…" at bounding box center [371, 165] width 439 height 76
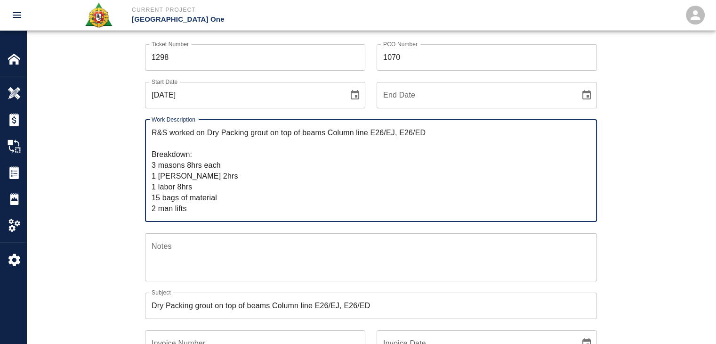
click at [147, 175] on div "R&S worked on Dry Packing grout on top of beams Column line E26/EJ, E26/ED Brea…" at bounding box center [371, 171] width 452 height 102
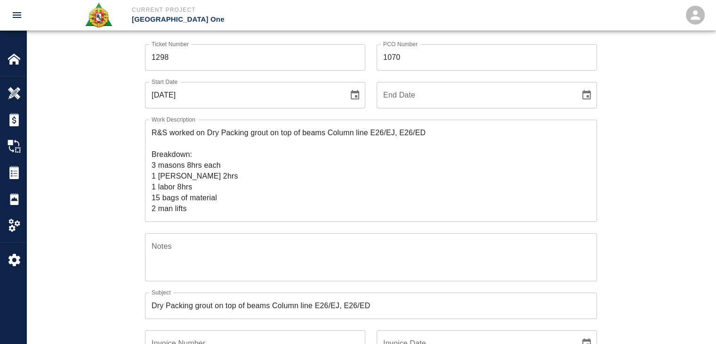
click at [99, 207] on div "Ticket Number 1298 Ticket Number PCO Number 1070 PCO Number Start Date 08/08/20…" at bounding box center [371, 260] width 690 height 454
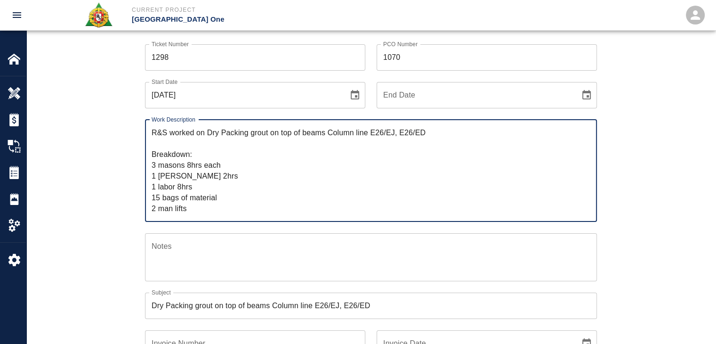
click at [195, 178] on textarea "R&S worked on Dry Packing grout on top of beams Column line E26/EJ, E26/ED Brea…" at bounding box center [371, 170] width 439 height 87
type textarea "R&S worked on Dry Packing grout on top of beams Column line E26/EJ, E26/ED Brea…"
click at [143, 190] on div "Work Description R&S worked on Dry Packing grout on top of beams Column line E2…" at bounding box center [365, 165] width 463 height 114
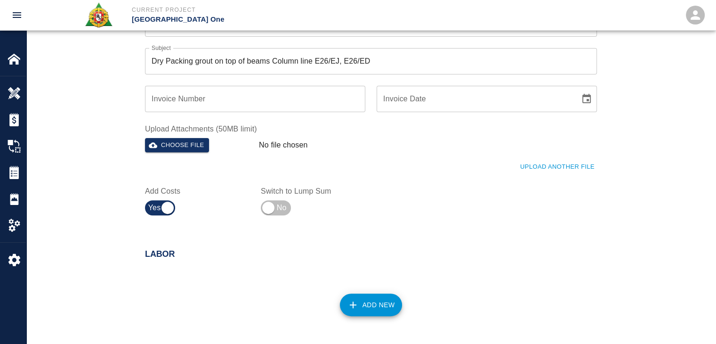
click at [345, 308] on button "Add New" at bounding box center [371, 304] width 63 height 23
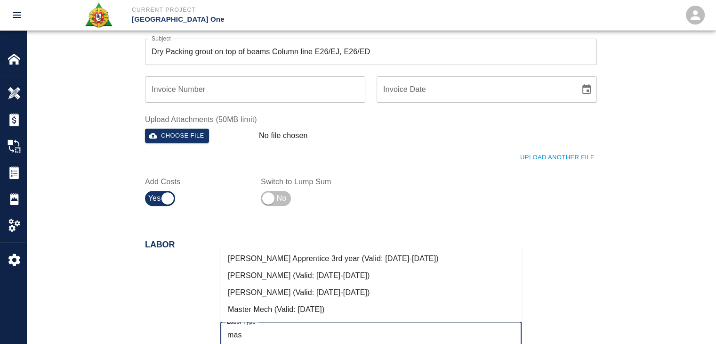
click at [313, 293] on li "Mason Journeyman (Valid: 07/01/2024-08/31/2025)" at bounding box center [370, 292] width 301 height 17
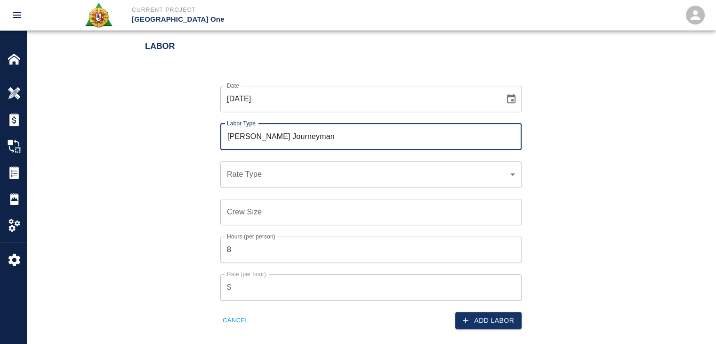
scroll to position [516, 0]
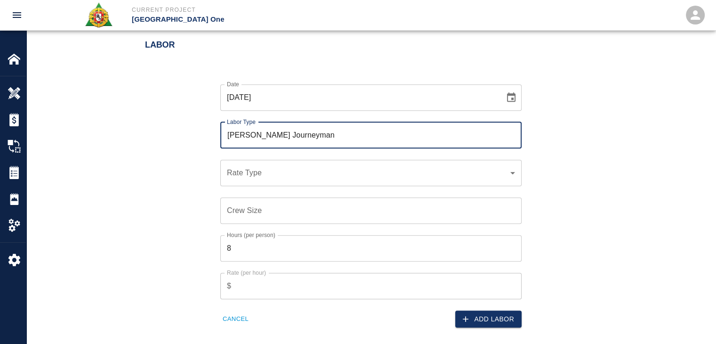
type input "Mason Journeyman"
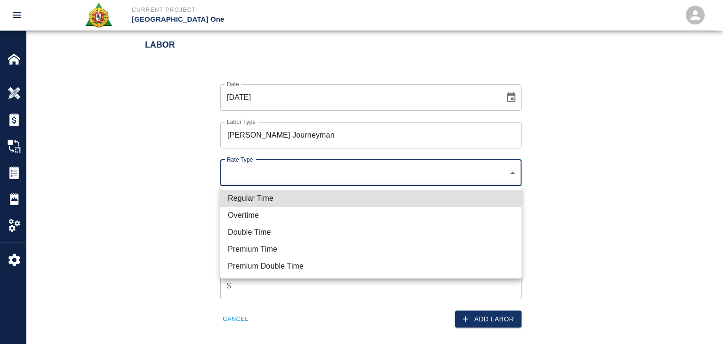
click at [277, 200] on li "Regular Time" at bounding box center [370, 198] width 301 height 17
type input "rate_rt"
type input "112.04"
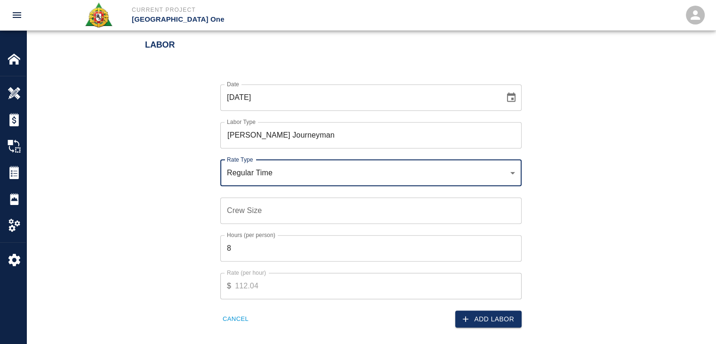
click at [265, 215] on input "Crew Size" at bounding box center [370, 210] width 301 height 26
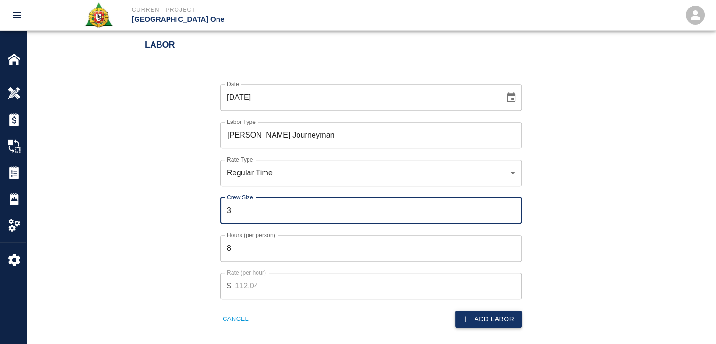
type input "3"
click at [479, 318] on button "Add Labor" at bounding box center [488, 318] width 66 height 17
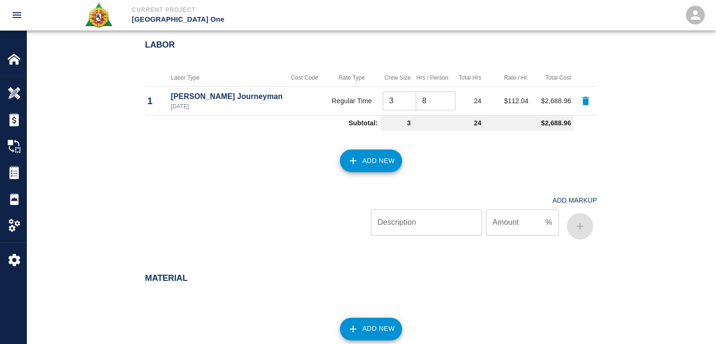
click at [343, 164] on button "Add New" at bounding box center [371, 160] width 63 height 23
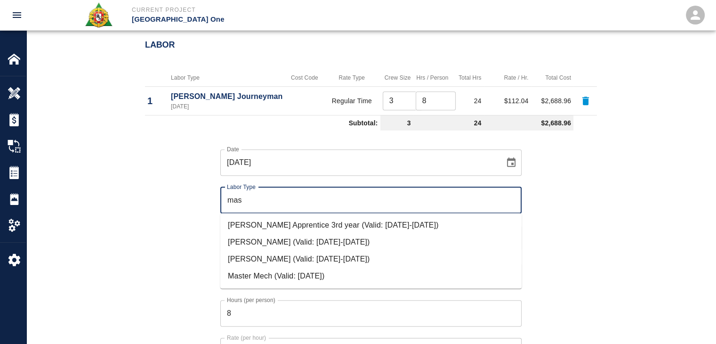
click at [286, 240] on li "Mason Foreman (Valid: 07/01/2024-08/31/2025)" at bounding box center [370, 242] width 301 height 17
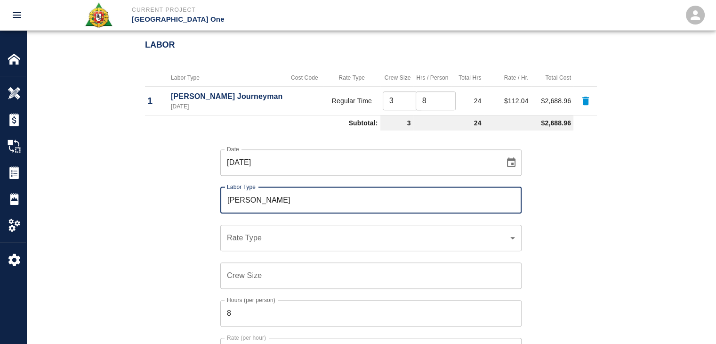
type input "Mason Foreman"
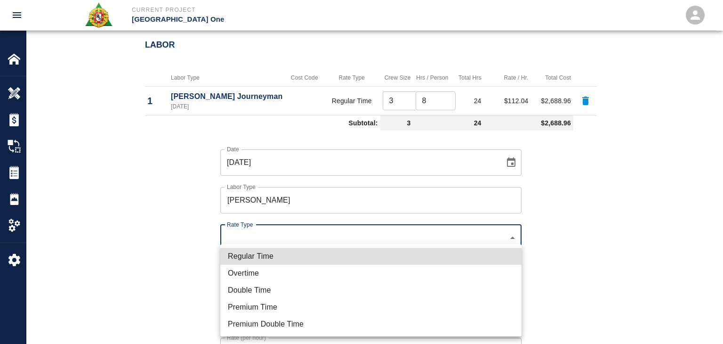
click at [280, 264] on li "Regular Time" at bounding box center [370, 256] width 301 height 17
type input "rate_rt"
type input "114.53"
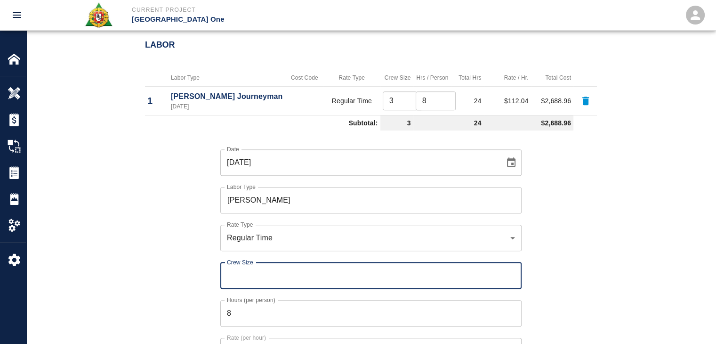
click at [265, 271] on input "Crew Size" at bounding box center [370, 275] width 301 height 26
type input "2"
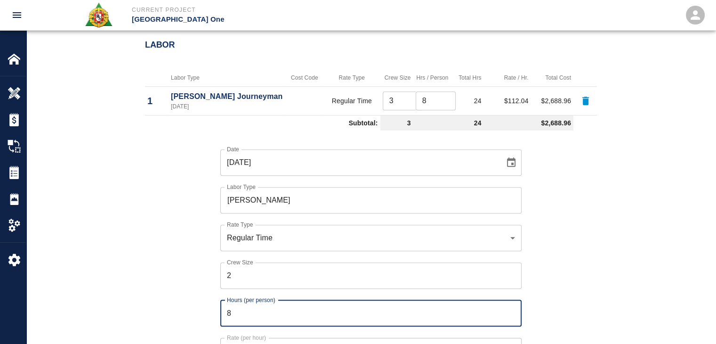
click at [251, 311] on input "8" at bounding box center [370, 313] width 301 height 26
type input "3"
click at [239, 281] on input "2" at bounding box center [370, 275] width 301 height 26
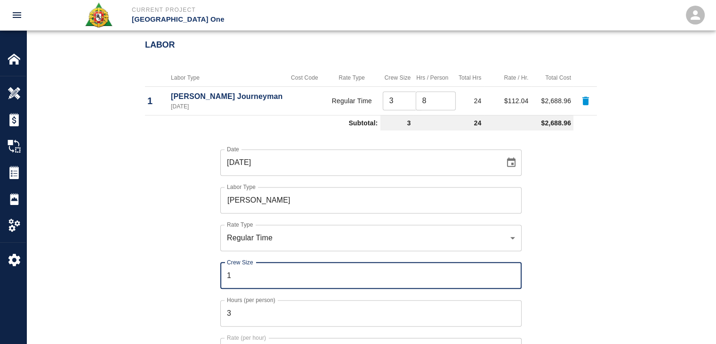
type input "1"
click at [192, 281] on div "Date 08/08/2025 Date Labor Type Mason Foreman Labor Type Rate Type Regular Time…" at bounding box center [365, 263] width 463 height 259
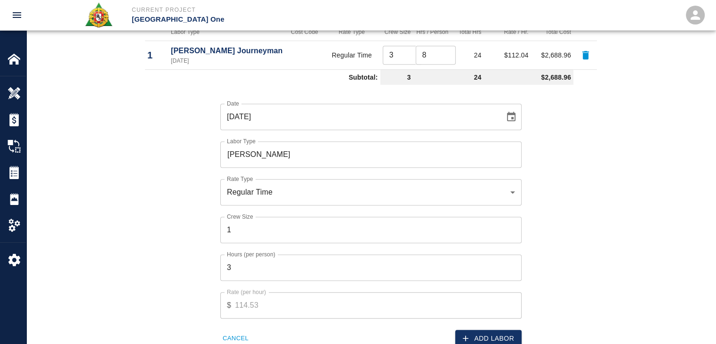
scroll to position [562, 0]
click at [471, 329] on button "Add Labor" at bounding box center [488, 337] width 66 height 17
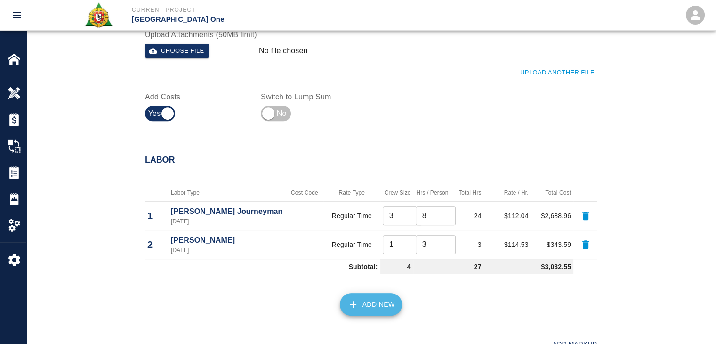
click at [370, 303] on button "Add New" at bounding box center [371, 304] width 63 height 23
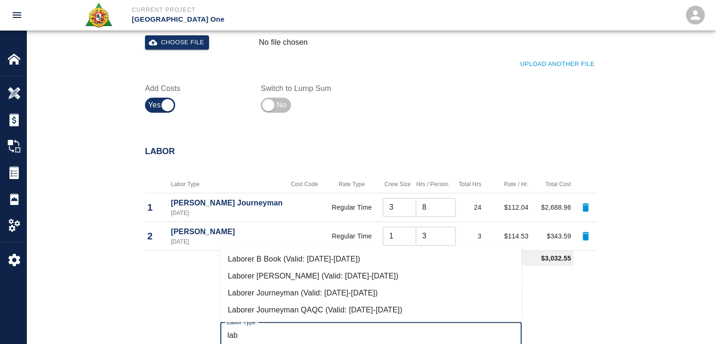
click at [323, 286] on li "Laborer Journeyman (Valid: 07/01/2024-08/31/2025)" at bounding box center [370, 292] width 301 height 17
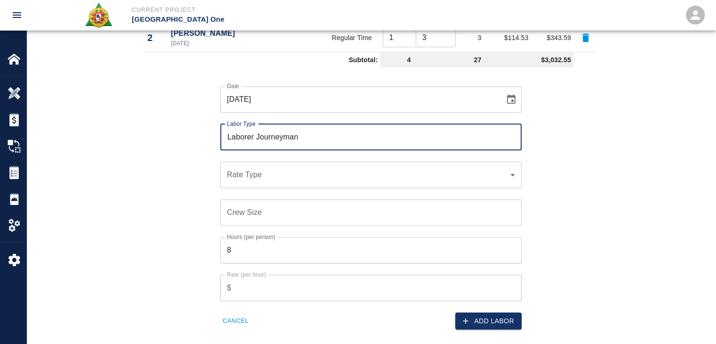
scroll to position [609, 0]
type input "Laborer Journeyman"
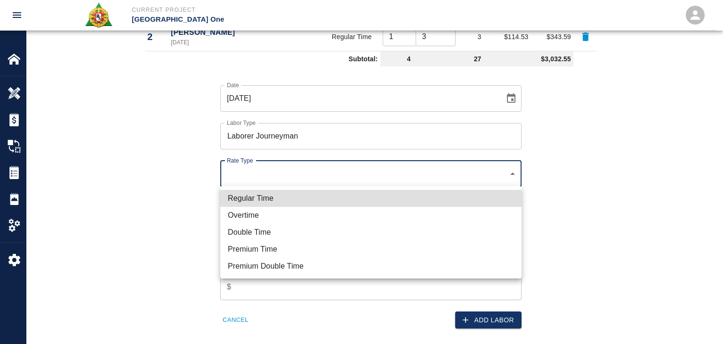
click at [261, 190] on li "Regular Time" at bounding box center [370, 198] width 301 height 17
type input "rate_rt"
type input "97.06"
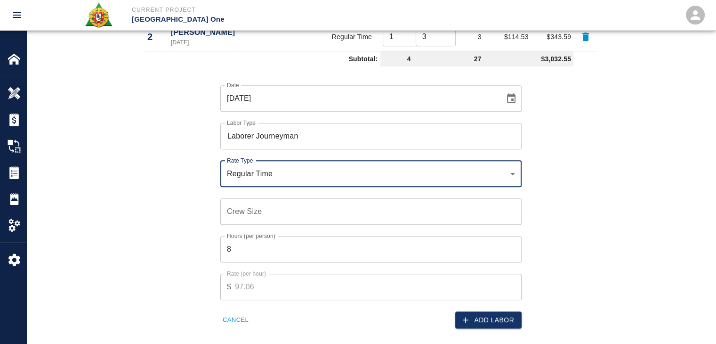
click at [278, 204] on input "Crew Size" at bounding box center [370, 211] width 301 height 26
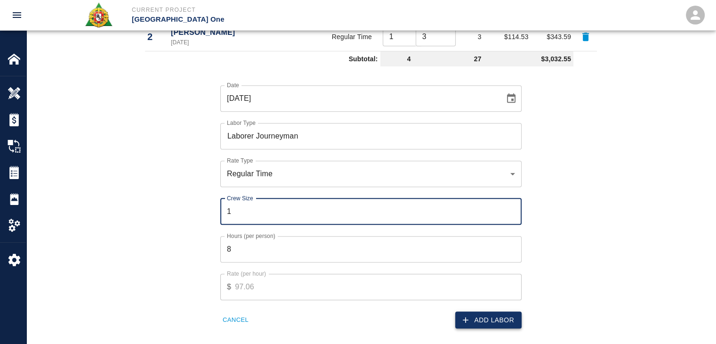
type input "1"
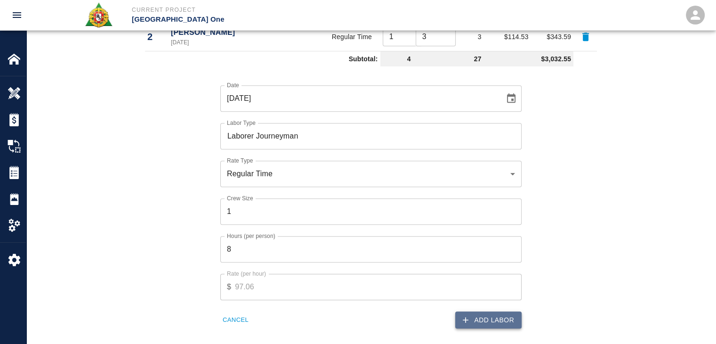
click at [471, 314] on button "Add Labor" at bounding box center [488, 319] width 66 height 17
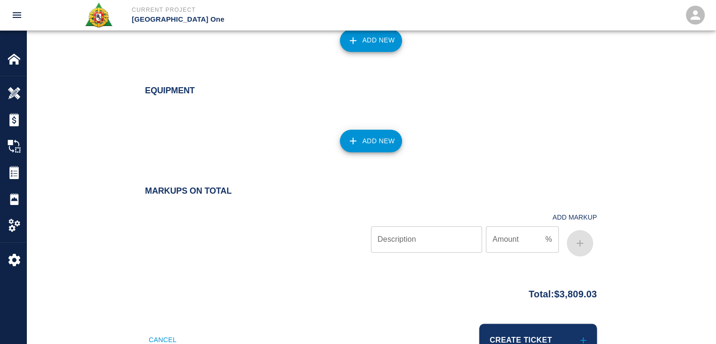
scroll to position [862, 0]
click at [364, 40] on button "Add New" at bounding box center [371, 40] width 63 height 23
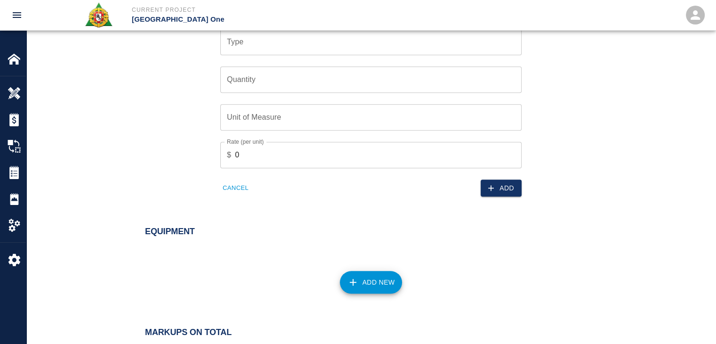
click at [254, 48] on input "Type" at bounding box center [371, 42] width 293 height 18
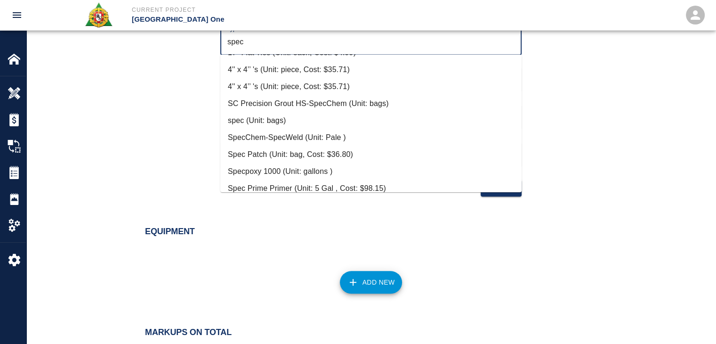
scroll to position [70, 0]
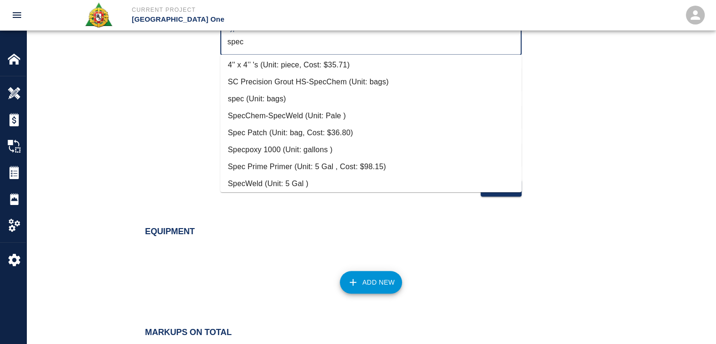
click at [309, 126] on li "Spec Patch (Unit: bag, Cost: $36.80)" at bounding box center [370, 132] width 301 height 17
type input "Spec Patch (Unit: bag, Cost: $36.80)"
type input "bag"
type input "36.8"
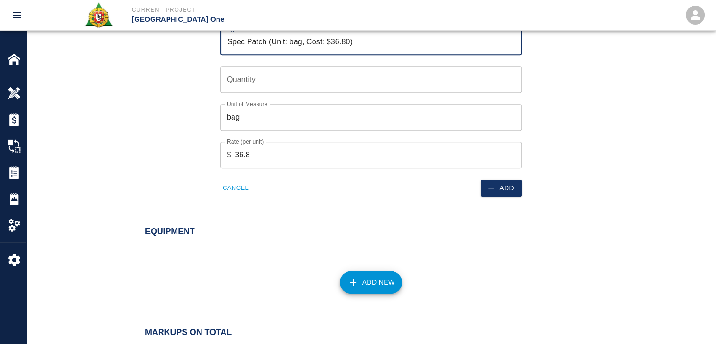
type input "Spec Patch (Unit: bag, Cost: $36.80)"
click at [258, 87] on input "Quantity" at bounding box center [370, 79] width 301 height 26
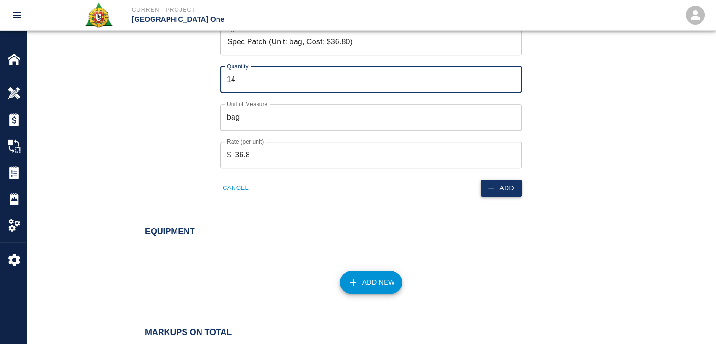
type input "14"
click at [484, 183] on button "Add" at bounding box center [501, 187] width 41 height 17
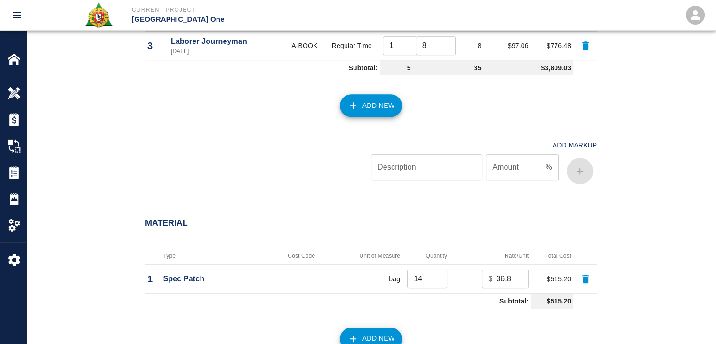
scroll to position [693, 0]
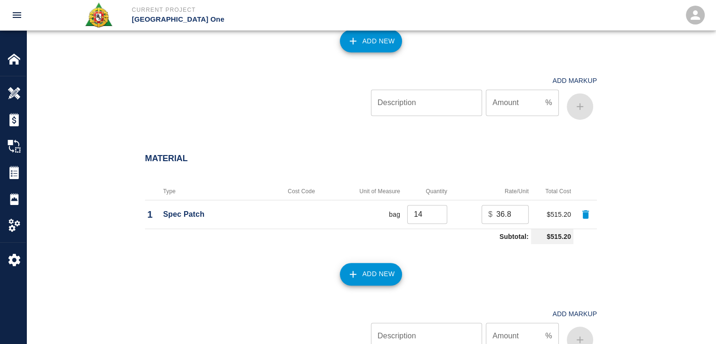
click at [418, 214] on input "14" at bounding box center [427, 214] width 40 height 19
type input "15"
click at [300, 154] on h2 "Material" at bounding box center [371, 159] width 452 height 10
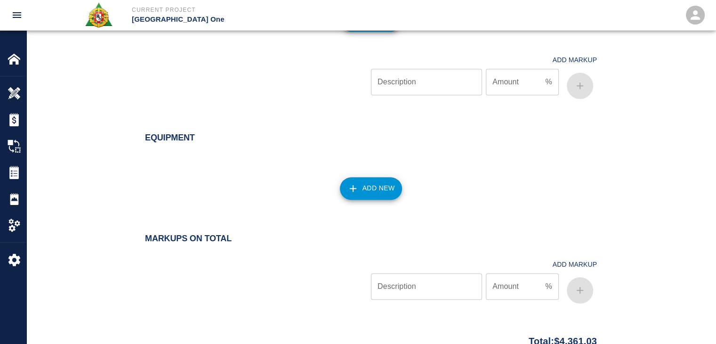
scroll to position [947, 0]
click at [353, 196] on button "Add New" at bounding box center [371, 188] width 63 height 23
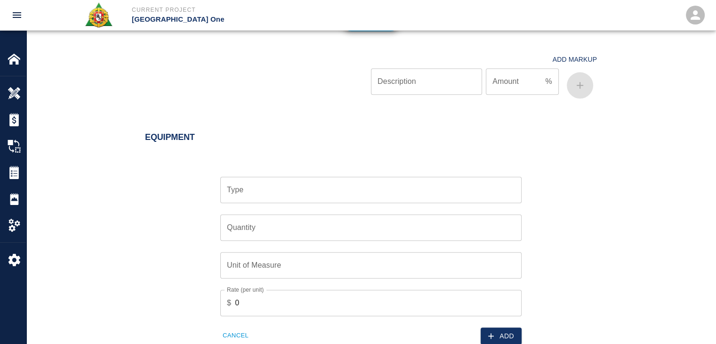
click at [281, 193] on input "Type" at bounding box center [371, 190] width 293 height 18
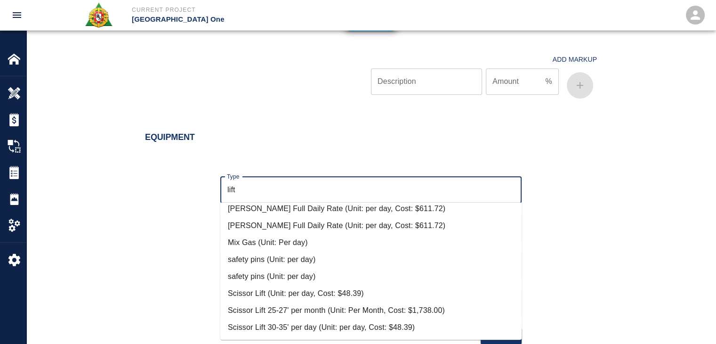
scroll to position [475, 0]
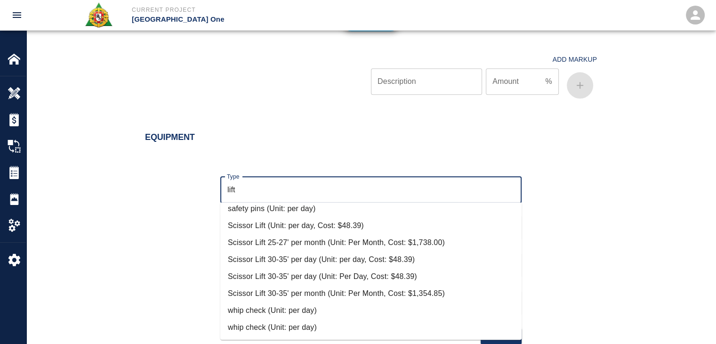
click at [281, 221] on li "Scissor Lift (Unit: per day, Cost: $48.39)" at bounding box center [370, 225] width 301 height 17
type input "Scissor Lift (Unit: per day, Cost: $48.39)"
type input "per day"
type input "48.39"
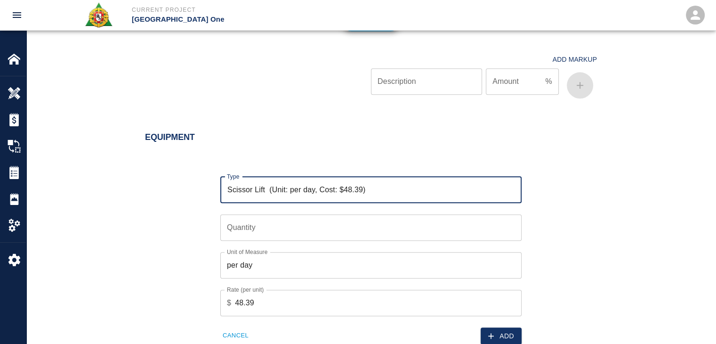
type input "Scissor Lift (Unit: per day, Cost: $48.39)"
click at [262, 227] on input "Quantity" at bounding box center [370, 227] width 301 height 26
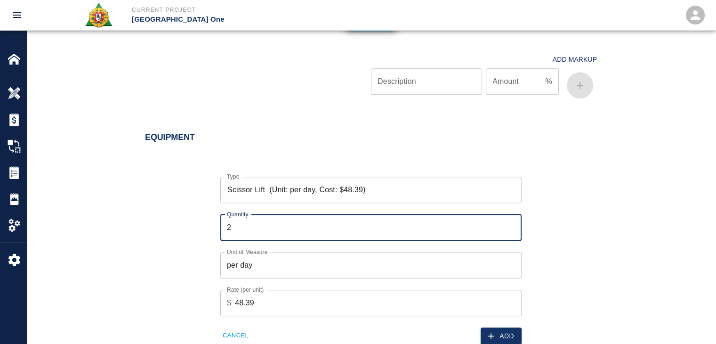
click at [268, 229] on input "2" at bounding box center [370, 227] width 301 height 26
type input "2"
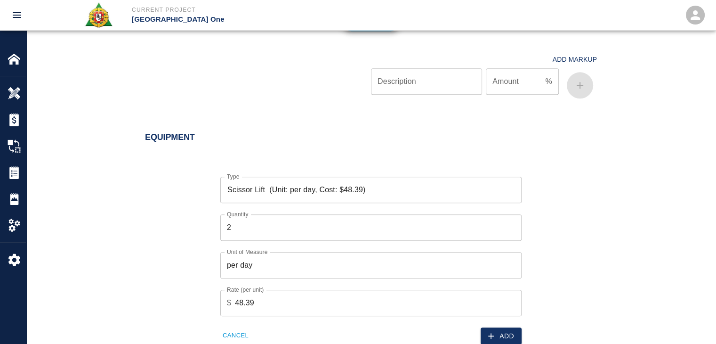
click at [178, 245] on div "Type Scissor Lift (Unit: per day, Cost: $48.39) Type Quantity 2 Quantity Unit o…" at bounding box center [365, 253] width 463 height 183
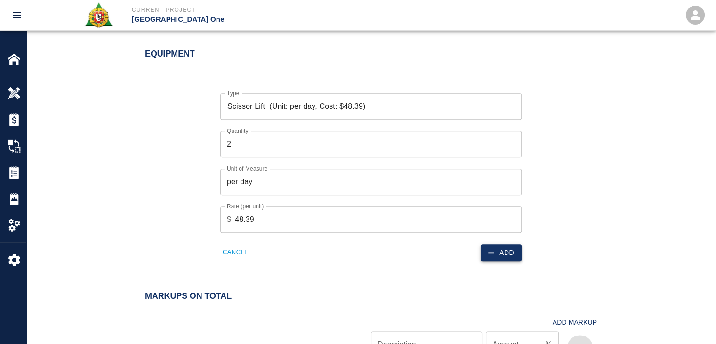
click at [499, 248] on button "Add" at bounding box center [501, 252] width 41 height 17
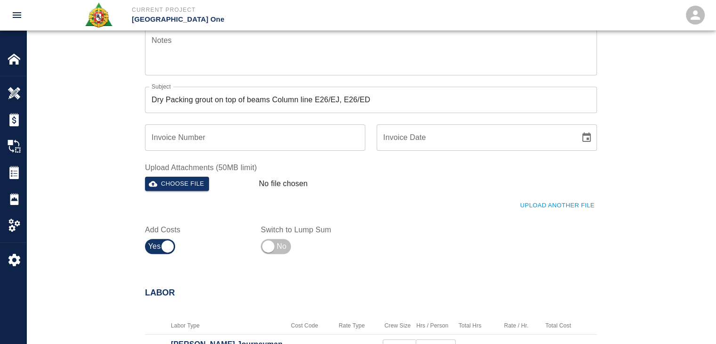
scroll to position [0, 0]
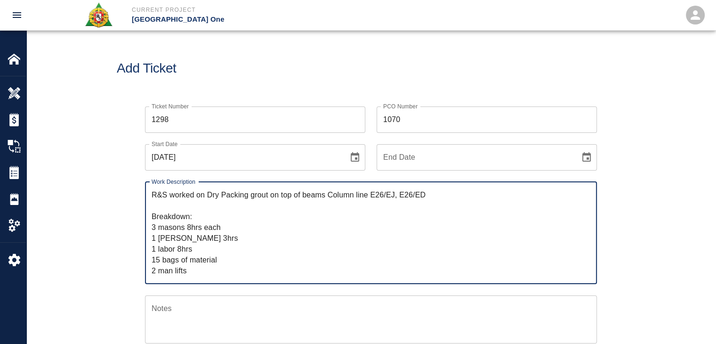
drag, startPoint x: 193, startPoint y: 272, endPoint x: 138, endPoint y: 168, distance: 117.6
click at [138, 168] on div "Ticket Number 1298 Ticket Number PCO Number 1070 PCO Number Start Date 08/08/20…" at bounding box center [365, 310] width 463 height 431
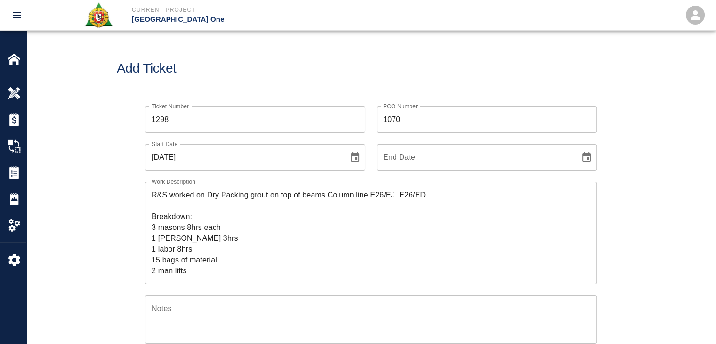
click at [239, 80] on div "Add Ticket" at bounding box center [371, 69] width 690 height 76
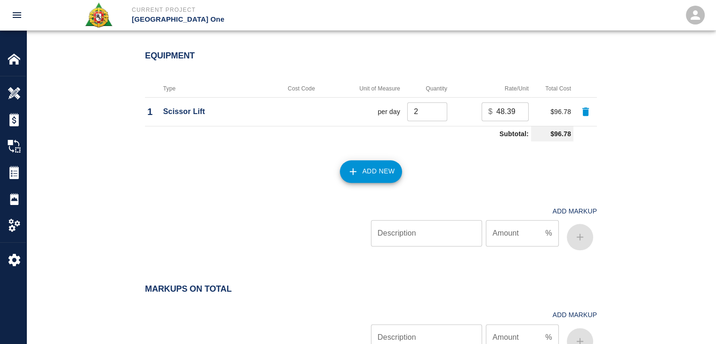
scroll to position [1161, 0]
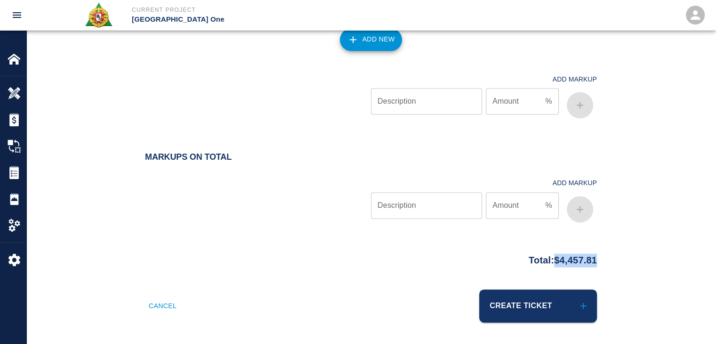
drag, startPoint x: 597, startPoint y: 261, endPoint x: 547, endPoint y: 262, distance: 50.4
click at [547, 262] on div "Total: $4,457.81" at bounding box center [371, 258] width 509 height 18
copy p "$4,457.81"
click at [298, 102] on div at bounding box center [258, 94] width 226 height 56
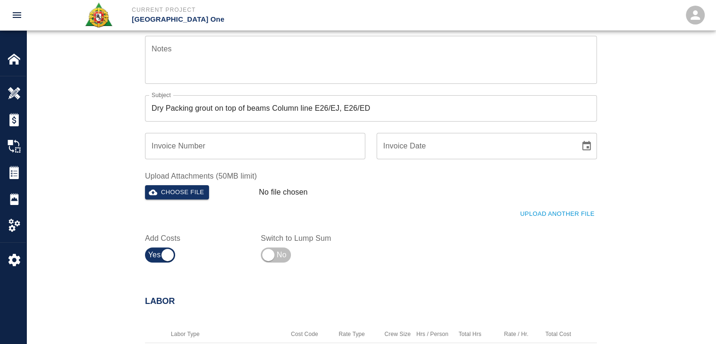
scroll to position [259, 0]
click at [548, 217] on button "Upload Another File" at bounding box center [557, 214] width 79 height 15
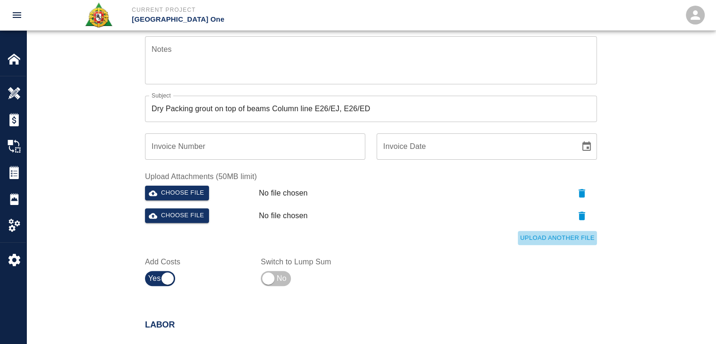
click at [547, 243] on button "Upload Another File" at bounding box center [557, 238] width 79 height 15
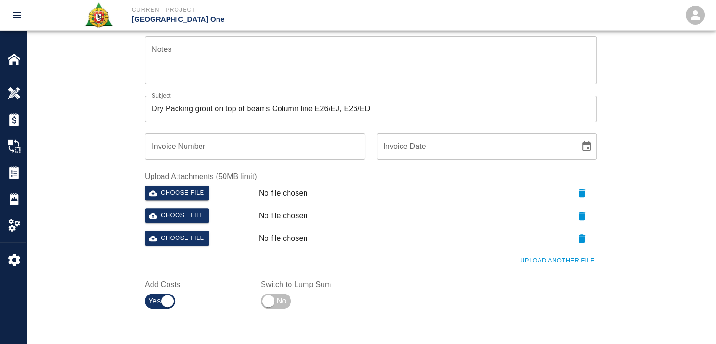
click at [569, 255] on button "Upload Another File" at bounding box center [557, 260] width 79 height 15
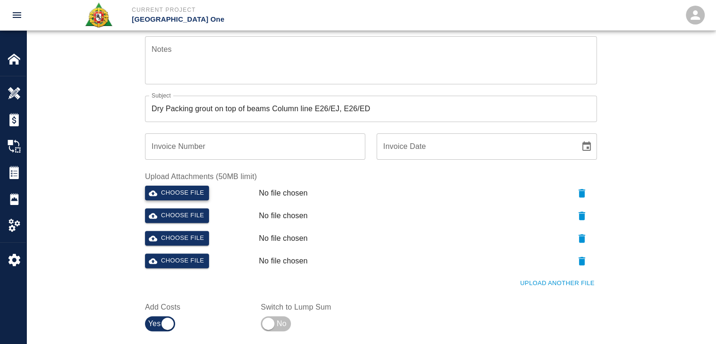
click at [192, 186] on button "Choose file" at bounding box center [177, 193] width 64 height 15
click at [188, 221] on button "Choose file" at bounding box center [177, 215] width 64 height 15
click at [190, 228] on div "Choose file" at bounding box center [198, 236] width 114 height 19
click at [171, 240] on button "Choose file" at bounding box center [177, 238] width 64 height 15
click at [189, 252] on div "Choose file" at bounding box center [198, 259] width 114 height 19
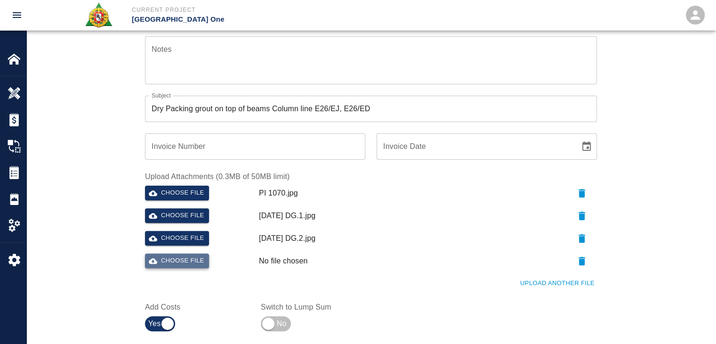
click at [195, 256] on button "Choose file" at bounding box center [177, 260] width 64 height 15
click at [123, 200] on div "Ticket Number 1298 Ticket Number PCO Number 1070 PCO Number Start Date 08/08/20…" at bounding box center [371, 85] width 509 height 499
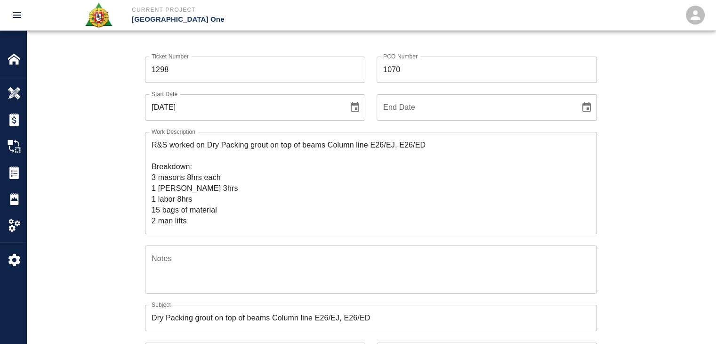
scroll to position [0, 0]
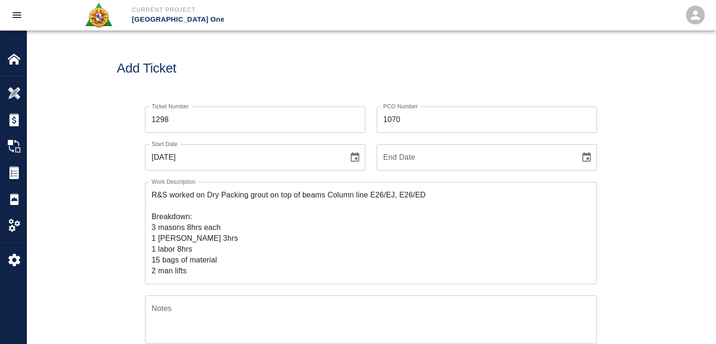
click at [200, 272] on textarea "R&S worked on Dry Packing grout on top of beams Column line E26/EJ, E26/ED Brea…" at bounding box center [371, 232] width 439 height 87
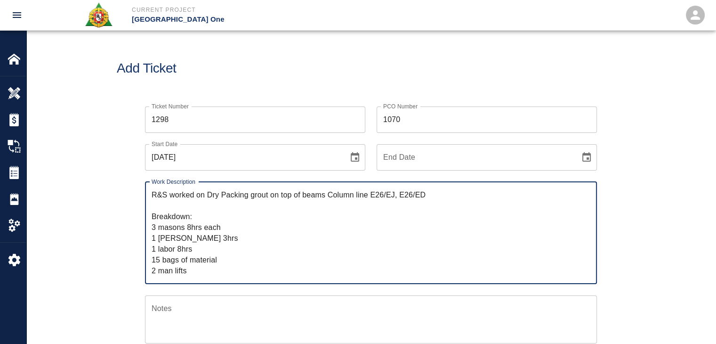
type textarea "R&S worked on Dry Packing grout on top of beams Column line E26/EJ, E26/ED Brea…"
click at [125, 274] on div "Ticket Number 1298 Ticket Number PCO Number 1070 PCO Number Start Date 08/08/20…" at bounding box center [371, 344] width 509 height 499
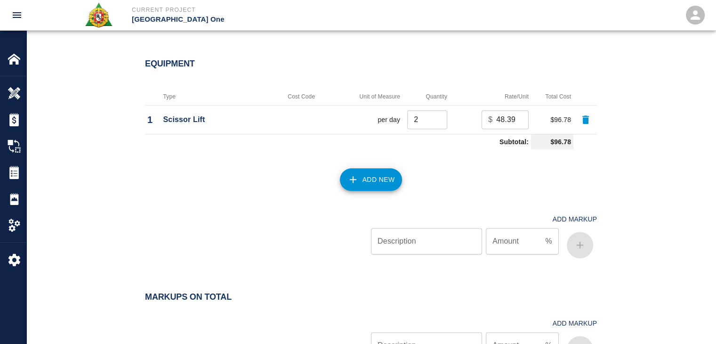
scroll to position [1229, 0]
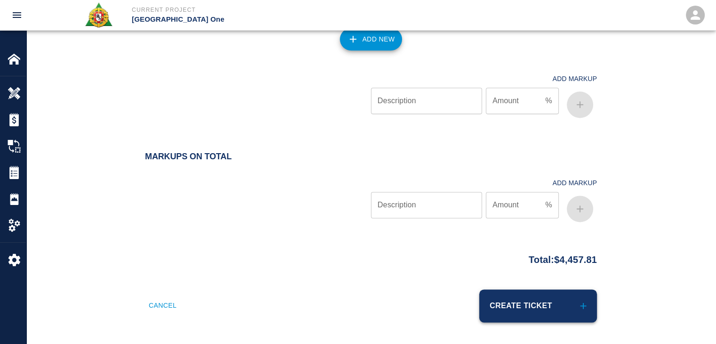
click at [502, 311] on button "Create Ticket" at bounding box center [538, 305] width 118 height 33
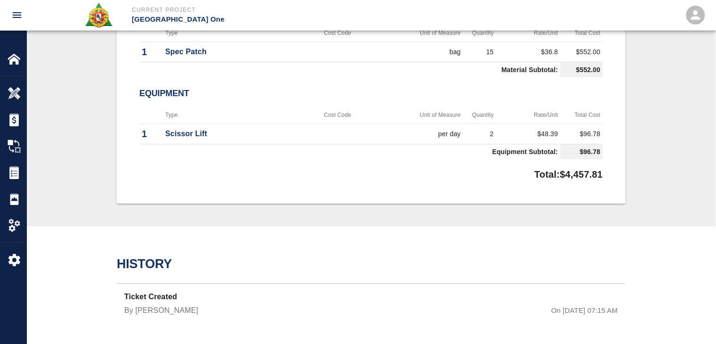
scroll to position [726, 0]
click at [340, 146] on td "Equipment Subtotal:" at bounding box center [349, 151] width 421 height 16
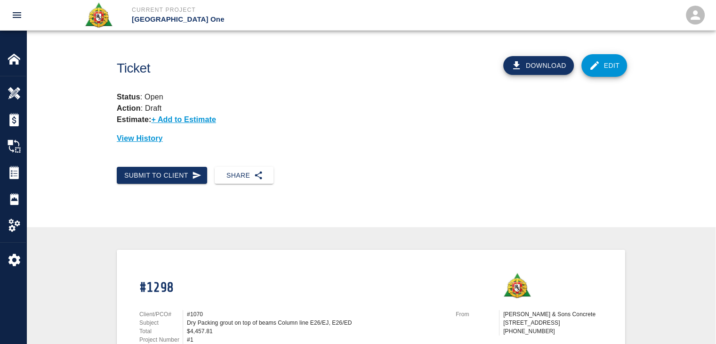
scroll to position [0, 0]
click at [154, 179] on button "Submit to Client" at bounding box center [162, 175] width 90 height 17
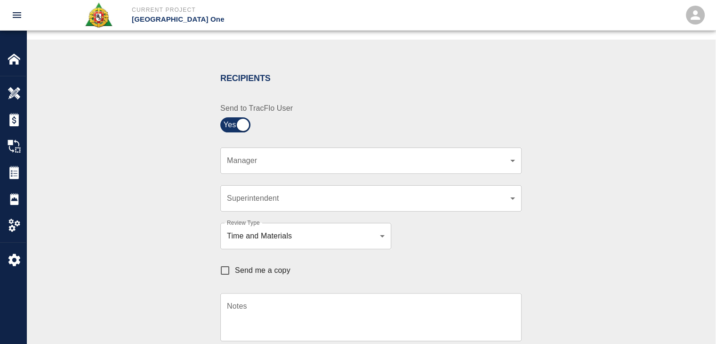
scroll to position [171, 0]
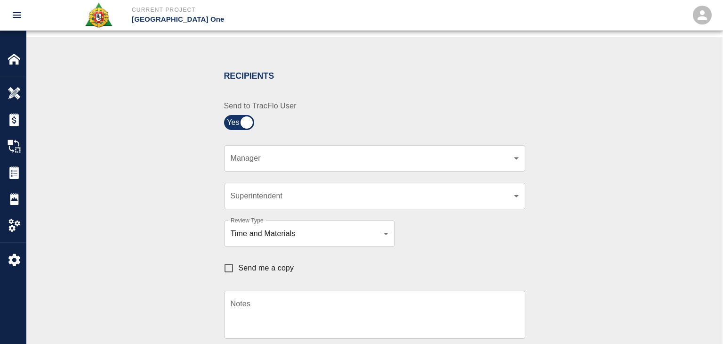
click at [291, 160] on body "Current Project JFK Terminal One Home JFK Terminal One Overview Estimates Chang…" at bounding box center [361, 1] width 723 height 344
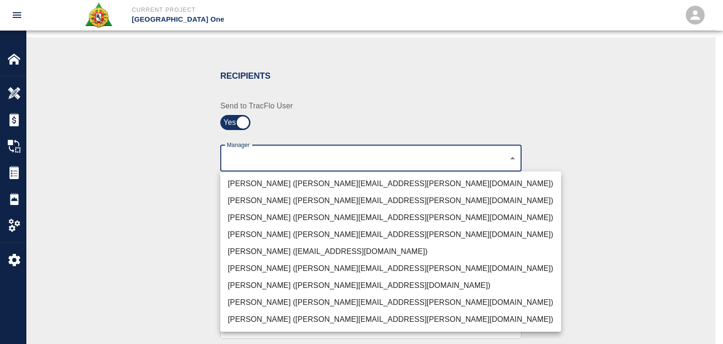
click at [260, 176] on li "Peter Hardecker (peter.hardecker@aecom.com)" at bounding box center [390, 183] width 341 height 17
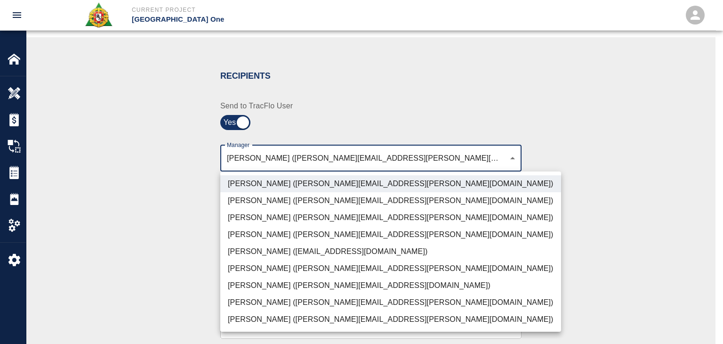
click at [235, 216] on li "Parin Kanani (parin.kanani@aecom.com)" at bounding box center [390, 217] width 341 height 17
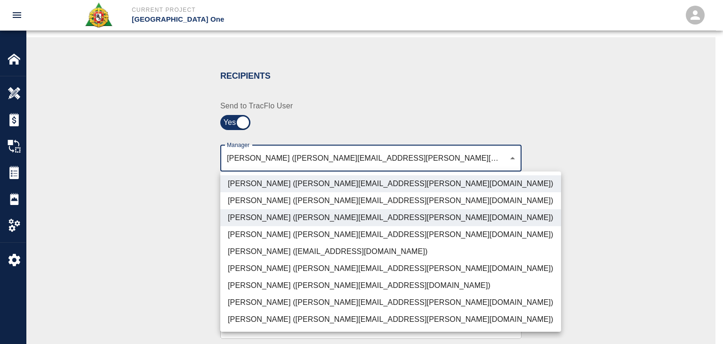
click at [271, 285] on li "Patrick Testino (patrick.testino@aecom.com)" at bounding box center [390, 285] width 341 height 17
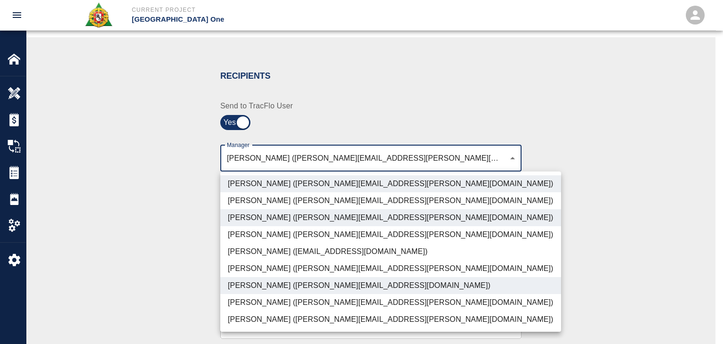
click at [233, 306] on li "Dylan Sims (dylan.sims@aecom.com)" at bounding box center [390, 302] width 341 height 17
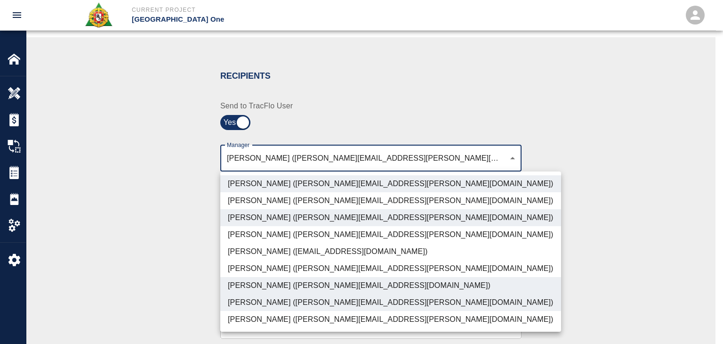
click at [271, 323] on li "Shane Lamay (shane.lamay@aecom.com)" at bounding box center [390, 319] width 341 height 17
type input "ede96749-2565-4a65-a76c-ac2c5448e16e,69d78ca4-8a93-4c72-a988-7271956ccf0b,ad99d…"
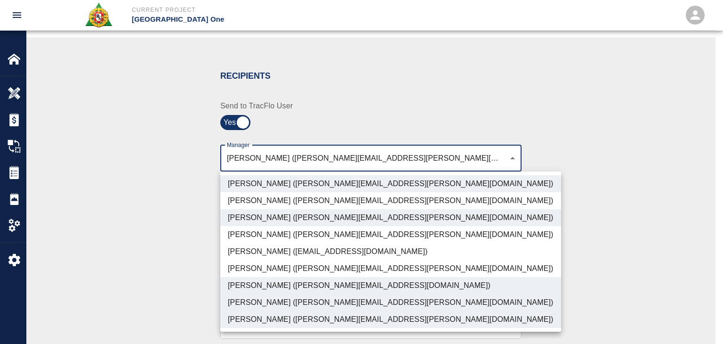
click at [132, 278] on div at bounding box center [361, 172] width 723 height 344
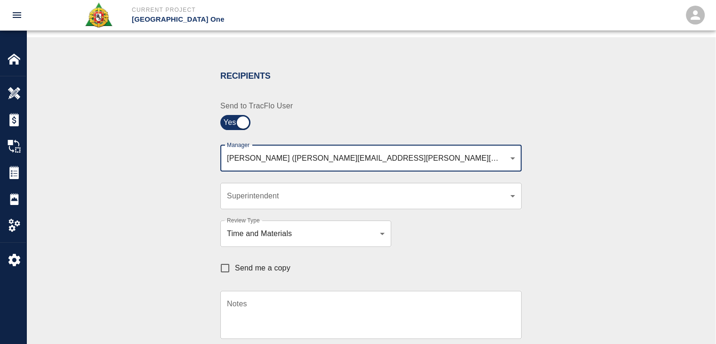
click at [227, 272] on input "Send me a copy" at bounding box center [225, 268] width 20 height 20
checkbox input "true"
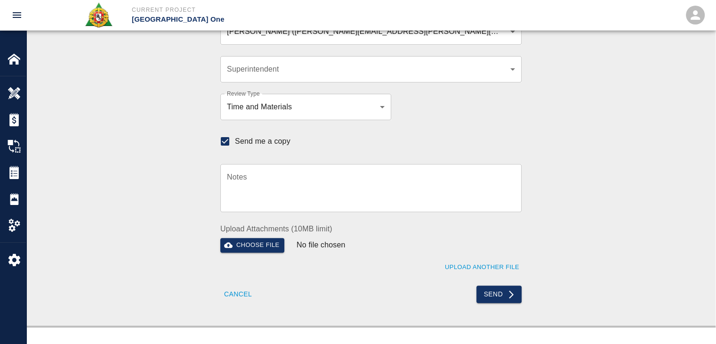
scroll to position [298, 0]
click at [488, 288] on button "Send" at bounding box center [500, 293] width 46 height 17
checkbox input "false"
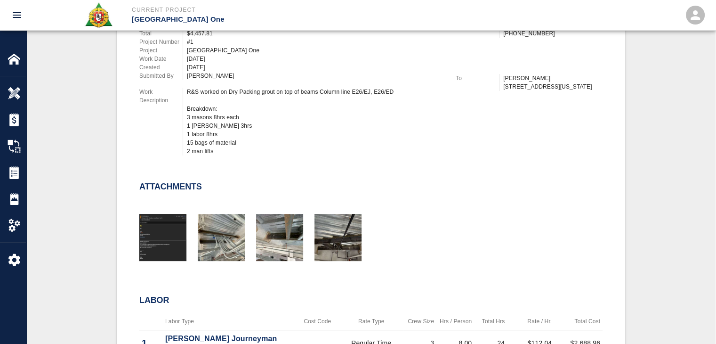
scroll to position [0, 0]
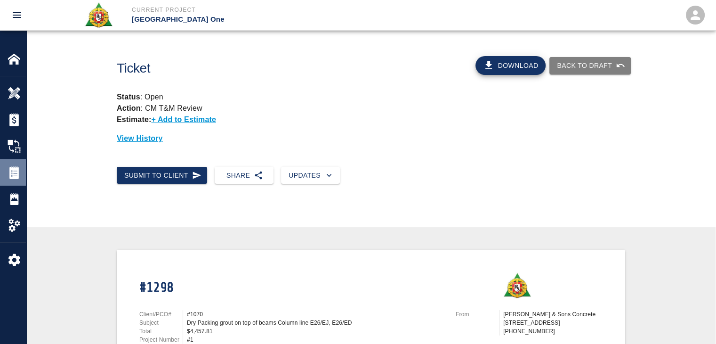
click at [23, 172] on div at bounding box center [21, 172] width 26 height 13
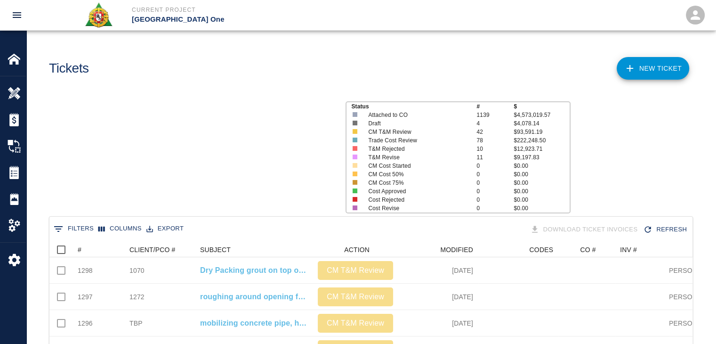
scroll to position [543, 636]
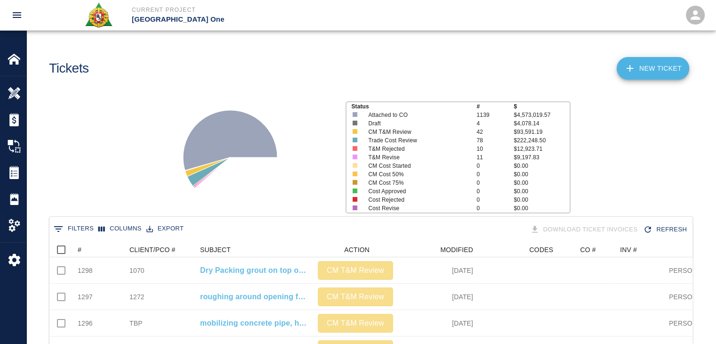
click at [641, 73] on link "NEW TICKET" at bounding box center [653, 68] width 73 height 23
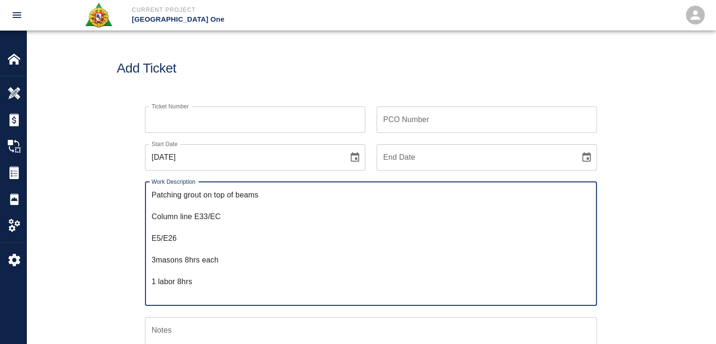
click at [152, 197] on textarea "Patching grout on top of beams Column line E33/EC E5/E26 3masons 8hrs each 1 la…" at bounding box center [371, 243] width 439 height 108
click at [282, 193] on textarea "R&S worked on Dry Packing Patching grout on top of beams Column line E33/EC E5/…" at bounding box center [371, 243] width 439 height 108
click at [154, 216] on textarea "R&S worked on Dry Packing grout on top of beams Column line E33/EC E5/E26 3maso…" at bounding box center [371, 243] width 439 height 108
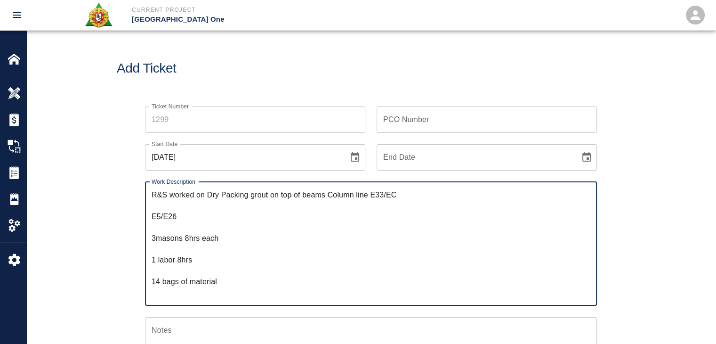
click at [154, 216] on textarea "R&S worked on Dry Packing grout on top of beams Column line E33/EC E5/E26 3maso…" at bounding box center [371, 243] width 439 height 108
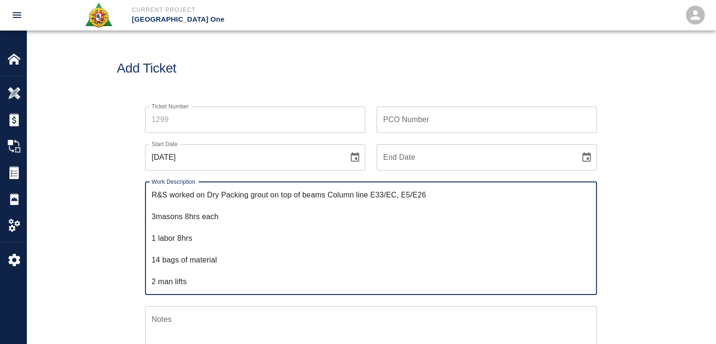
click at [154, 216] on textarea "R&S worked on Dry Packing grout on top of beams Column line E33/EC, E5/E26 3mas…" at bounding box center [371, 237] width 439 height 97
click at [153, 216] on textarea "R&S worked on Dry Packing grout on top of beams Column line E33/EC, E5/E26 3mas…" at bounding box center [371, 237] width 439 height 97
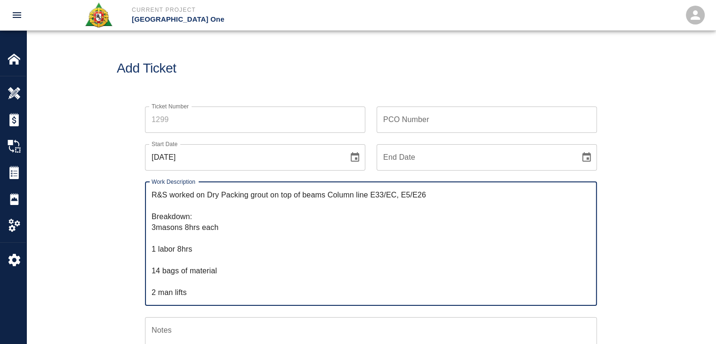
click at [155, 228] on textarea "R&S worked on Dry Packing grout on top of beams Column line E33/EC, E5/E26 Brea…" at bounding box center [371, 243] width 439 height 108
click at [160, 238] on textarea "R&S worked on Dry Packing grout on top of beams Column line E33/EC, E5/E26 Brea…" at bounding box center [371, 243] width 439 height 108
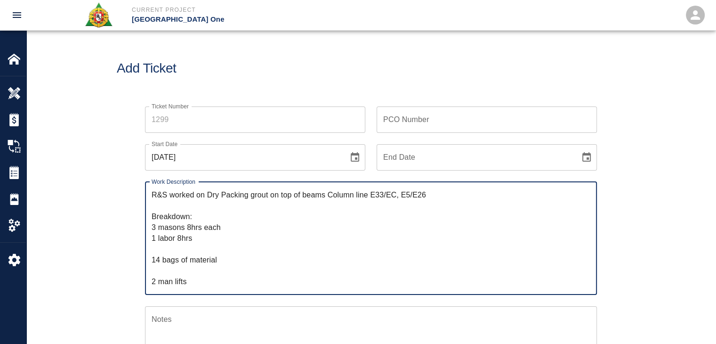
click at [160, 249] on textarea "R&S worked on Dry Packing grout on top of beams Column line E33/EC, E5/E26 Brea…" at bounding box center [371, 237] width 439 height 97
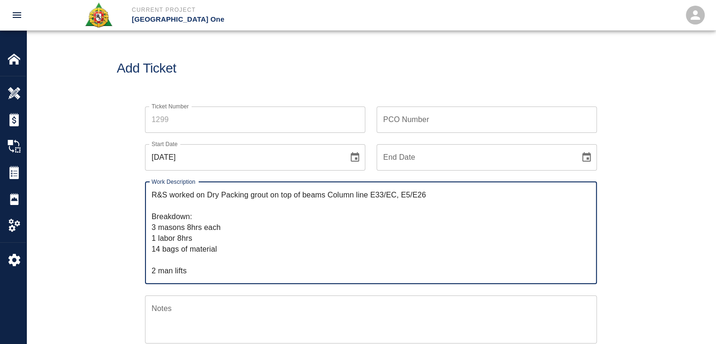
click at [171, 266] on textarea "R&S worked on Dry Packing grout on top of beams Column line E33/EC, E5/E26 Brea…" at bounding box center [371, 232] width 439 height 87
click at [165, 263] on textarea "R&S worked on Dry Packing grout on top of beams Column line E33/EC, E5/E26 Brea…" at bounding box center [371, 232] width 439 height 87
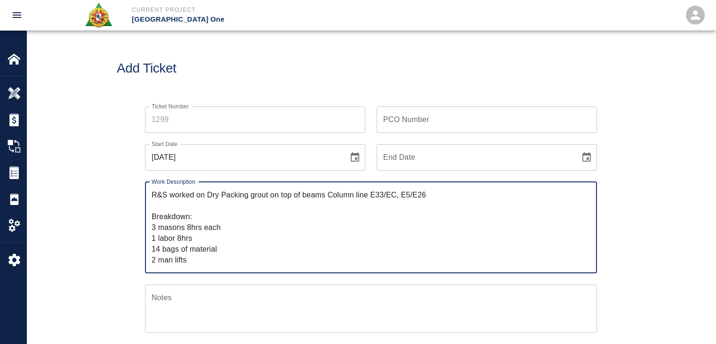
type textarea "R&S worked on Dry Packing grout on top of beams Column line E33/EC, E5/E26 Brea…"
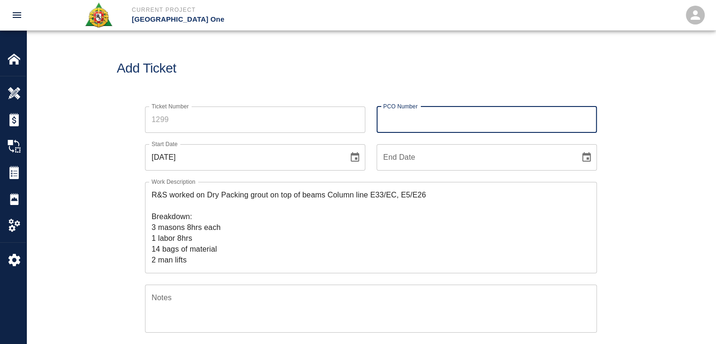
click at [382, 112] on input "PCO Number" at bounding box center [487, 119] width 220 height 26
type input "1070"
click at [275, 78] on div "Add Ticket" at bounding box center [371, 69] width 690 height 76
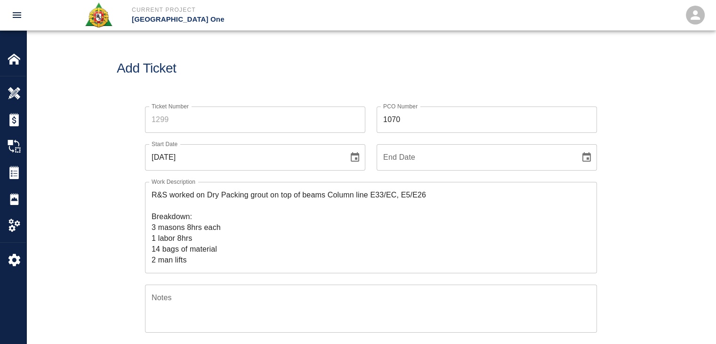
click at [251, 119] on input "Ticket Number" at bounding box center [255, 119] width 220 height 26
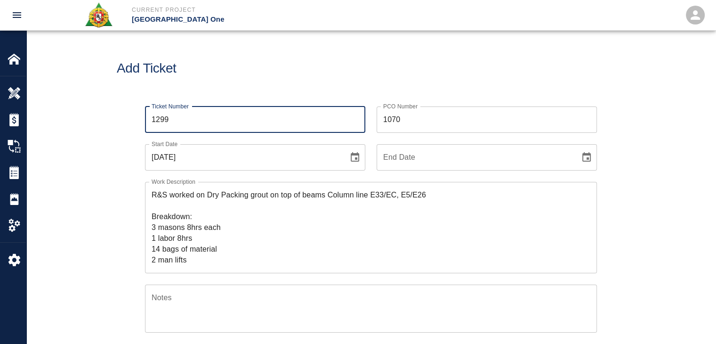
type input "1299"
click at [354, 153] on icon "Choose date, selected date is Aug 13, 2025" at bounding box center [354, 157] width 11 height 11
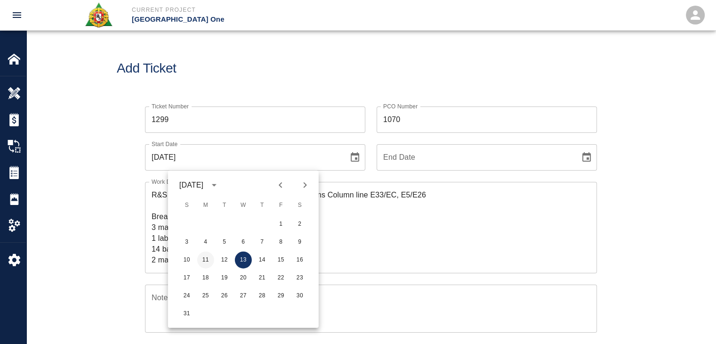
click at [204, 257] on button "11" at bounding box center [205, 260] width 17 height 17
type input "[DATE]"
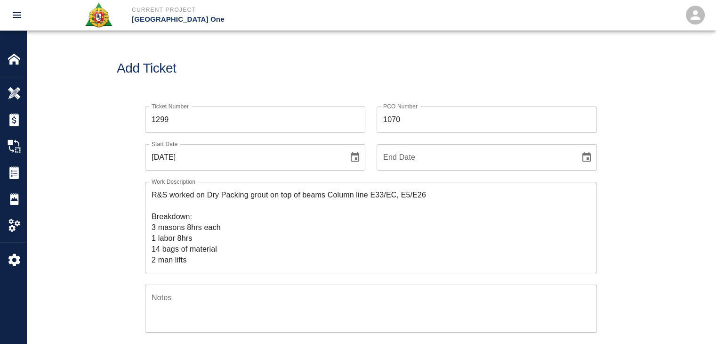
click at [109, 227] on div "Ticket Number 1299 Ticket Number PCO Number 1070 PCO Number Start Date 08/11/20…" at bounding box center [371, 316] width 690 height 443
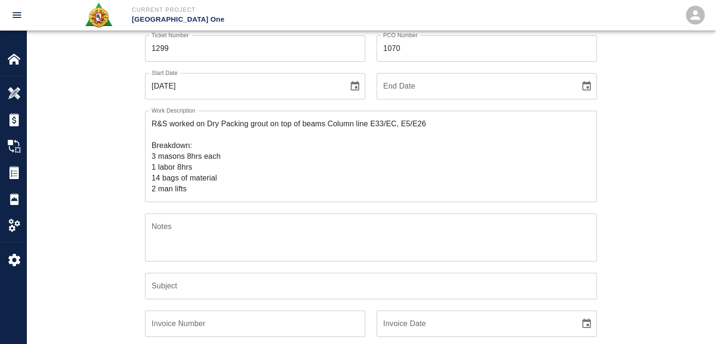
scroll to position [72, 0]
click at [237, 156] on textarea "R&S worked on Dry Packing grout on top of beams Column line E33/EC, E5/E26 Brea…" at bounding box center [371, 156] width 439 height 76
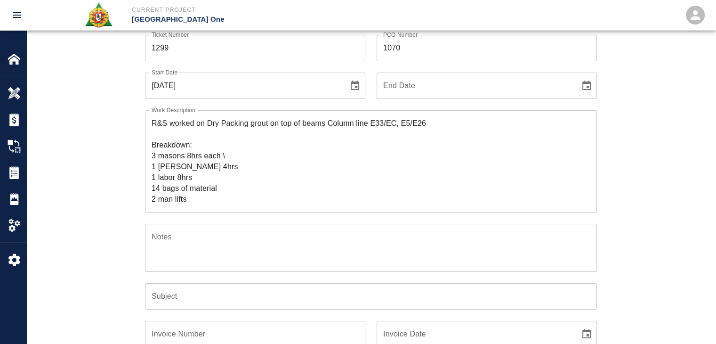
click at [89, 228] on div "Ticket Number 1299 Ticket Number PCO Number 1070 PCO Number Start Date 08/11/20…" at bounding box center [371, 251] width 690 height 454
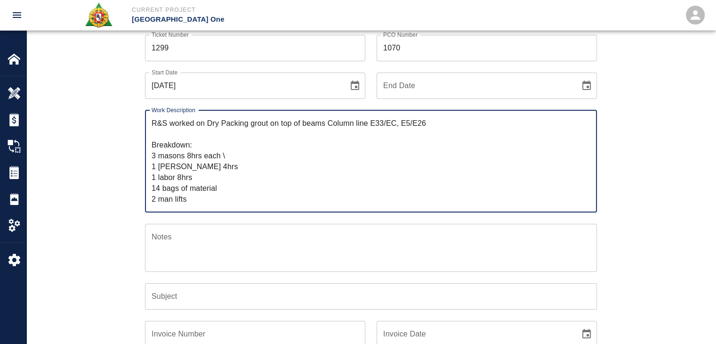
click at [233, 152] on textarea "R&S worked on Dry Packing grout on top of beams Column line E33/EC, E5/E26 Brea…" at bounding box center [371, 161] width 439 height 87
drag, startPoint x: 187, startPoint y: 132, endPoint x: 206, endPoint y: 123, distance: 20.6
click at [206, 123] on textarea "R&S worked on Dry Packing grout on top of beams Column line E33/EC, E5/E26 Brea…" at bounding box center [371, 161] width 439 height 87
type textarea "R&S worked on Dry Packing grout on top of beams Column line E33/EC, E5/E26 Brea…"
click at [185, 306] on input "Subject" at bounding box center [371, 296] width 452 height 26
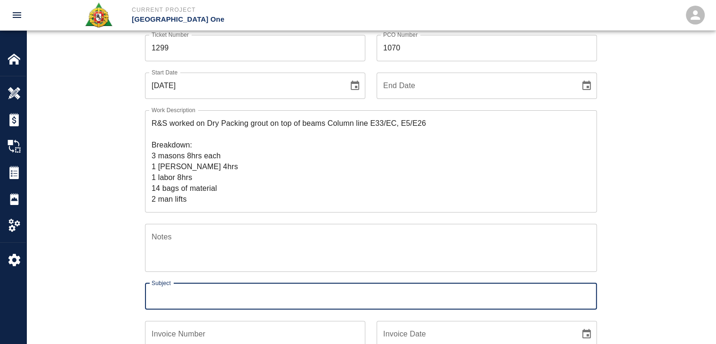
paste input "Dry Packing grout on top of beams Column line E33/EC, E5/E26"
type input "Dry Packing grout on top of beams Column line E33/EC, E5/E26"
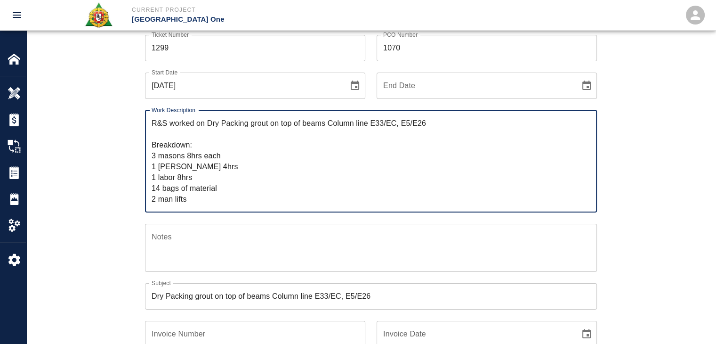
click at [194, 168] on textarea "R&S worked on Dry Packing grout on top of beams Column line E33/EC, E5/E26 Brea…" at bounding box center [371, 161] width 439 height 87
type textarea "R&S worked on Dry Packing grout on top of beams Column line E33/EC, E5/E26 Brea…"
click at [102, 210] on div "Ticket Number 1299 Ticket Number PCO Number 1070 PCO Number Start Date 08/11/20…" at bounding box center [371, 251] width 690 height 454
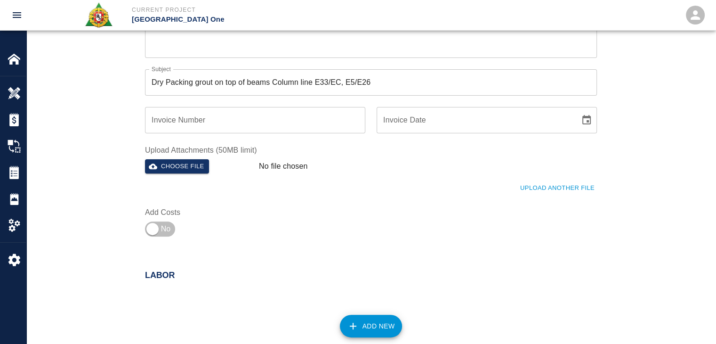
scroll to position [286, 0]
click at [172, 229] on input "checkbox" at bounding box center [153, 228] width 68 height 23
checkbox input "true"
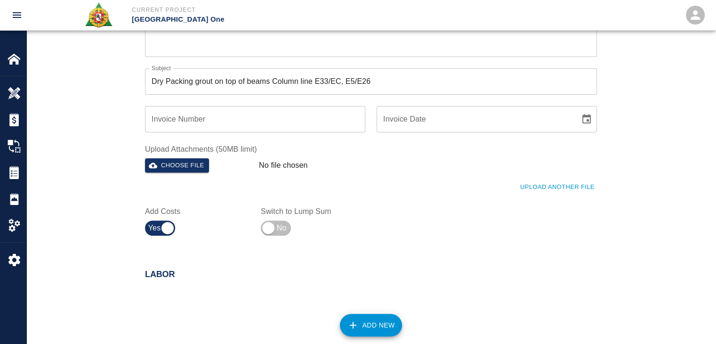
click at [358, 314] on button "Add New" at bounding box center [371, 325] width 63 height 23
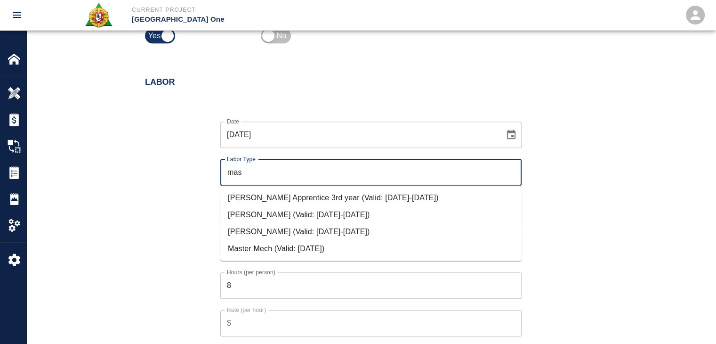
click at [274, 235] on li "Mason Journeyman (Valid: 07/01/2024-08/31/2025)" at bounding box center [370, 231] width 301 height 17
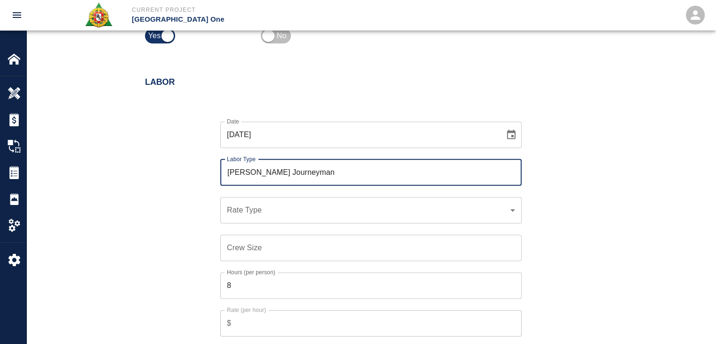
type input "Mason Journeyman"
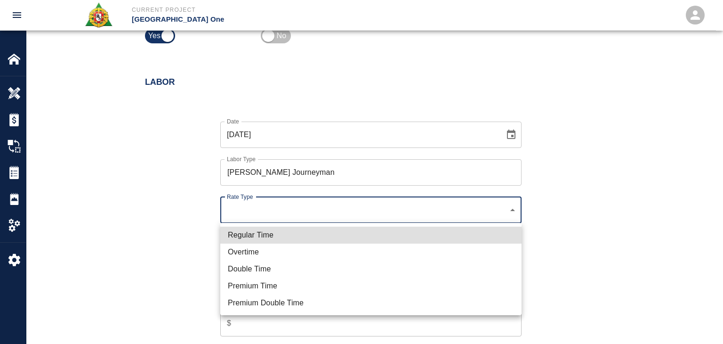
click at [270, 227] on li "Regular Time" at bounding box center [370, 235] width 301 height 17
type input "rate_rt"
type input "112.04"
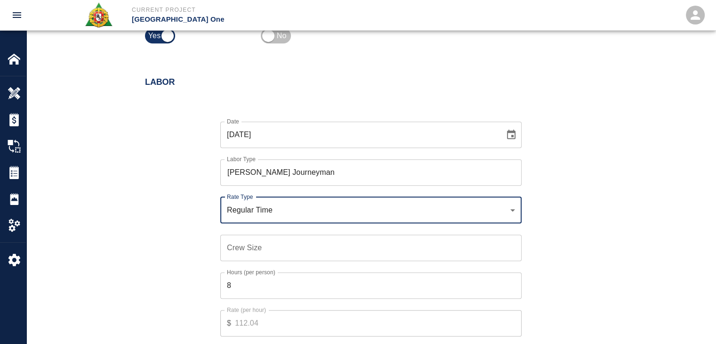
click at [270, 246] on input "Crew Size" at bounding box center [370, 248] width 301 height 26
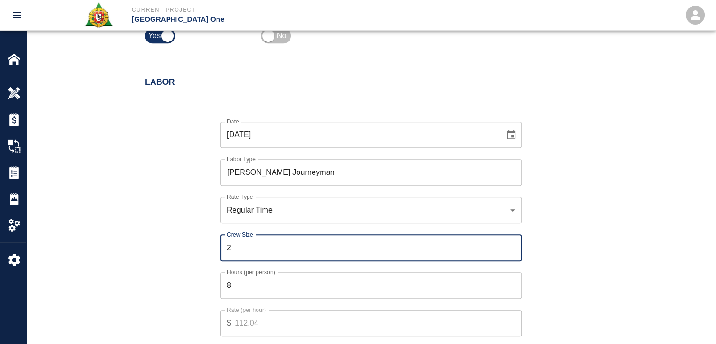
type input "2"
click at [252, 294] on input "8" at bounding box center [370, 285] width 301 height 26
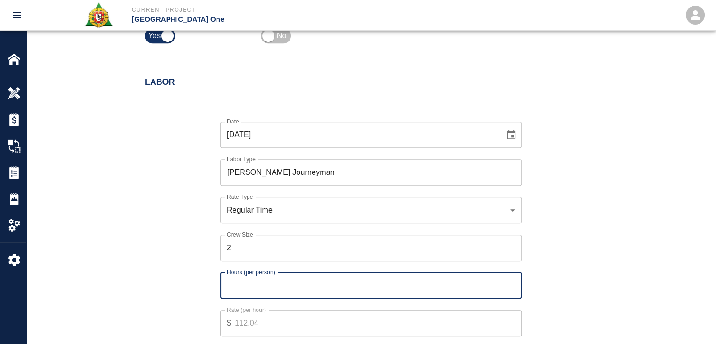
click at [243, 259] on input "2" at bounding box center [370, 248] width 301 height 26
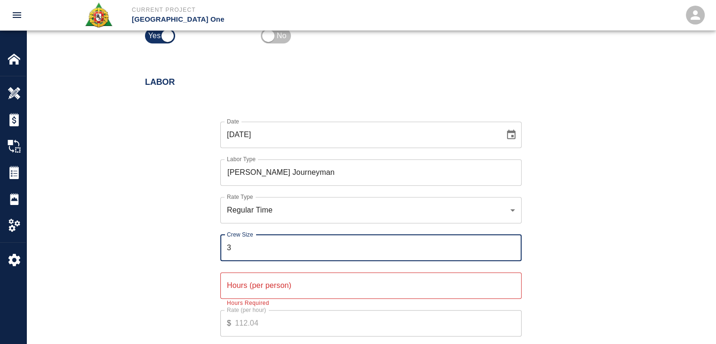
type input "3"
click at [266, 278] on div "Hours (per person) Hours (per person) Hours Required" at bounding box center [370, 285] width 301 height 26
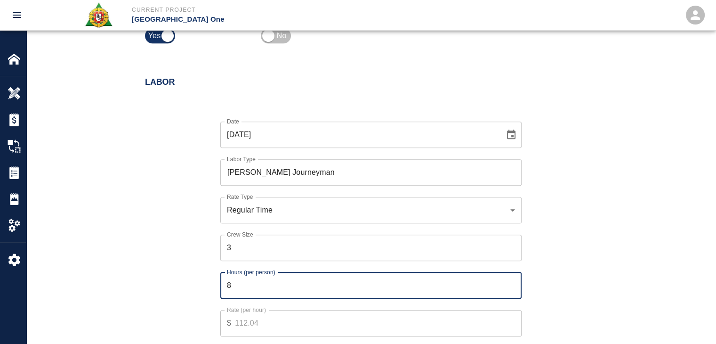
type input "8"
click at [196, 288] on div "Date 08/11/2025 Date Labor Type Mason Journeyman Labor Type Rate Type Regular T…" at bounding box center [365, 235] width 463 height 259
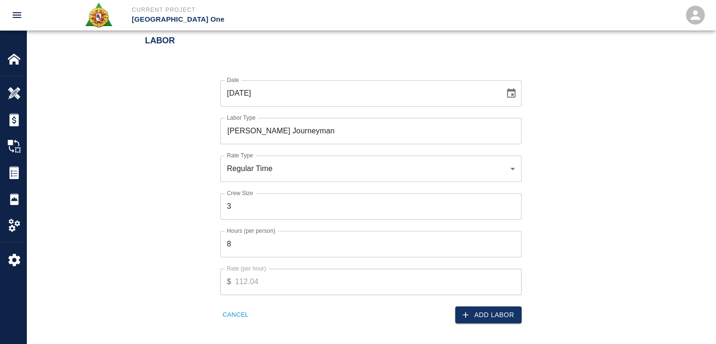
scroll to position [521, 0]
click at [468, 309] on icon "button" at bounding box center [465, 313] width 9 height 9
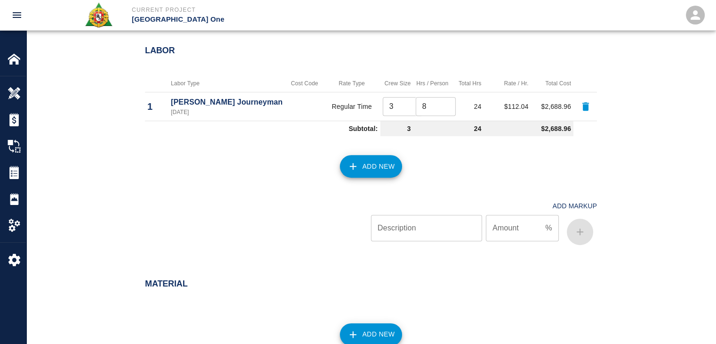
scroll to position [516, 0]
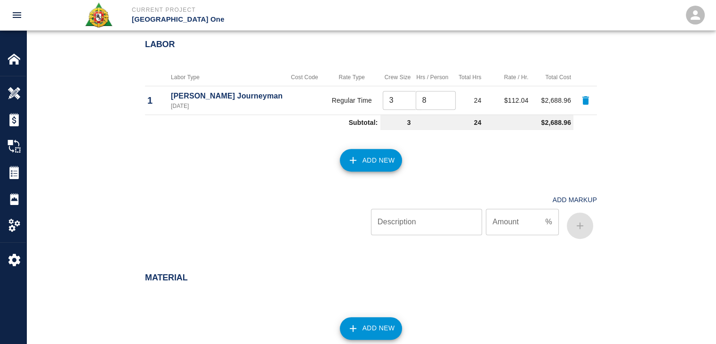
click at [369, 164] on button "Add New" at bounding box center [371, 160] width 63 height 23
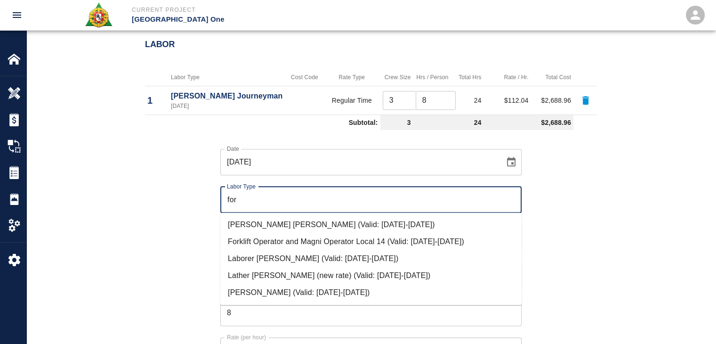
click at [270, 289] on li "Mason Foreman (Valid: 07/01/2024-08/31/2025)" at bounding box center [370, 292] width 301 height 17
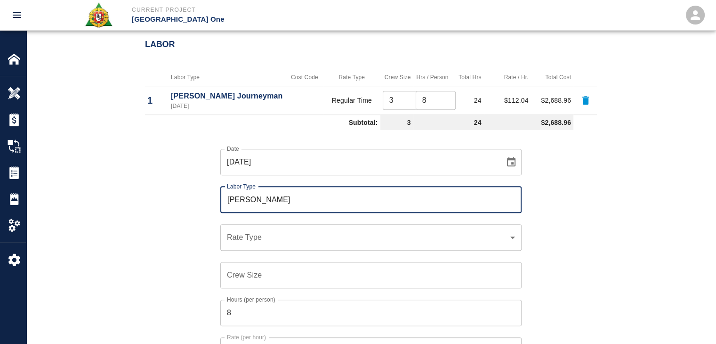
type input "Mason Foreman"
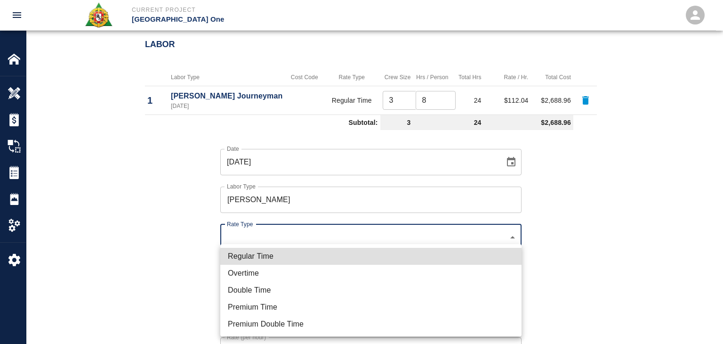
click at [260, 251] on li "Regular Time" at bounding box center [370, 256] width 301 height 17
type input "rate_rt"
type input "114.53"
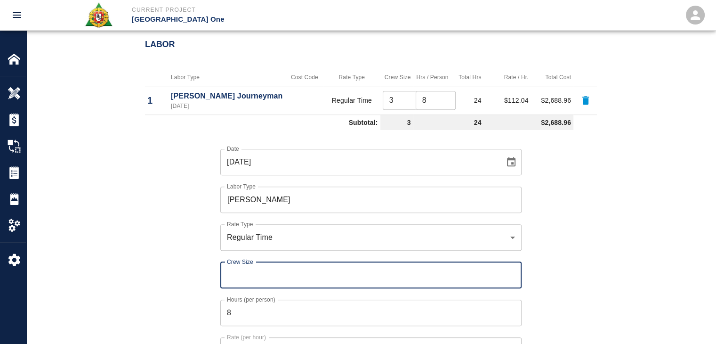
click at [242, 277] on input "Crew Size" at bounding box center [370, 275] width 301 height 26
type input "1"
click at [258, 307] on input "8" at bounding box center [370, 313] width 301 height 26
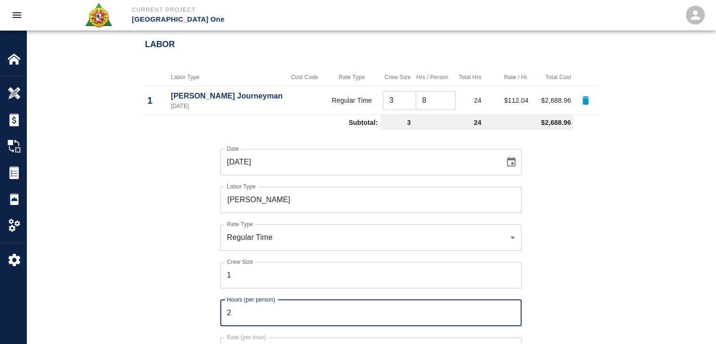
type input "2"
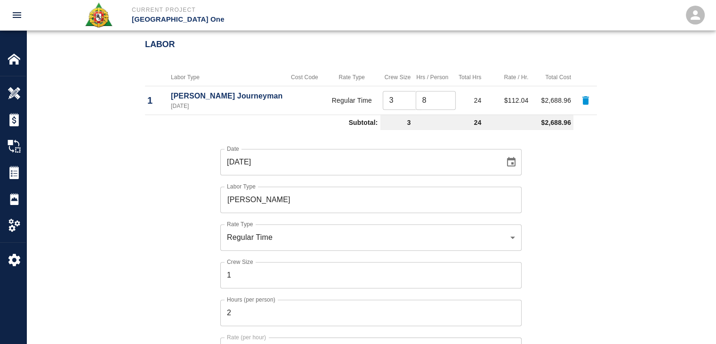
click at [196, 295] on div "Date 08/11/2025 Date Labor Type Mason Foreman Labor Type Rate Type Regular Time…" at bounding box center [365, 263] width 463 height 259
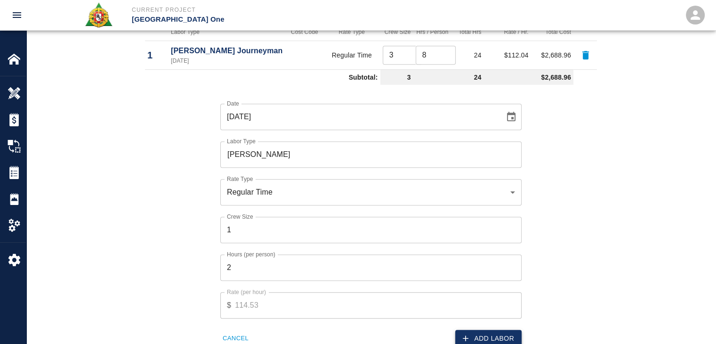
click at [458, 331] on button "Add Labor" at bounding box center [488, 338] width 66 height 17
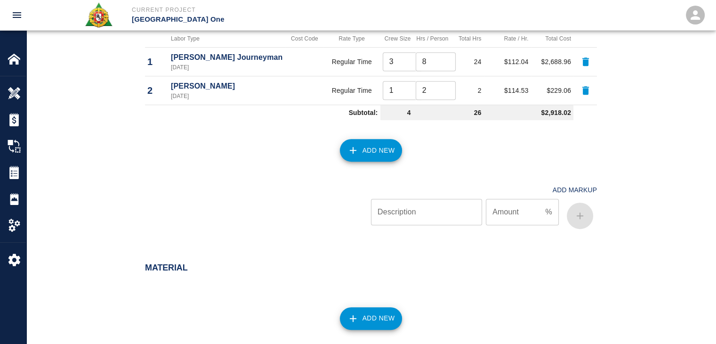
scroll to position [557, 0]
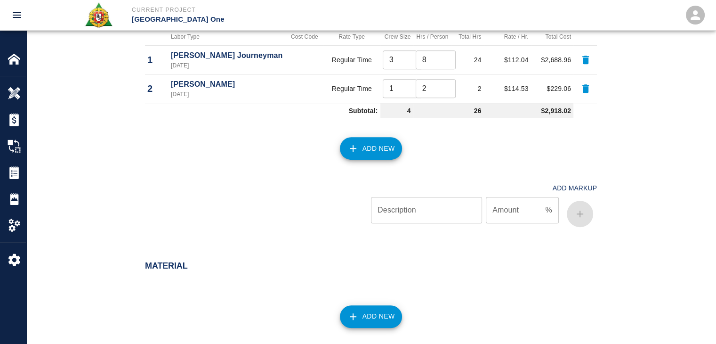
click at [366, 150] on button "Add New" at bounding box center [371, 148] width 63 height 23
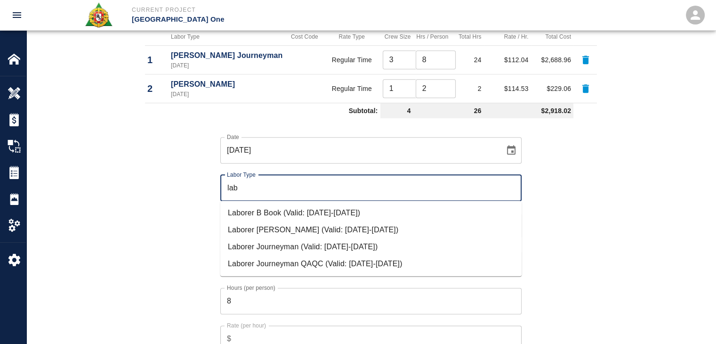
click at [267, 243] on li "Laborer Journeyman (Valid: 07/01/2024-08/31/2025)" at bounding box center [370, 246] width 301 height 17
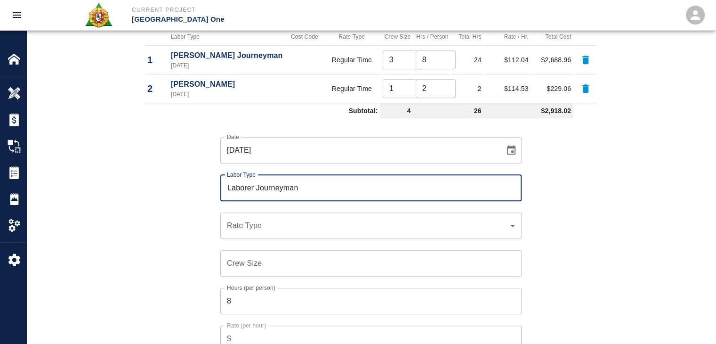
type input "Laborer Journeyman"
click at [252, 219] on div "​ Rate Type" at bounding box center [370, 225] width 301 height 26
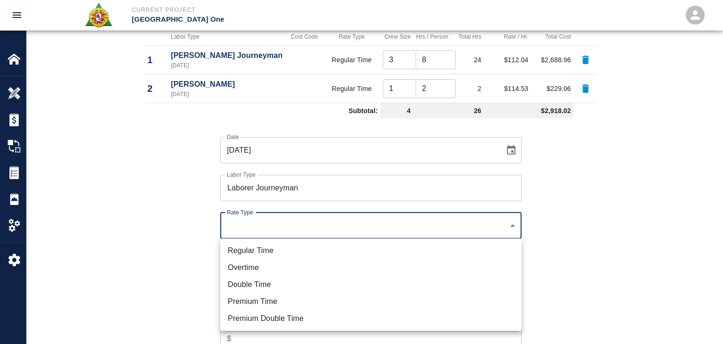
click at [285, 242] on li "Regular Time" at bounding box center [370, 250] width 301 height 17
type input "rate_rt"
type input "97.06"
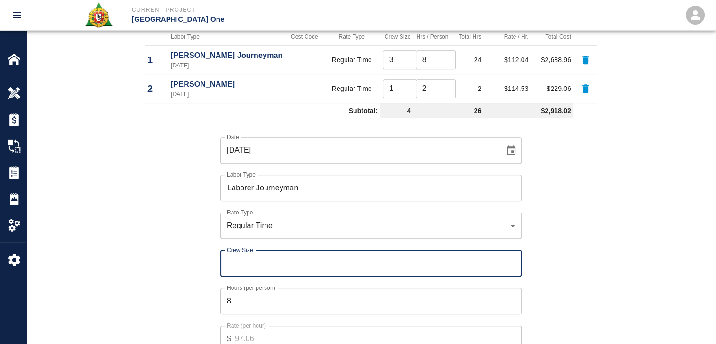
click at [266, 260] on input "Crew Size" at bounding box center [370, 263] width 301 height 26
type input "1"
click at [193, 300] on div "Date 08/11/2025 Date Labor Type Laborer Journeyman Labor Type Rate Type Regular…" at bounding box center [365, 251] width 463 height 259
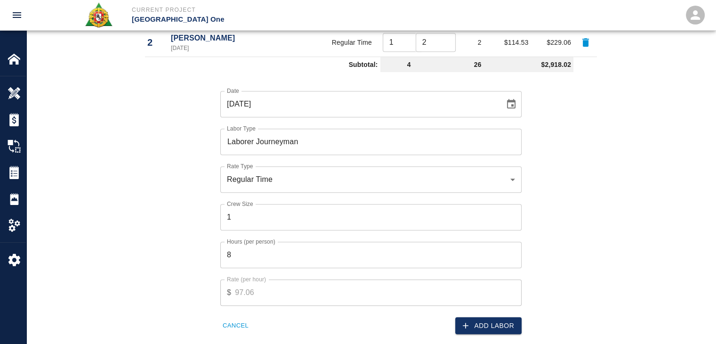
scroll to position [604, 0]
click at [496, 329] on button "Add Labor" at bounding box center [488, 324] width 66 height 17
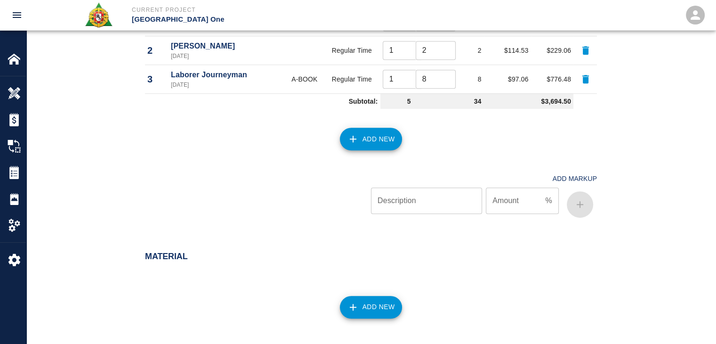
scroll to position [731, 0]
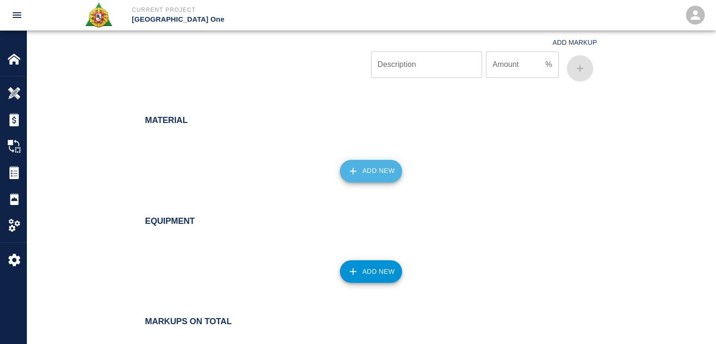
click at [352, 175] on icon "button" at bounding box center [353, 170] width 11 height 11
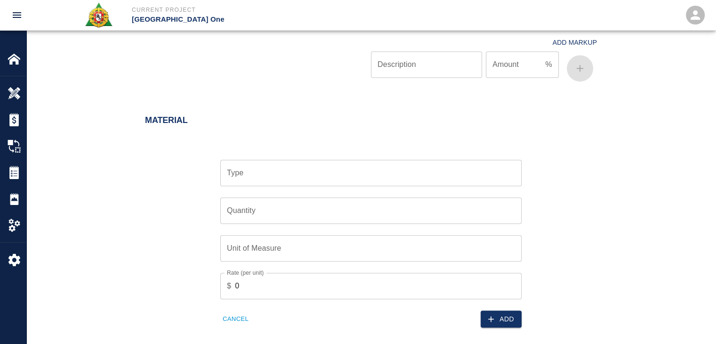
click at [290, 175] on input "Type" at bounding box center [371, 173] width 293 height 18
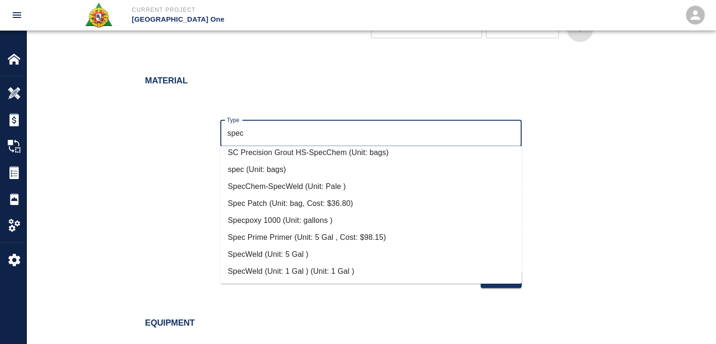
scroll to position [772, 0]
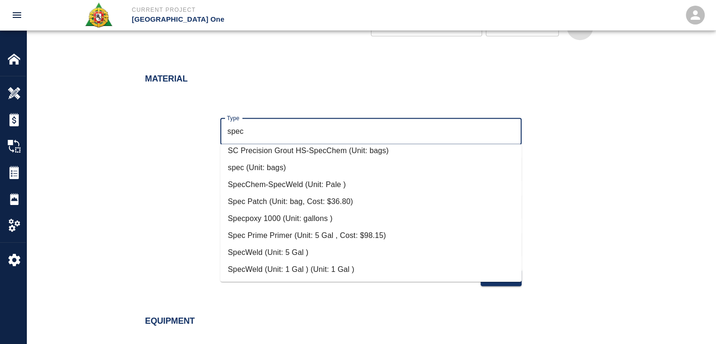
click at [288, 202] on li "Spec Patch (Unit: bag, Cost: $36.80)" at bounding box center [370, 201] width 301 height 17
type input "Spec Patch (Unit: bag, Cost: $36.80)"
type input "bag"
type input "36.8"
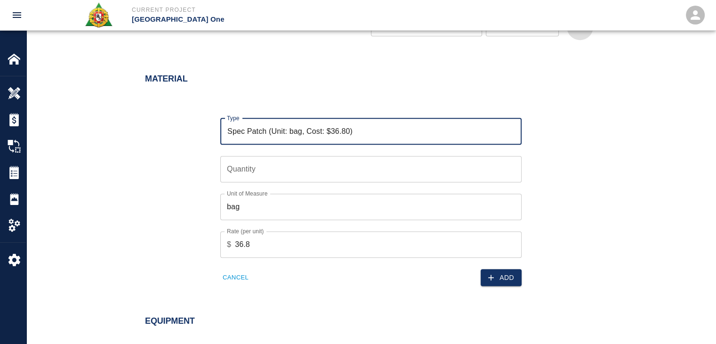
type input "Spec Patch (Unit: bag, Cost: $36.80)"
click at [239, 170] on input "Quantity" at bounding box center [370, 169] width 301 height 26
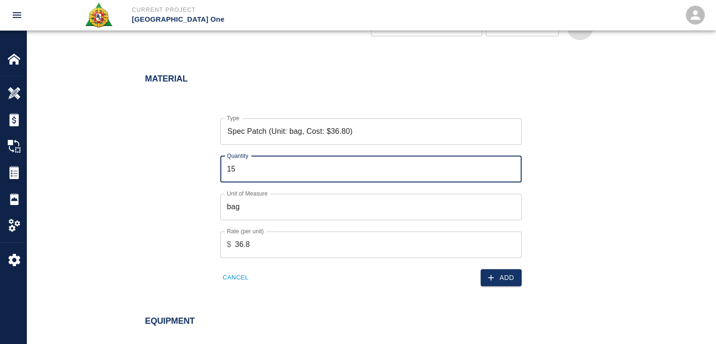
type input "15"
click at [154, 216] on div "Type Spec Patch (Unit: bag, Cost: $36.80) Type Quantity 15 Quantity Unit of Mea…" at bounding box center [365, 194] width 463 height 183
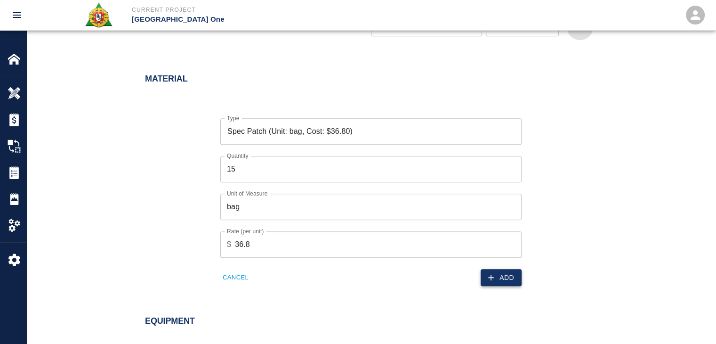
click at [492, 277] on icon "button" at bounding box center [491, 277] width 9 height 9
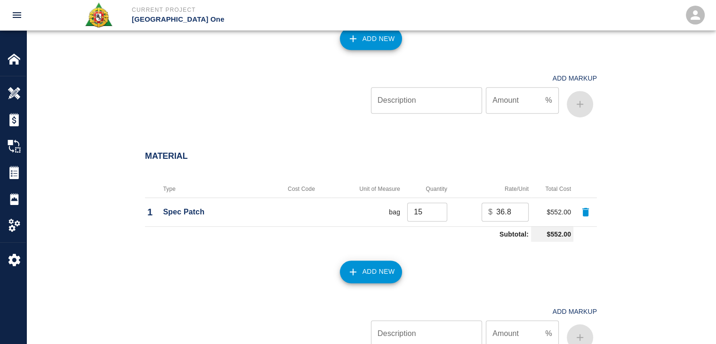
scroll to position [697, 0]
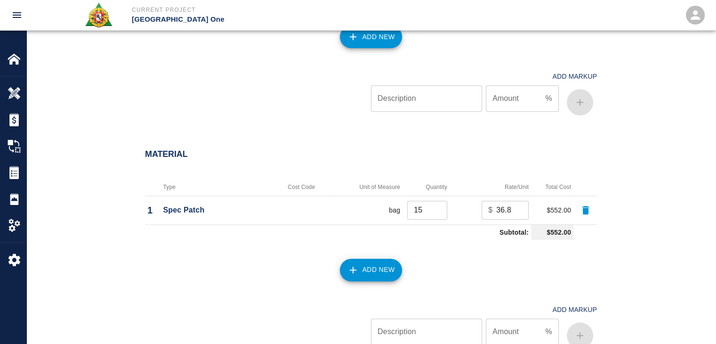
click at [421, 211] on input "15" at bounding box center [427, 210] width 40 height 19
type input "14"
click at [441, 247] on div "Add New" at bounding box center [365, 264] width 463 height 41
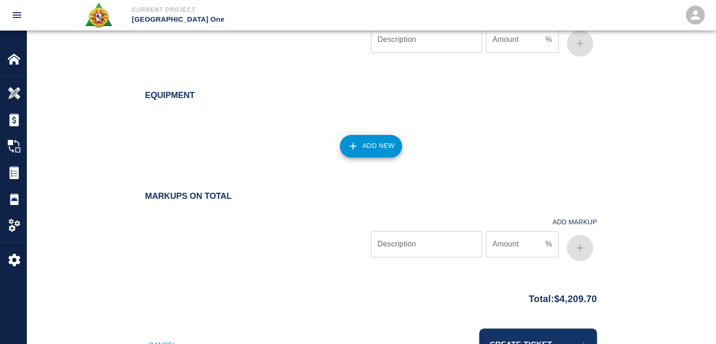
scroll to position [989, 0]
click at [369, 147] on button "Add New" at bounding box center [371, 146] width 63 height 23
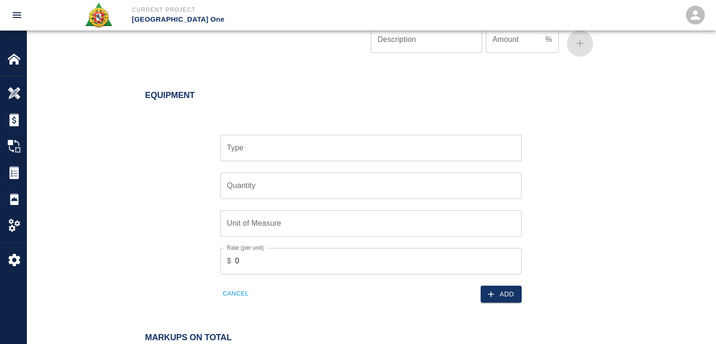
click at [292, 142] on input "Type" at bounding box center [371, 148] width 293 height 18
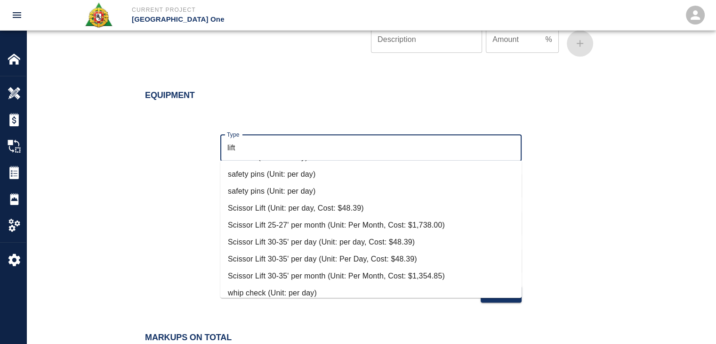
scroll to position [475, 0]
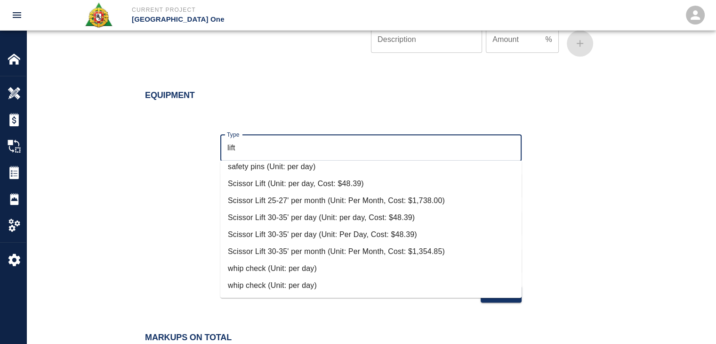
click at [299, 183] on li "Scissor Lift (Unit: per day, Cost: $48.39)" at bounding box center [370, 183] width 301 height 17
type input "Scissor Lift (Unit: per day, Cost: $48.39)"
type input "per day"
type input "48.39"
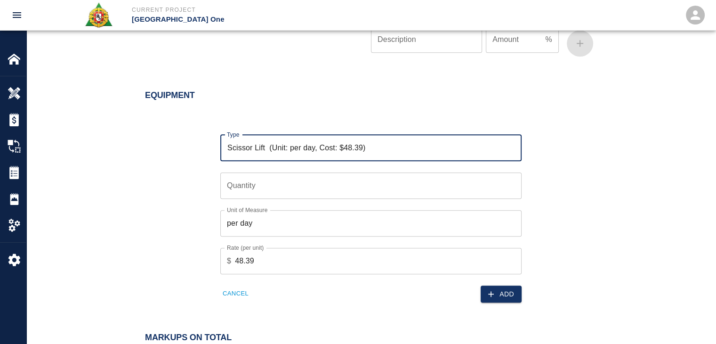
type input "Scissor Lift (Unit: per day, Cost: $48.39)"
click at [271, 185] on input "Quantity" at bounding box center [370, 185] width 301 height 26
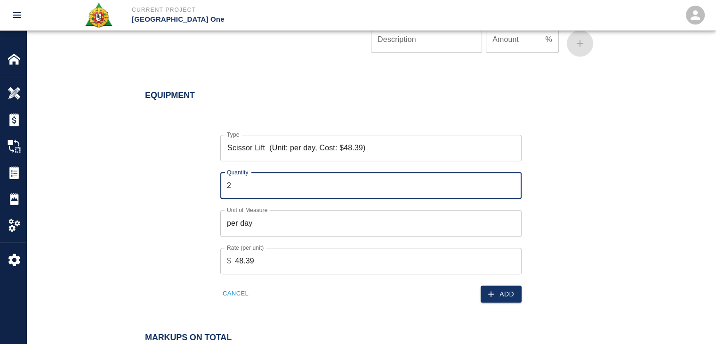
type input "2"
click at [518, 308] on div "Equipment Type Scissor Lift (Unit: per day, Cost: $48.39) Type Quantity 2 Quant…" at bounding box center [371, 198] width 690 height 253
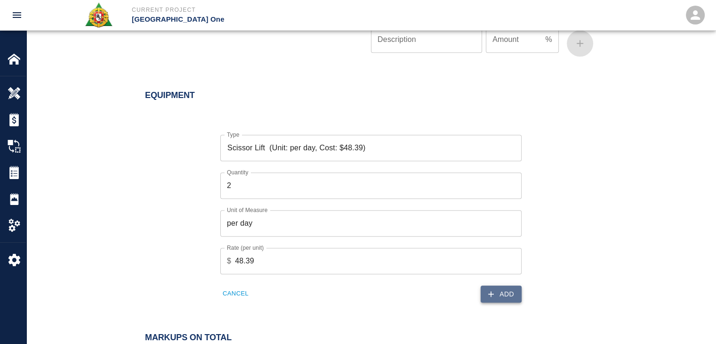
click at [503, 296] on button "Add" at bounding box center [501, 293] width 41 height 17
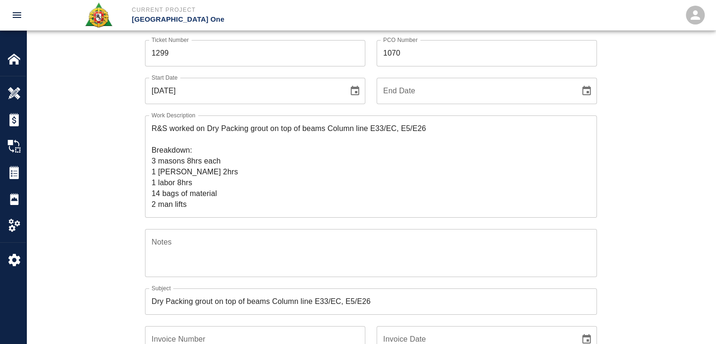
scroll to position [0, 0]
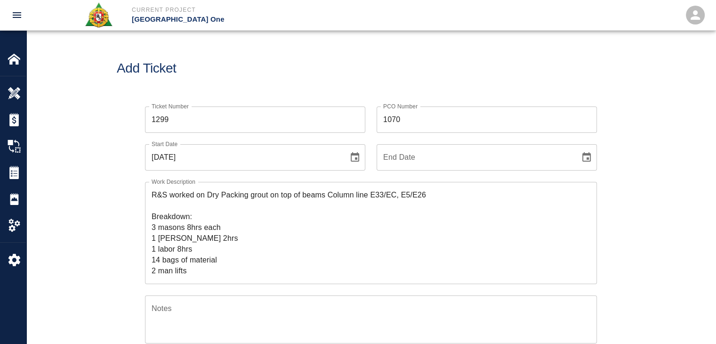
click at [278, 211] on textarea "R&S worked on Dry Packing grout on top of beams Column line E33/EC, E5/E26 Brea…" at bounding box center [371, 232] width 439 height 87
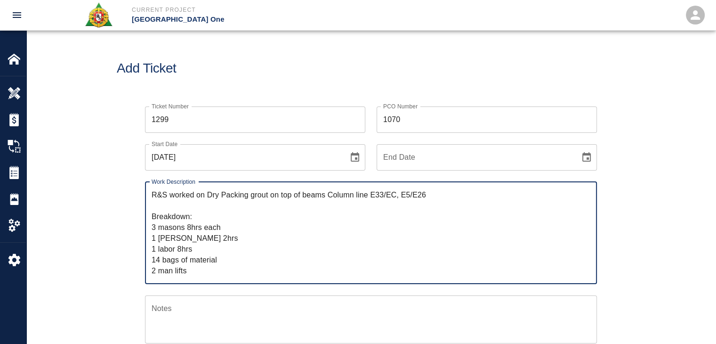
click at [183, 270] on textarea "R&S worked on Dry Packing grout on top of beams Column line E33/EC, E5/E26 Brea…" at bounding box center [371, 232] width 439 height 87
drag, startPoint x: 195, startPoint y: 272, endPoint x: 129, endPoint y: 195, distance: 101.2
click at [129, 195] on div "Ticket Number 1299 Ticket Number PCO Number 1070 PCO Number Start Date 08/11/20…" at bounding box center [371, 310] width 509 height 431
click at [232, 203] on textarea "R&S worked on Dry Packing grout on top of beams Column line E33/EC, E5/E26 Brea…" at bounding box center [371, 232] width 439 height 87
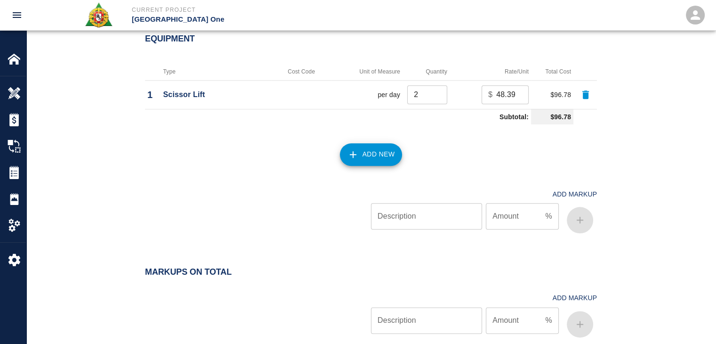
scroll to position [1161, 0]
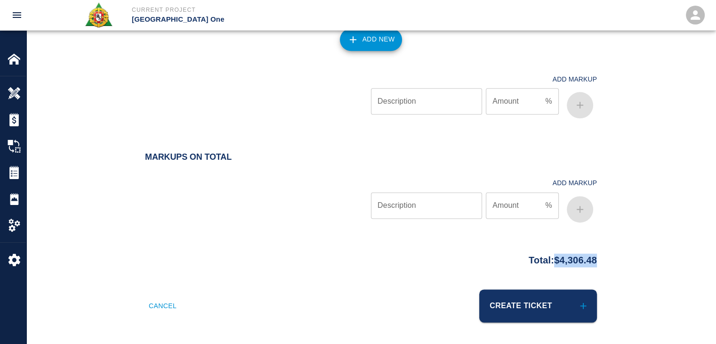
drag, startPoint x: 603, startPoint y: 256, endPoint x: 546, endPoint y: 262, distance: 57.3
click at [546, 262] on div "Total: $4,306.48" at bounding box center [371, 258] width 509 height 18
copy p "$4,306.48"
click at [285, 89] on div at bounding box center [258, 94] width 226 height 56
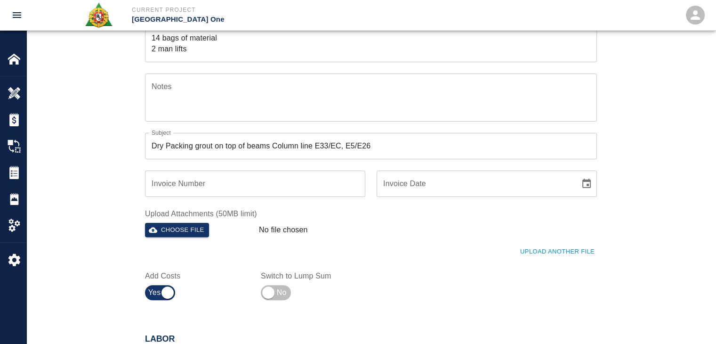
scroll to position [222, 0]
click at [183, 231] on button "Choose file" at bounding box center [177, 229] width 64 height 15
click at [188, 225] on button "Choose file" at bounding box center [177, 229] width 64 height 15
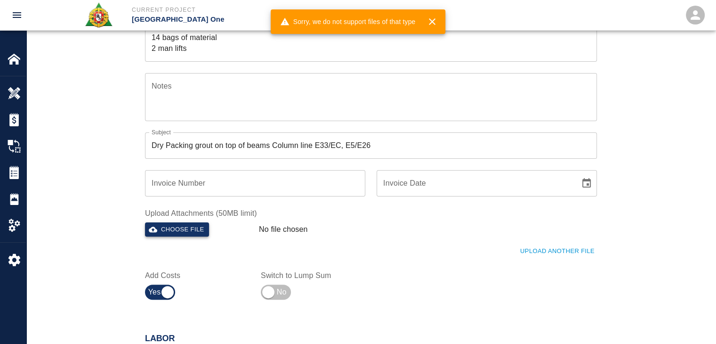
click at [189, 232] on button "Choose file" at bounding box center [177, 229] width 64 height 15
click at [70, 192] on div "Ticket Number 1299 Ticket Number PCO Number 1070 PCO Number Start Date 08/11/20…" at bounding box center [371, 100] width 690 height 454
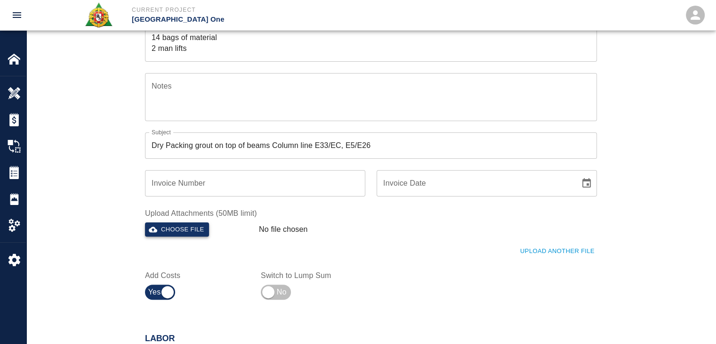
click at [178, 224] on button "Choose file" at bounding box center [177, 229] width 64 height 15
click at [185, 227] on button "Choose file" at bounding box center [177, 229] width 64 height 15
click at [192, 230] on button "Choose file" at bounding box center [177, 229] width 64 height 15
click at [119, 193] on div "Ticket Number 1299 Ticket Number PCO Number 1070 PCO Number Start Date 08/11/20…" at bounding box center [371, 88] width 509 height 431
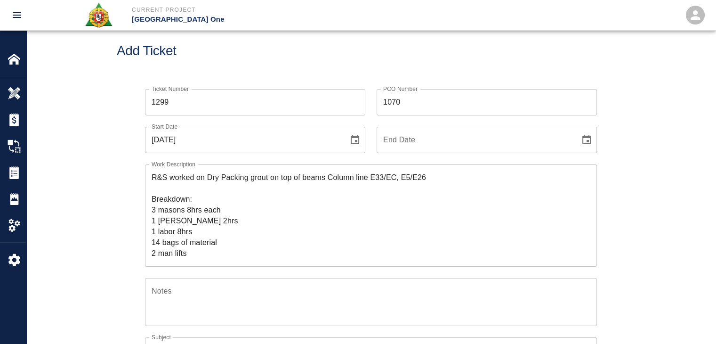
scroll to position [0, 0]
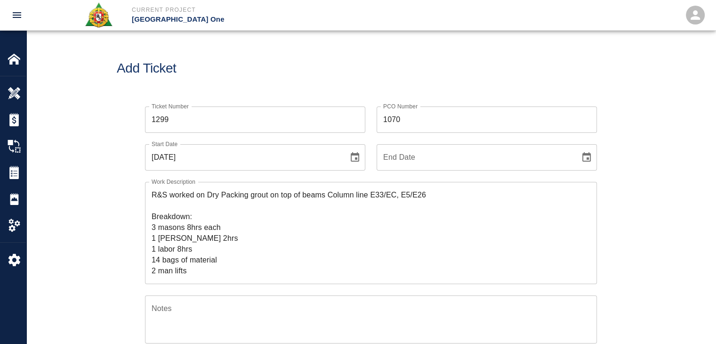
click at [264, 63] on h1 "Add Ticket" at bounding box center [371, 69] width 509 height 16
click at [272, 75] on h1 "Add Ticket" at bounding box center [371, 69] width 509 height 16
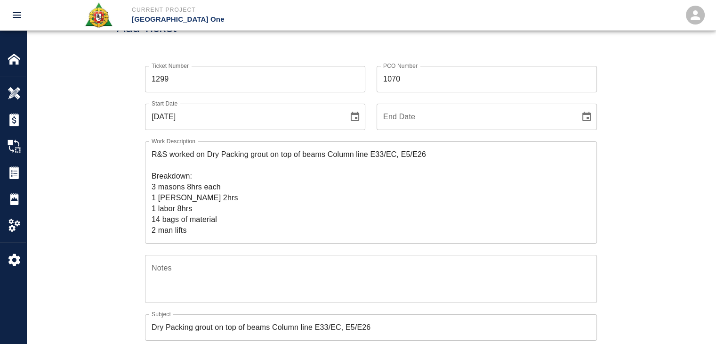
click at [251, 66] on input "1299" at bounding box center [255, 79] width 220 height 26
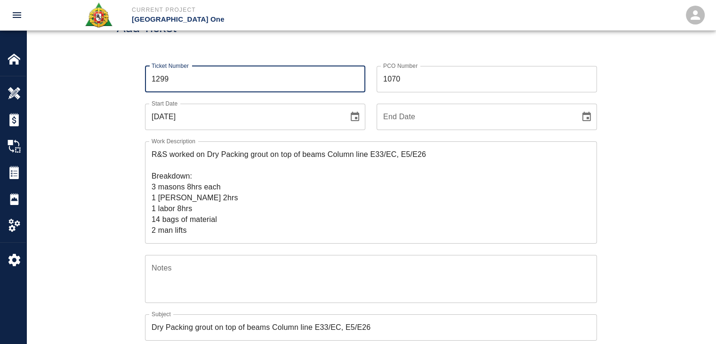
click at [218, 53] on div "Add Ticket" at bounding box center [371, 28] width 690 height 76
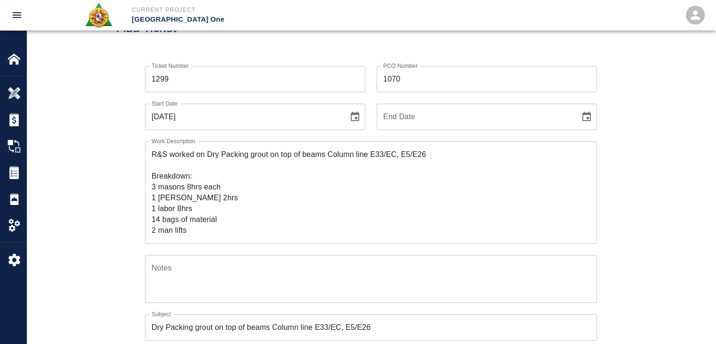
scroll to position [94, 0]
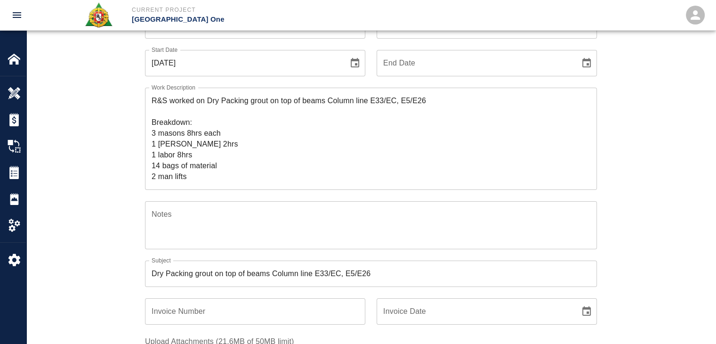
click at [125, 154] on div "Ticket Number 1299 Ticket Number PCO Number 1070 PCO Number Start Date 08/11/20…" at bounding box center [371, 216] width 509 height 431
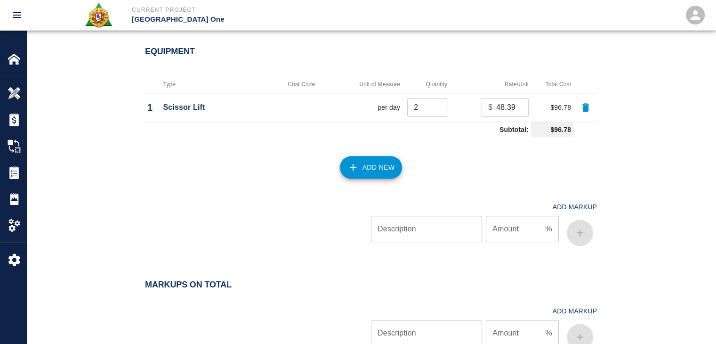
scroll to position [1161, 0]
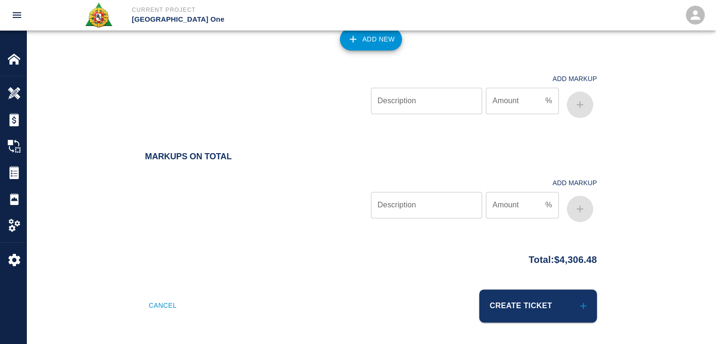
click at [295, 204] on div at bounding box center [258, 198] width 226 height 56
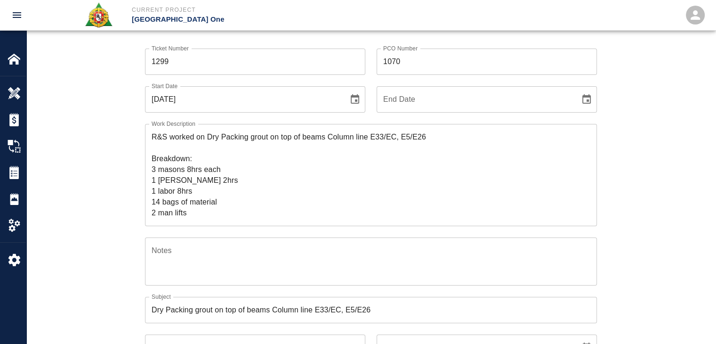
scroll to position [0, 0]
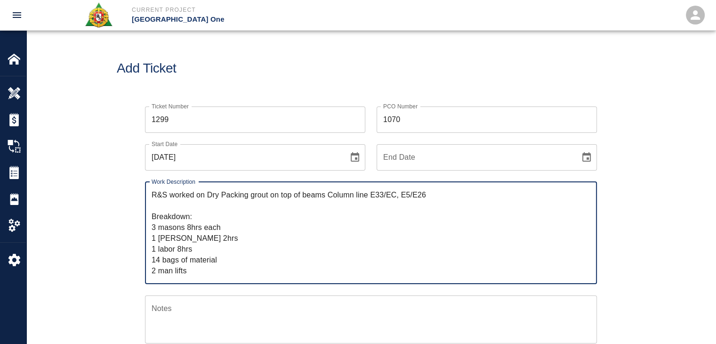
click at [232, 207] on textarea "R&S worked on Dry Packing grout on top of beams Column line E33/EC, E5/E26 Brea…" at bounding box center [371, 232] width 439 height 87
click at [266, 196] on textarea "R&S worked on Dry Packing grout on top of beams Column line E33/EC, E5/E26 Brea…" at bounding box center [371, 232] width 439 height 87
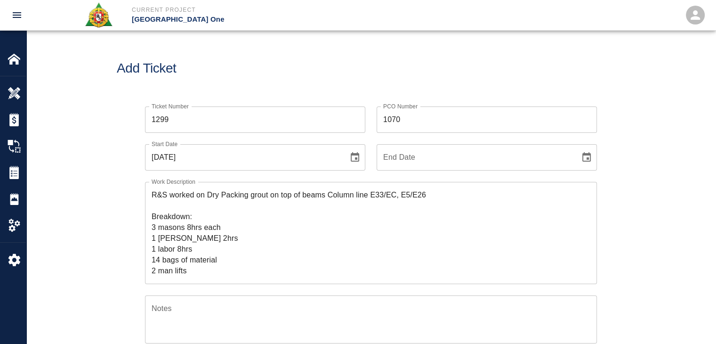
click at [292, 81] on div "Add Ticket" at bounding box center [371, 69] width 690 height 76
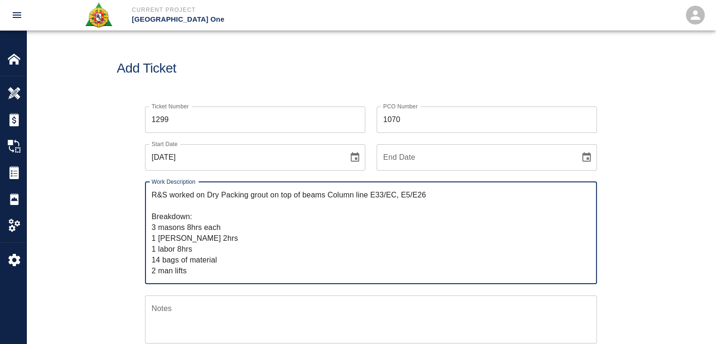
click at [323, 197] on textarea "R&S worked on Dry Packing grout on top of beams Column line E33/EC, E5/E26 Brea…" at bounding box center [371, 232] width 439 height 87
click at [387, 202] on textarea "R&S worked on Dry Packing grout on top of beams Column line E33/EC, E5/E26 Brea…" at bounding box center [371, 232] width 439 height 87
click at [399, 188] on div "R&S worked on Dry Packing grout on top of beams Column line E33/EC, E5/E26 Brea…" at bounding box center [371, 233] width 452 height 102
click at [416, 193] on textarea "R&S worked on Dry Packing grout on top of beams Column line E33/EC, E5/E26 Brea…" at bounding box center [371, 232] width 439 height 87
click at [463, 193] on textarea "R&S worked on Dry Packing grout on top of beams Column line E33/EC, E5/E26 Brea…" at bounding box center [371, 232] width 439 height 87
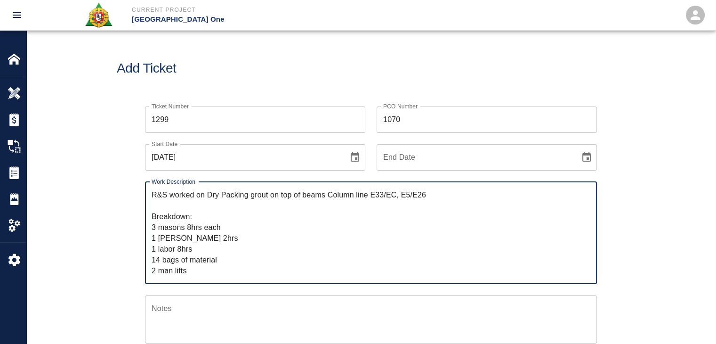
click at [221, 253] on textarea "R&S worked on Dry Packing grout on top of beams Column line E33/EC, E5/E26 Brea…" at bounding box center [371, 232] width 439 height 87
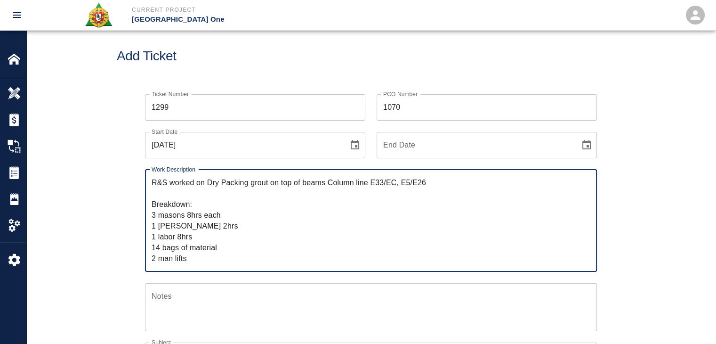
click at [204, 259] on textarea "R&S worked on Dry Packing grout on top of beams Column line E33/EC, E5/E26 Brea…" at bounding box center [371, 220] width 439 height 87
click at [88, 215] on div "Ticket Number 1299 Ticket Number PCO Number 1070 PCO Number Start Date 08/11/20…" at bounding box center [371, 310] width 690 height 454
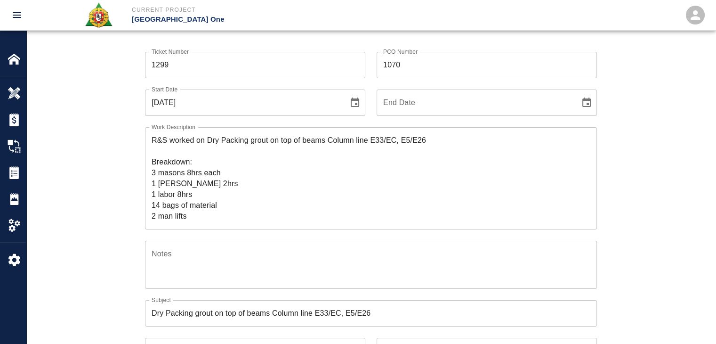
scroll to position [0, 0]
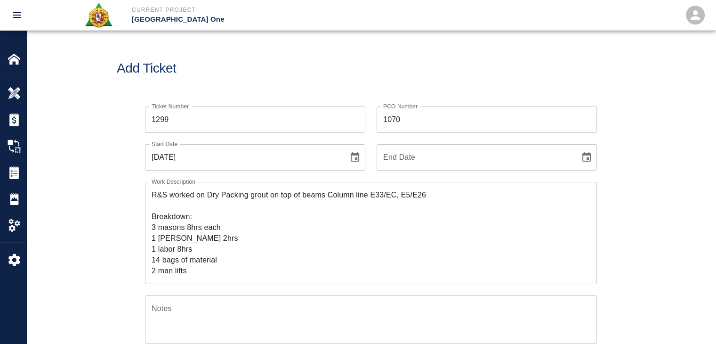
click at [137, 120] on div "Ticket Number 1299 Ticket Number" at bounding box center [250, 114] width 232 height 38
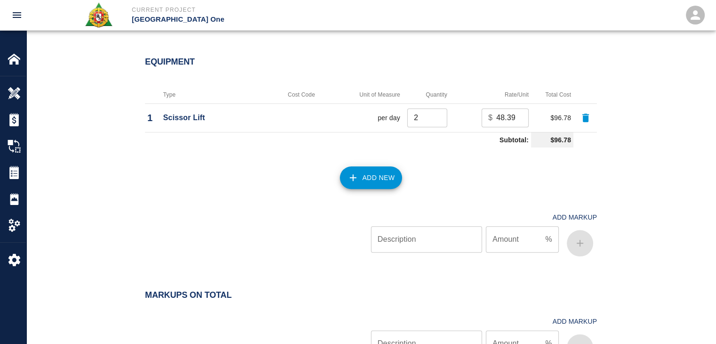
scroll to position [1161, 0]
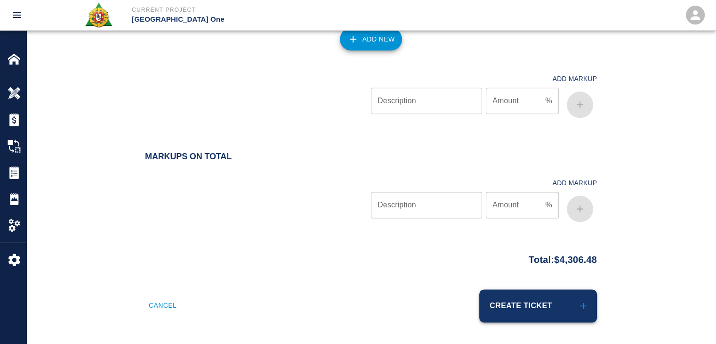
click at [548, 309] on button "Create Ticket" at bounding box center [538, 305] width 118 height 33
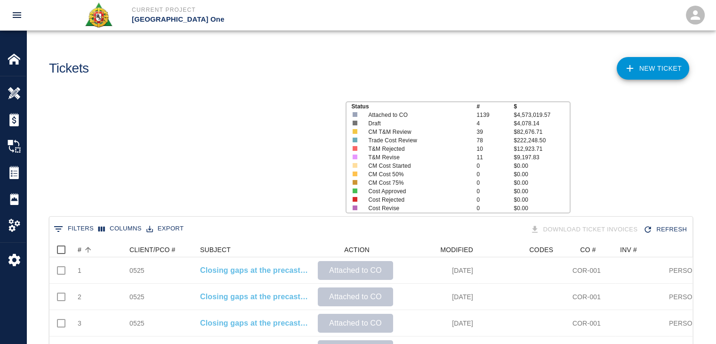
click at [90, 249] on icon "Sort" at bounding box center [88, 250] width 6 height 6
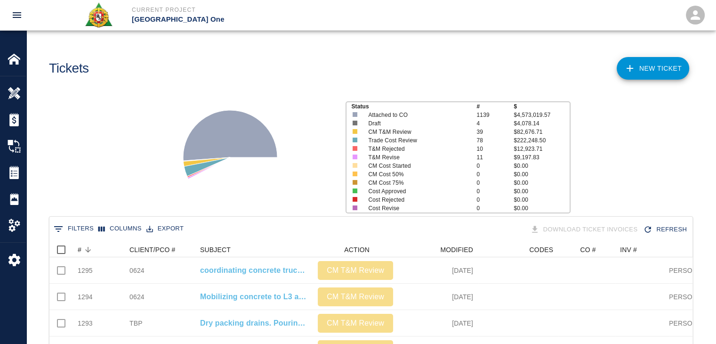
click at [109, 179] on div "Status # $ Attached to CO 1139 $4,573,019.57 Draft 4 $4,078.14 CM T&M Review 39…" at bounding box center [367, 153] width 697 height 125
